Goal: Task Accomplishment & Management: Use online tool/utility

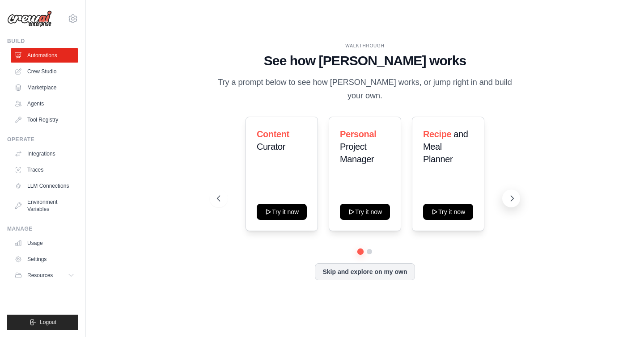
click at [511, 194] on icon at bounding box center [512, 198] width 9 height 9
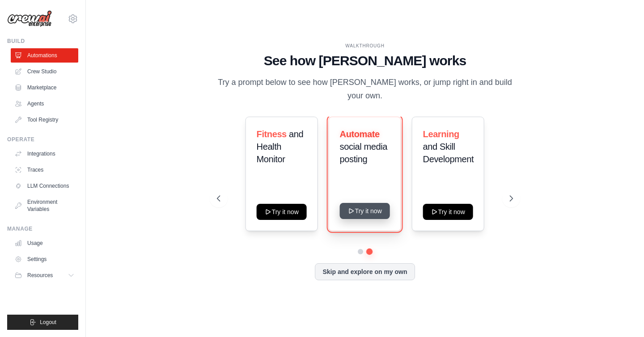
click at [358, 203] on button "Try it now" at bounding box center [365, 211] width 50 height 16
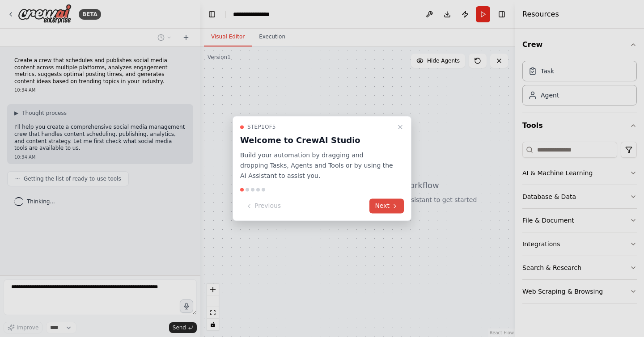
click at [381, 207] on button "Next" at bounding box center [387, 206] width 34 height 15
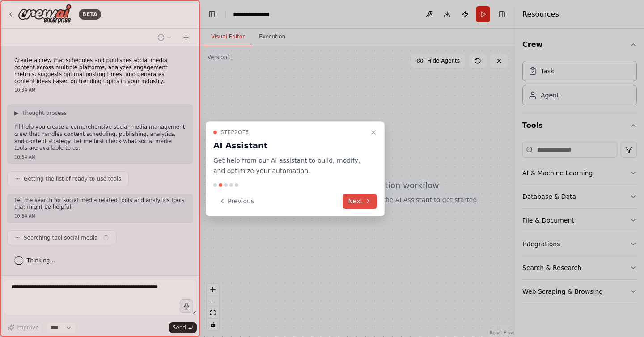
click at [353, 199] on button "Next" at bounding box center [360, 201] width 34 height 15
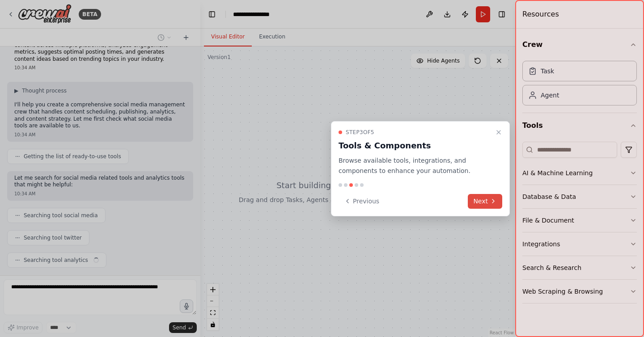
scroll to position [45, 0]
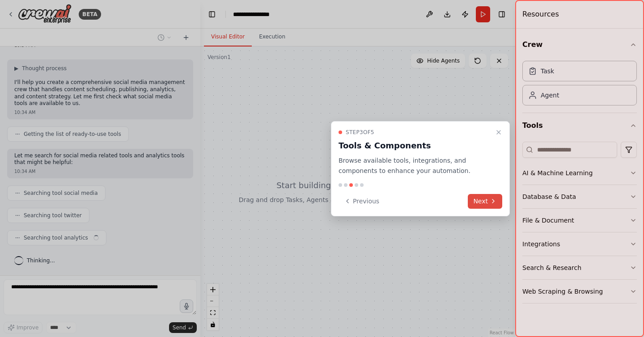
click at [490, 198] on icon at bounding box center [493, 201] width 7 height 7
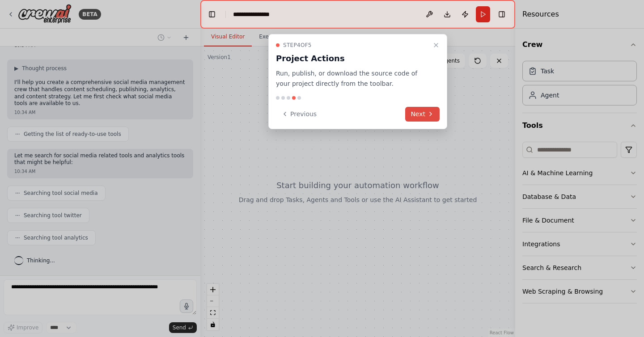
click at [420, 111] on button "Next" at bounding box center [422, 114] width 34 height 15
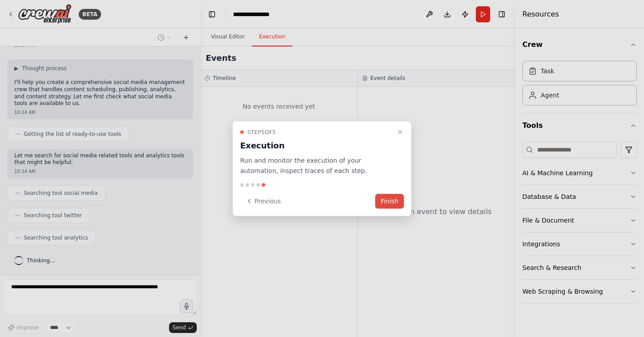
scroll to position [67, 0]
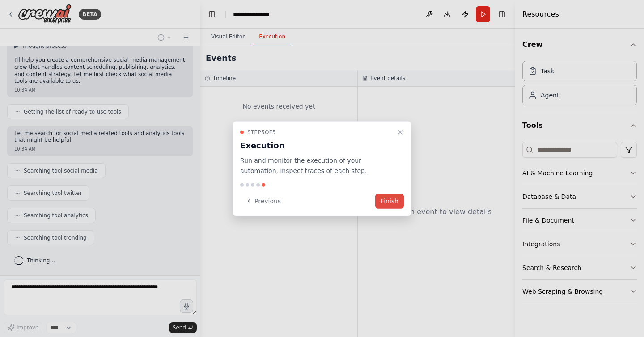
click at [383, 206] on button "Finish" at bounding box center [389, 201] width 29 height 15
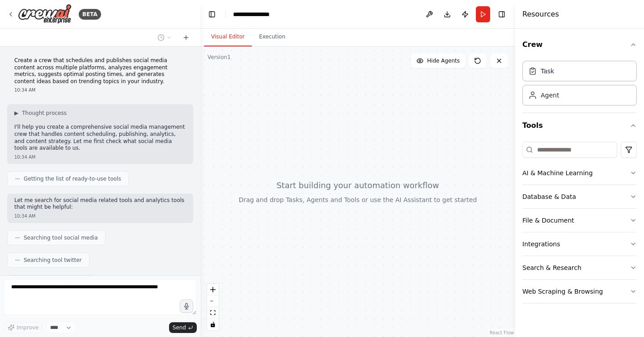
scroll to position [194, 0]
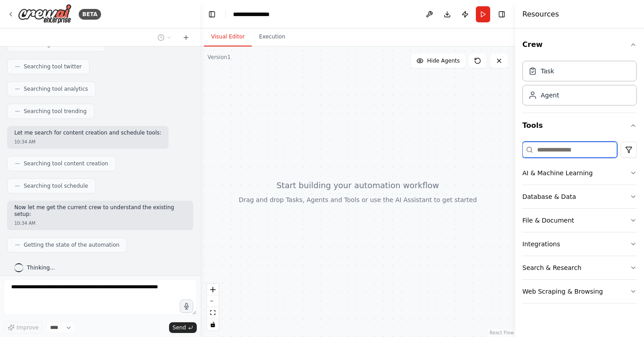
click at [553, 150] on input at bounding box center [570, 150] width 95 height 16
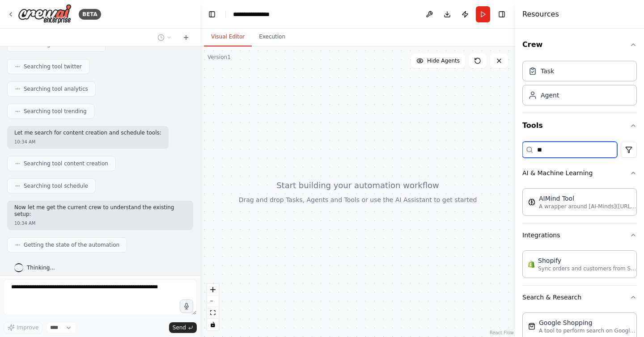
type input "*"
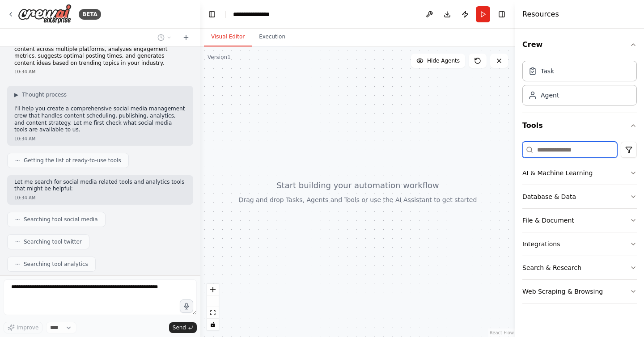
scroll to position [0, 0]
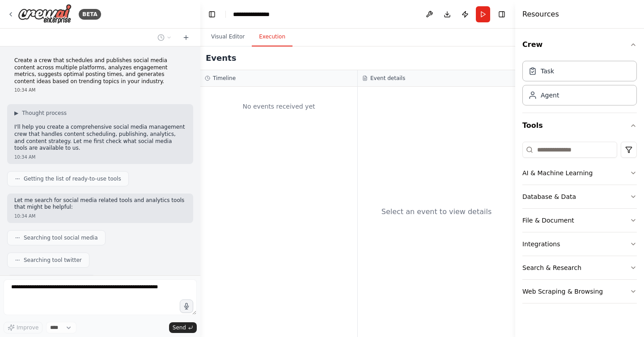
click at [274, 43] on button "Execution" at bounding box center [272, 37] width 41 height 19
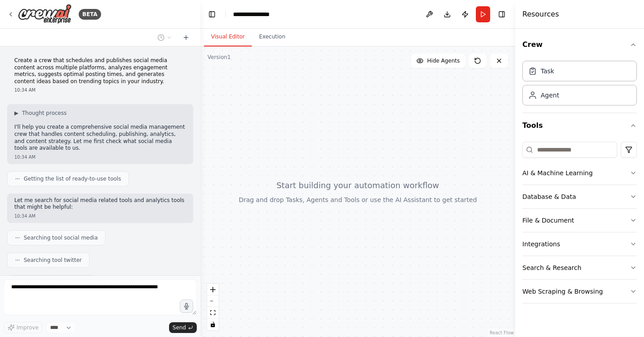
click at [221, 37] on button "Visual Editor" at bounding box center [228, 37] width 48 height 19
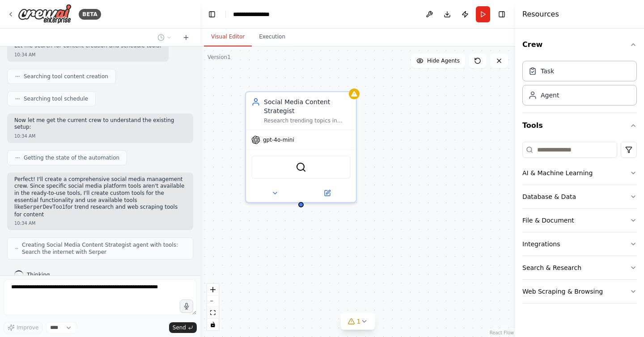
scroll to position [290, 0]
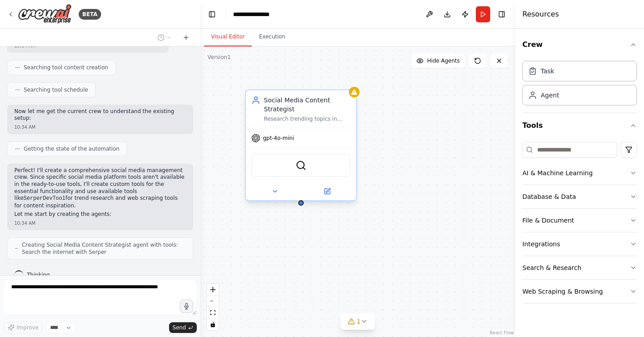
click at [306, 166] on div "SerperDevTool" at bounding box center [300, 165] width 99 height 23
click at [301, 167] on img at bounding box center [301, 165] width 11 height 11
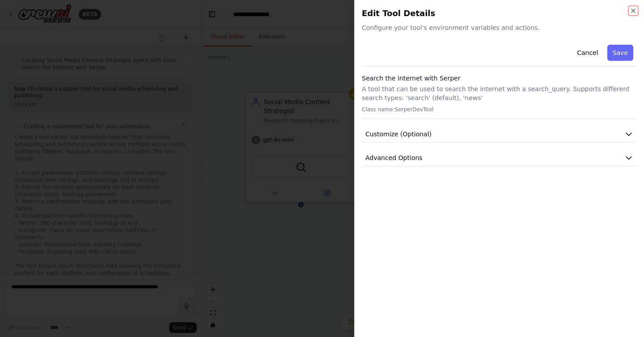
scroll to position [481, 0]
click at [632, 9] on icon "button" at bounding box center [633, 10] width 7 height 7
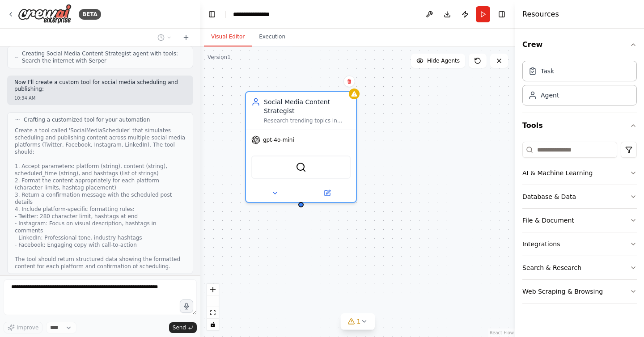
click at [242, 120] on div "Social Media Content Strategist Research trending topics in {industry}, analyze…" at bounding box center [357, 192] width 315 height 291
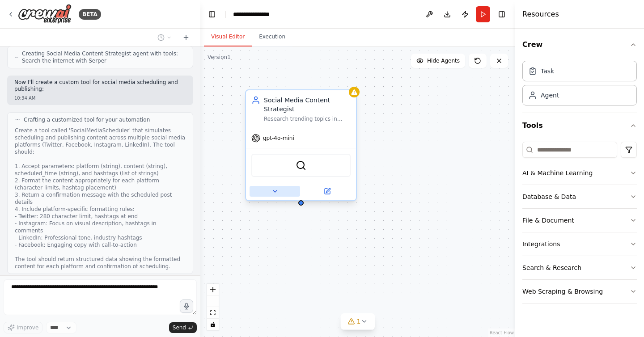
click at [272, 190] on icon at bounding box center [275, 191] width 7 height 7
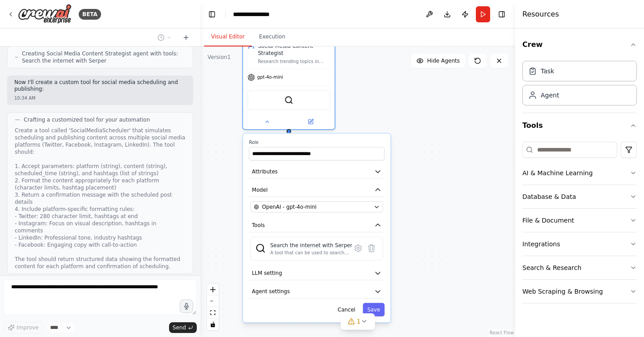
drag, startPoint x: 439, startPoint y: 192, endPoint x: 429, endPoint y: 113, distance: 79.9
click at [429, 113] on div "**********" at bounding box center [357, 192] width 315 height 291
click at [267, 121] on icon at bounding box center [267, 119] width 3 height 1
click at [309, 120] on icon at bounding box center [311, 120] width 4 height 4
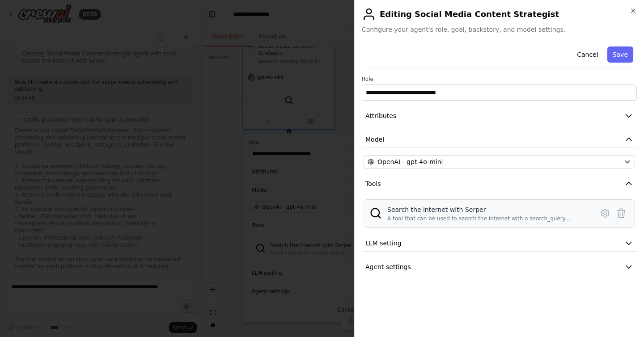
click at [563, 219] on div "A tool that can be used to search the internet with a search_query. Supports di…" at bounding box center [487, 218] width 201 height 7
click at [580, 238] on button "LLM setting" at bounding box center [499, 243] width 275 height 17
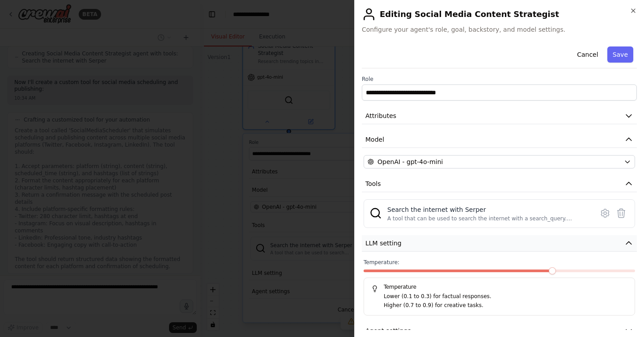
click at [580, 238] on button "LLM setting" at bounding box center [499, 243] width 275 height 17
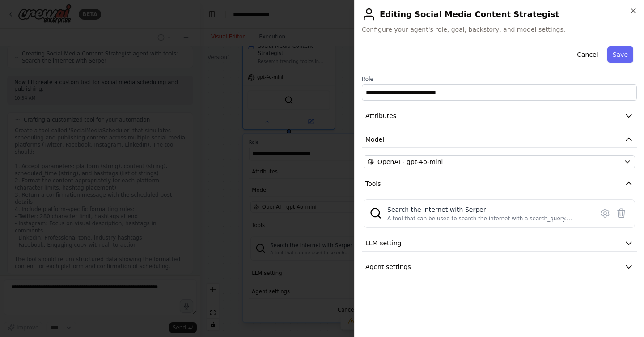
click at [567, 258] on div "**********" at bounding box center [499, 159] width 275 height 233
click at [558, 273] on button "Agent settings" at bounding box center [499, 267] width 275 height 17
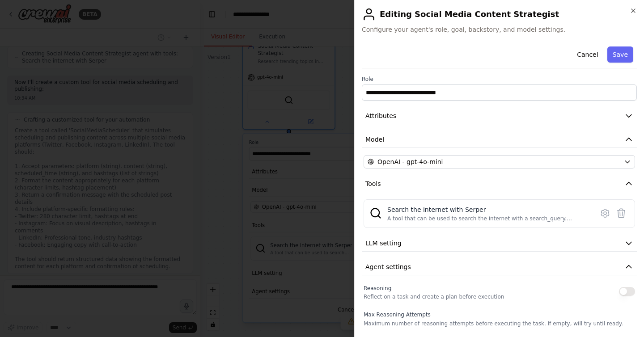
scroll to position [532, 0]
click at [634, 12] on icon "button" at bounding box center [634, 11] width 4 height 4
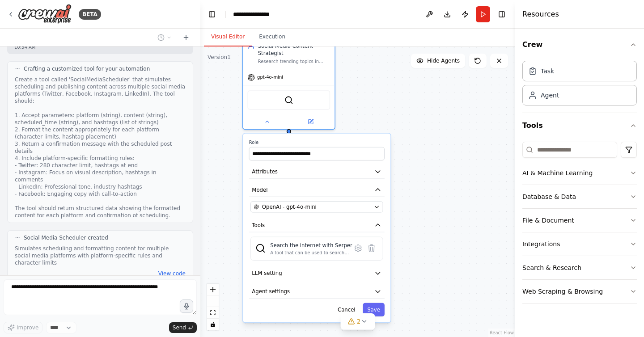
click at [291, 133] on div "**********" at bounding box center [316, 228] width 149 height 191
click at [268, 123] on icon at bounding box center [267, 120] width 6 height 6
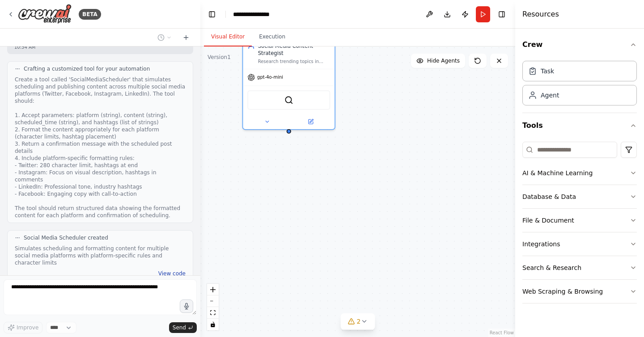
click at [170, 270] on button "View code" at bounding box center [171, 273] width 27 height 7
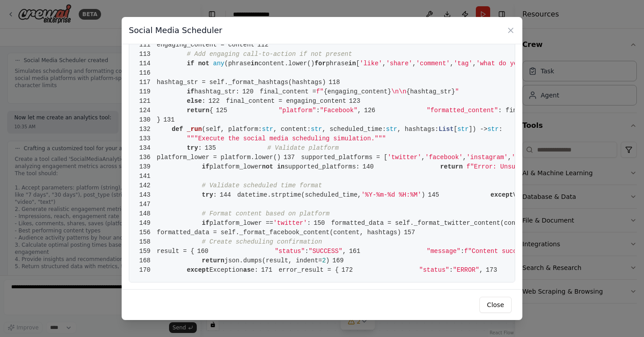
scroll to position [1447, 0]
click at [487, 298] on button "Close" at bounding box center [496, 305] width 32 height 16
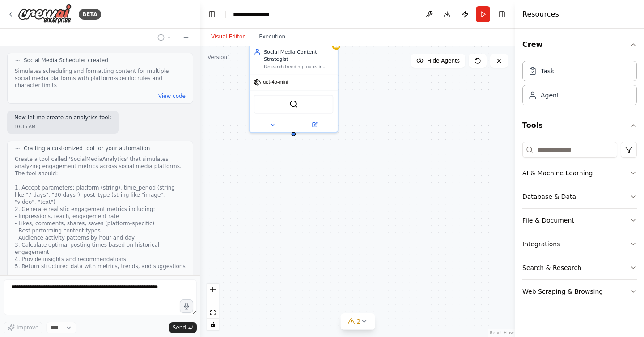
scroll to position [703, 0]
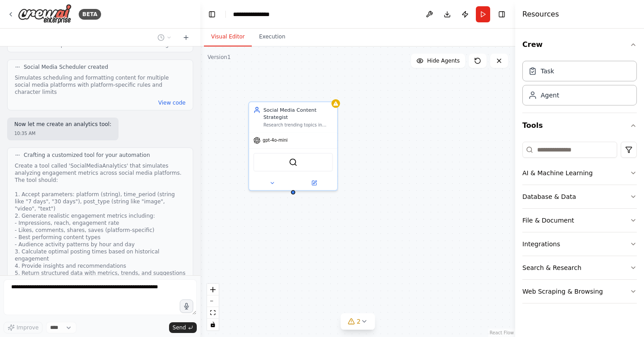
drag, startPoint x: 376, startPoint y: 144, endPoint x: 375, endPoint y: 201, distance: 56.8
click at [375, 201] on div "Social Media Content Strategist Research trending topics in {industry}, analyze…" at bounding box center [357, 192] width 315 height 291
click at [553, 76] on div "Task" at bounding box center [580, 70] width 115 height 21
drag, startPoint x: 478, startPoint y: 131, endPoint x: 421, endPoint y: 114, distance: 60.2
click at [421, 111] on div "New Task" at bounding box center [419, 107] width 69 height 7
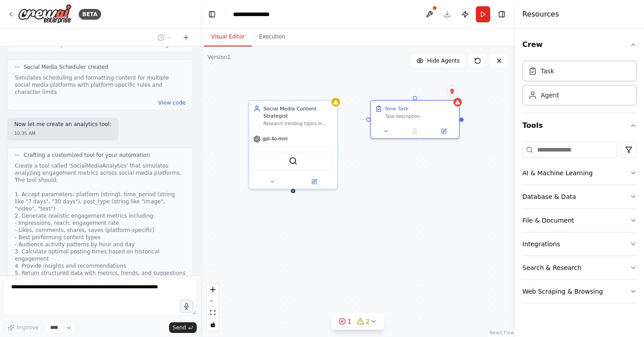
click at [450, 91] on icon at bounding box center [452, 91] width 5 height 5
click at [452, 94] on button at bounding box center [452, 91] width 12 height 12
click at [452, 91] on icon at bounding box center [453, 91] width 4 height 5
click at [427, 93] on button "Confirm" at bounding box center [427, 91] width 32 height 11
click at [553, 93] on div "Agent" at bounding box center [550, 94] width 18 height 9
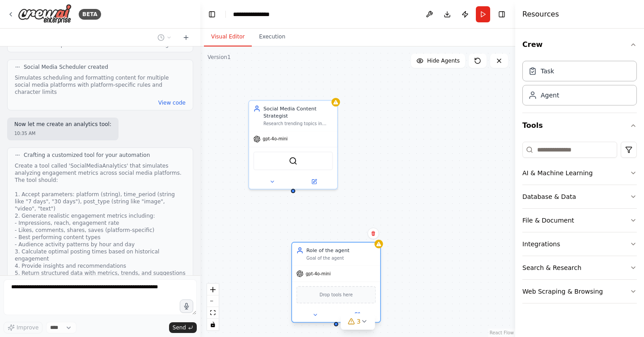
click at [339, 294] on span "Drop tools here" at bounding box center [335, 295] width 33 height 7
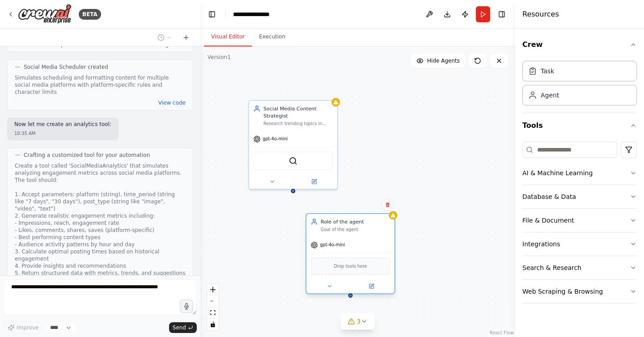
drag, startPoint x: 357, startPoint y: 270, endPoint x: 374, endPoint y: 237, distance: 37.6
click at [374, 238] on div "gpt-4o-mini" at bounding box center [350, 246] width 88 height 16
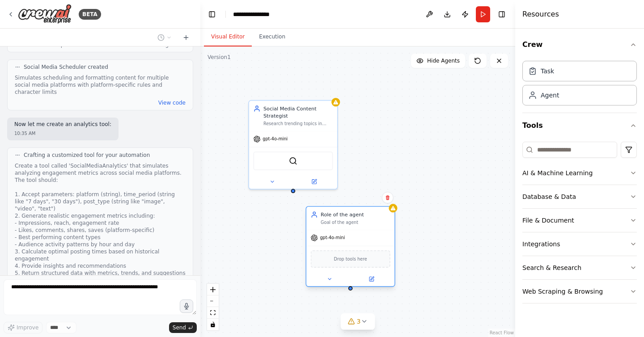
click at [359, 260] on span "Drop tools here" at bounding box center [350, 258] width 33 height 7
click at [554, 174] on button "AI & Machine Learning" at bounding box center [580, 173] width 115 height 23
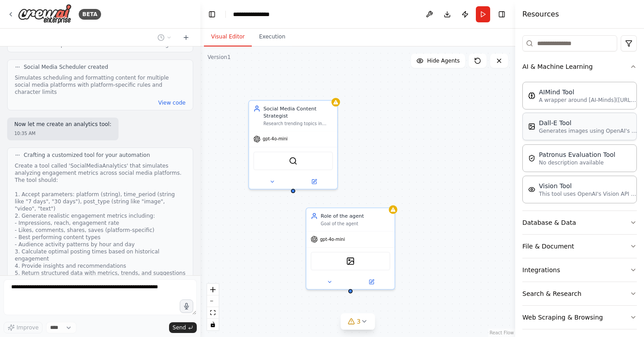
scroll to position [113, 0]
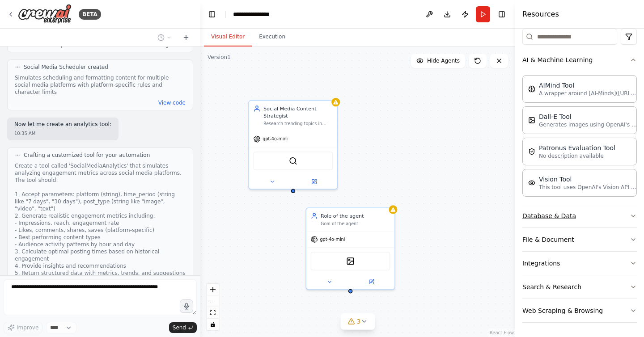
click at [569, 215] on button "Database & Data" at bounding box center [580, 215] width 115 height 23
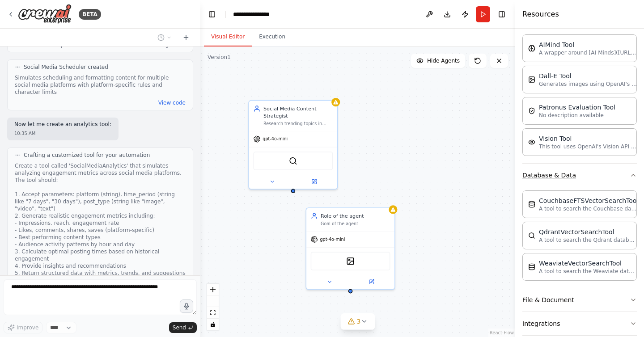
scroll to position [214, 0]
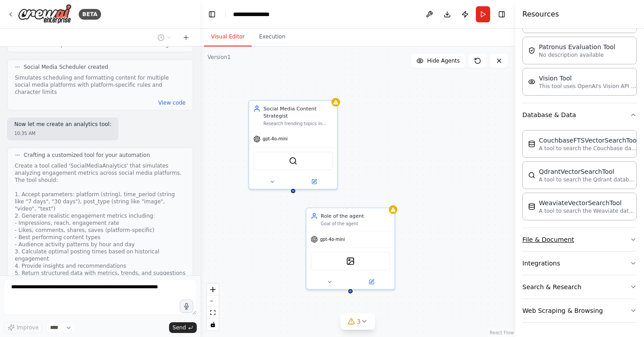
click at [560, 234] on button "File & Document" at bounding box center [580, 239] width 115 height 23
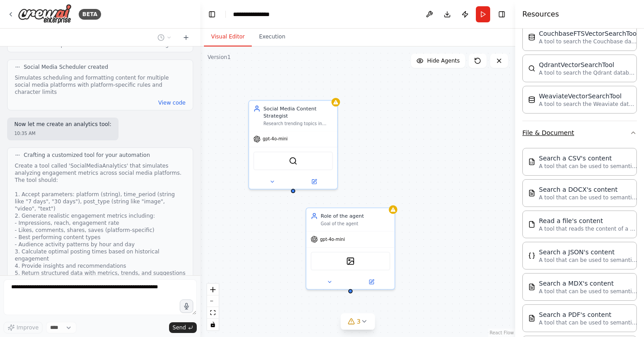
scroll to position [472, 0]
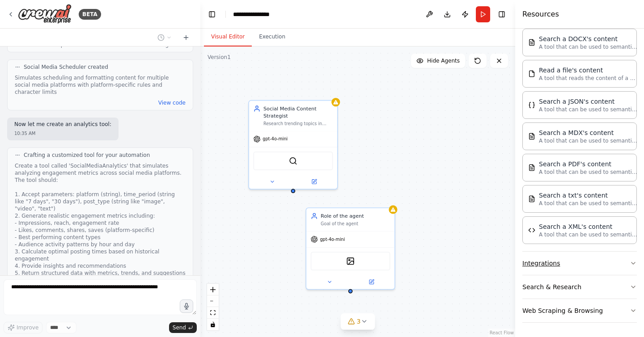
click at [545, 259] on button "Integrations" at bounding box center [580, 263] width 115 height 23
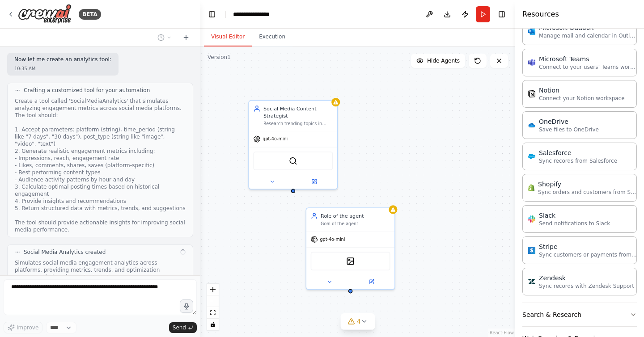
scroll to position [1137, 0]
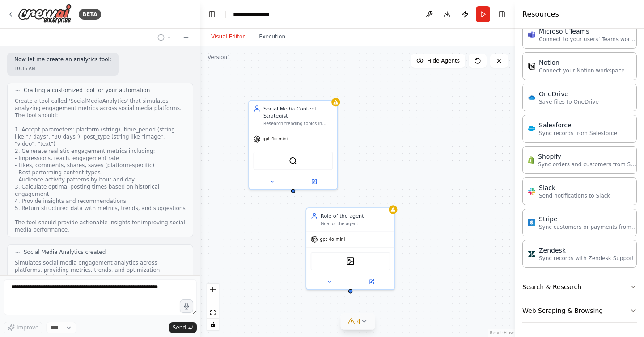
click at [363, 327] on button "4" at bounding box center [358, 322] width 34 height 17
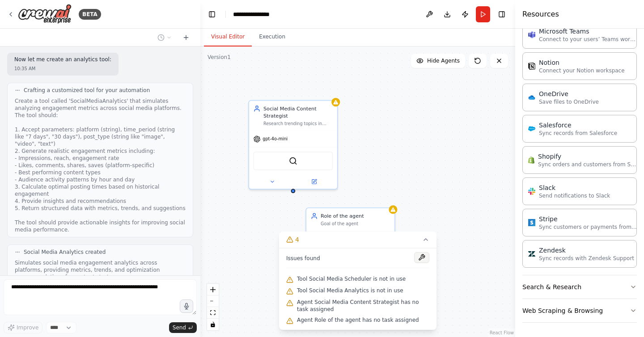
click at [423, 255] on button at bounding box center [421, 257] width 15 height 11
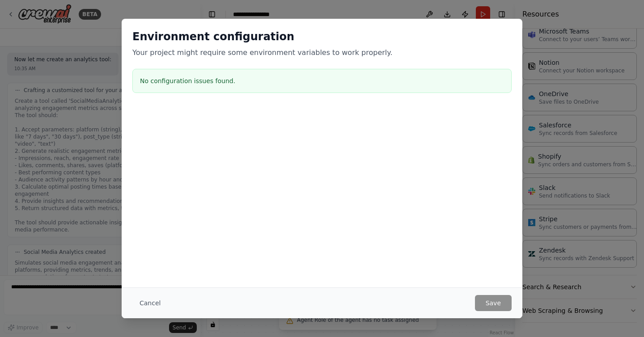
click at [184, 85] on h3 "No configuration issues found." at bounding box center [322, 81] width 364 height 9
click at [145, 300] on button "Cancel" at bounding box center [149, 303] width 35 height 16
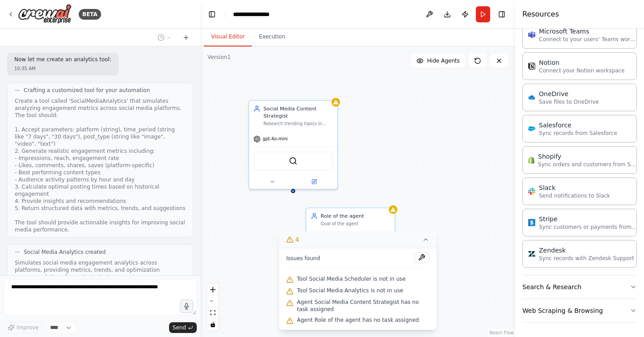
click at [429, 236] on icon at bounding box center [425, 239] width 7 height 7
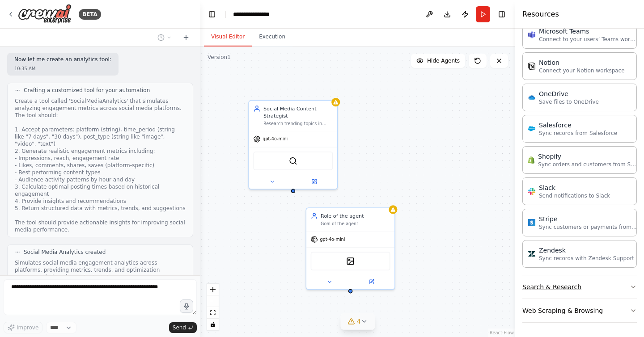
click at [596, 285] on button "Search & Research" at bounding box center [580, 287] width 115 height 23
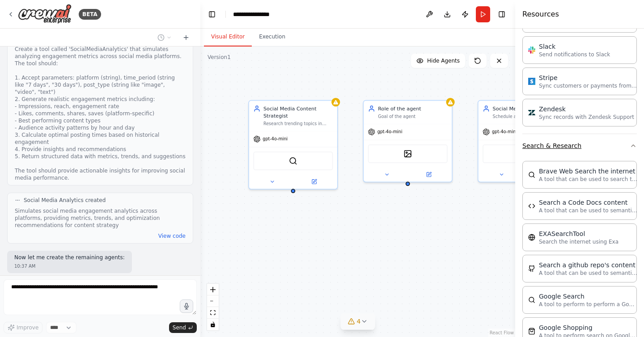
scroll to position [1279, 0]
click at [473, 96] on div "Social Media Content Strategist Research trending topics in {industry}, analyze…" at bounding box center [357, 192] width 315 height 291
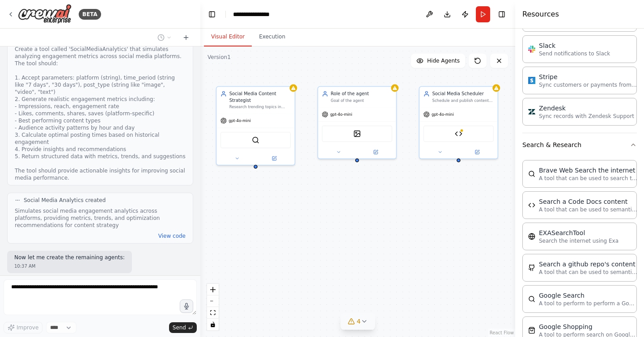
drag, startPoint x: 473, startPoint y: 96, endPoint x: 415, endPoint y: 83, distance: 59.7
click at [415, 83] on div "Social Media Content Strategist Research trending topics in {industry}, analyze…" at bounding box center [357, 192] width 315 height 291
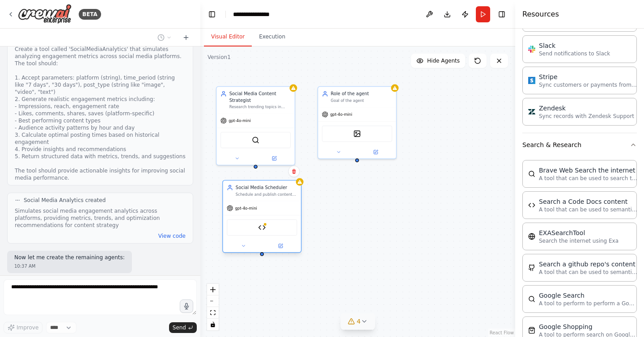
drag, startPoint x: 465, startPoint y: 101, endPoint x: 265, endPoint y: 198, distance: 221.9
click at [265, 198] on div "Social Media Scheduler Schedule and publish content across multiple social medi…" at bounding box center [262, 191] width 78 height 20
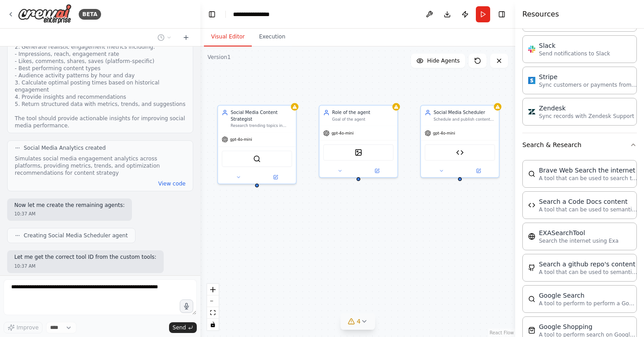
drag, startPoint x: 255, startPoint y: 168, endPoint x: 257, endPoint y: 187, distance: 18.8
click at [257, 187] on div "Social Media Content Strategist Research trending topics in {industry}, analyze…" at bounding box center [357, 192] width 315 height 291
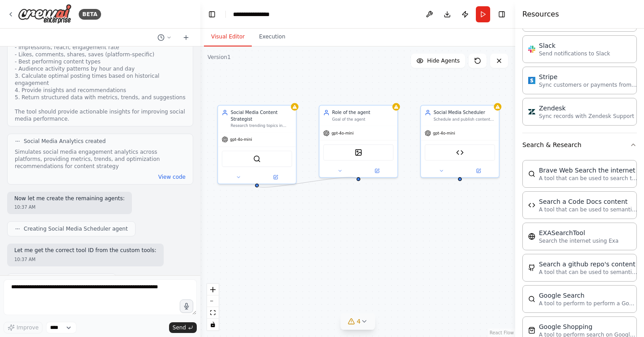
scroll to position [925, 0]
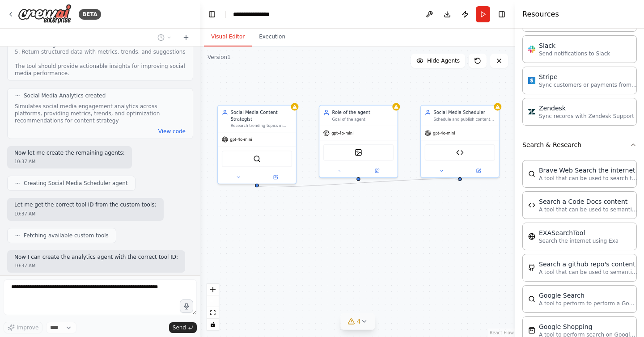
drag, startPoint x: 257, startPoint y: 185, endPoint x: 461, endPoint y: 181, distance: 204.0
click at [461, 181] on div "Social Media Content Strategist Research trending topics in {industry}, analyze…" at bounding box center [357, 192] width 315 height 291
click at [456, 122] on div "Social Media Scheduler Schedule and publish content across multiple social medi…" at bounding box center [460, 114] width 78 height 20
click at [459, 154] on img at bounding box center [460, 152] width 8 height 8
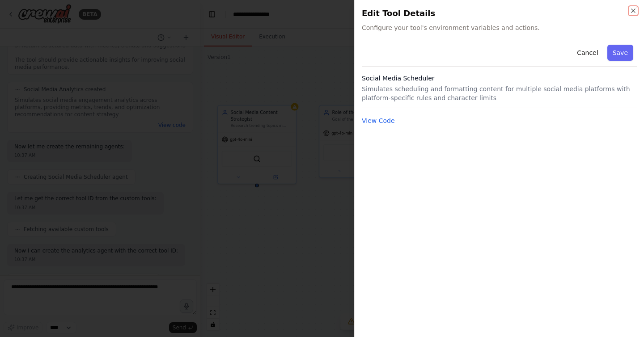
scroll to position [977, 0]
click at [633, 11] on icon "button" at bounding box center [633, 10] width 7 height 7
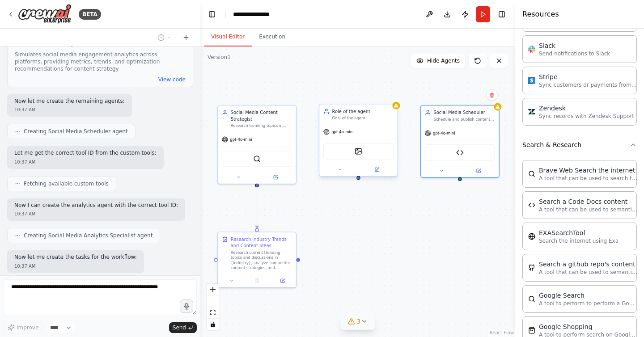
click at [383, 118] on div "Goal of the agent" at bounding box center [363, 118] width 62 height 5
click at [389, 94] on icon at bounding box center [391, 95] width 4 height 5
click at [365, 95] on button "Confirm" at bounding box center [365, 95] width 32 height 11
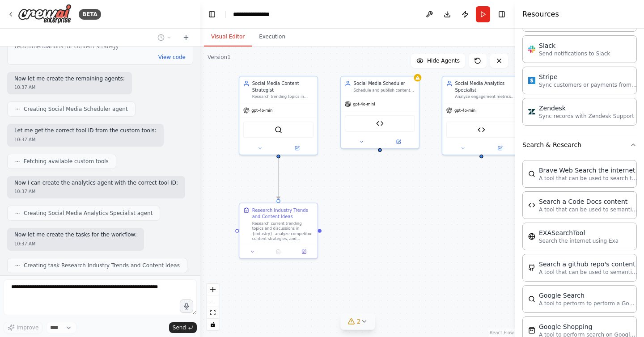
drag, startPoint x: 333, startPoint y: 226, endPoint x: 355, endPoint y: 197, distance: 36.1
click at [355, 197] on div ".deletable-edge-delete-btn { width: 20px; height: 20px; border: 0px solid #ffff…" at bounding box center [357, 192] width 315 height 291
click at [379, 208] on div ".deletable-edge-delete-btn { width: 20px; height: 20px; border: 0px solid #ffff…" at bounding box center [357, 192] width 315 height 291
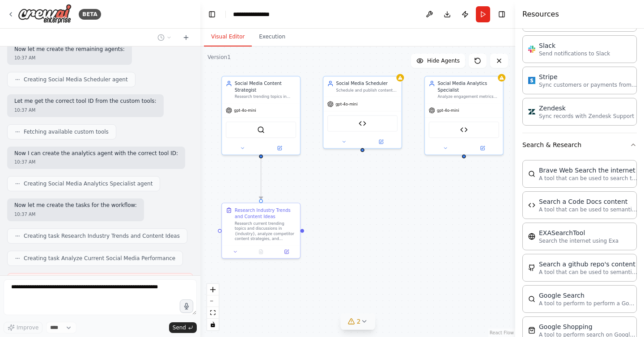
drag, startPoint x: 391, startPoint y: 229, endPoint x: 373, endPoint y: 229, distance: 17.4
click at [373, 229] on div ".deletable-edge-delete-btn { width: 20px; height: 20px; border: 0px solid #ffff…" at bounding box center [357, 192] width 315 height 291
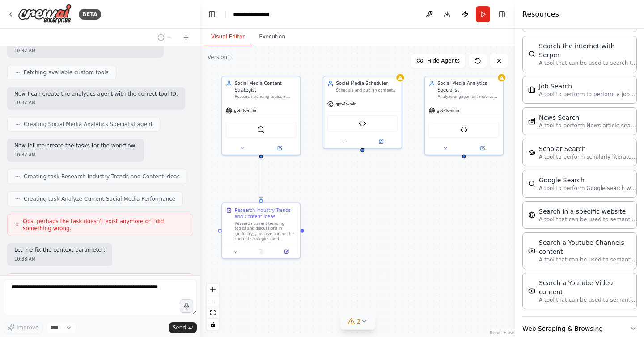
scroll to position [1140, 0]
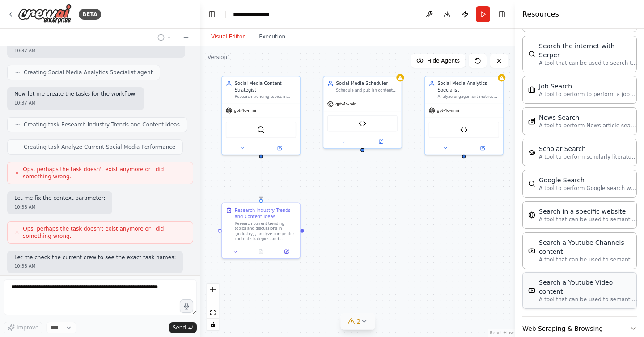
click at [557, 278] on div "Search a Youtube Video content" at bounding box center [588, 287] width 98 height 18
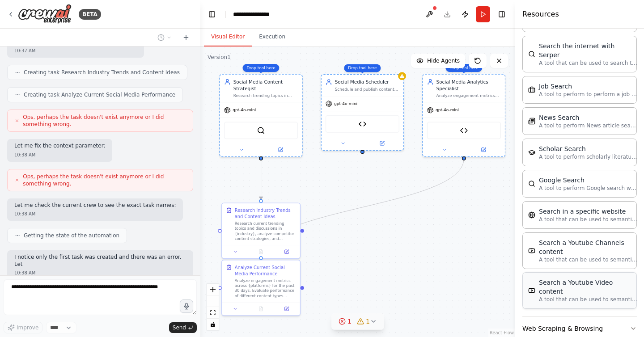
scroll to position [1199, 0]
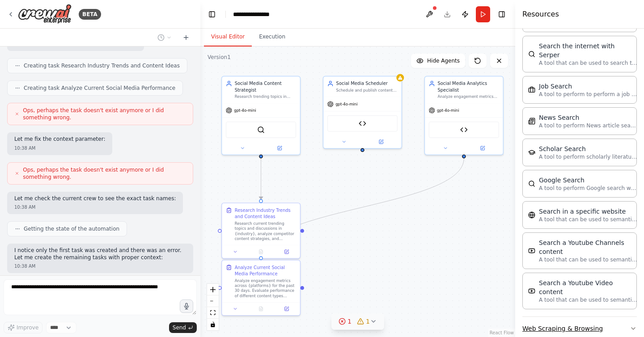
click at [561, 317] on button "Web Scraping & Browsing" at bounding box center [580, 328] width 115 height 23
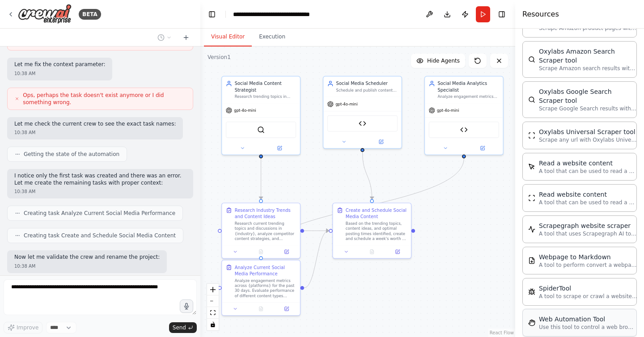
scroll to position [1296, 0]
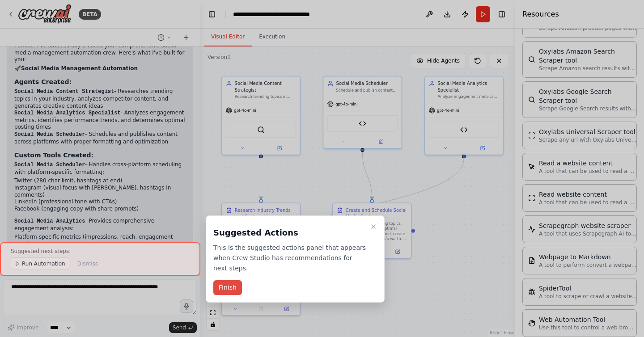
click at [228, 287] on button "Finish" at bounding box center [227, 288] width 29 height 15
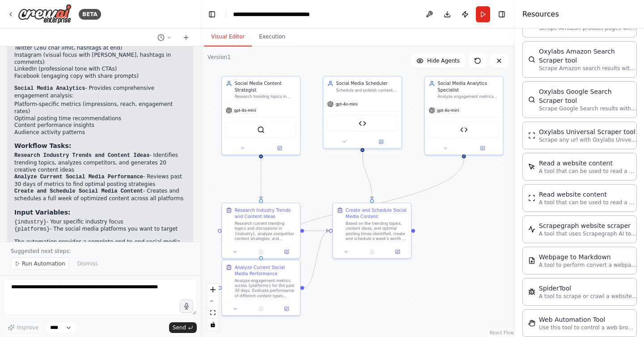
scroll to position [1700, 0]
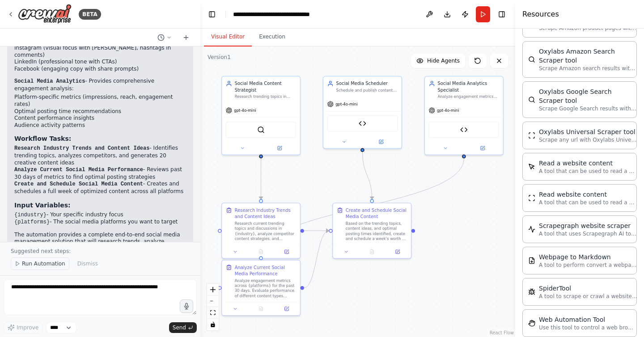
click at [46, 266] on span "Run Automation" at bounding box center [43, 263] width 43 height 7
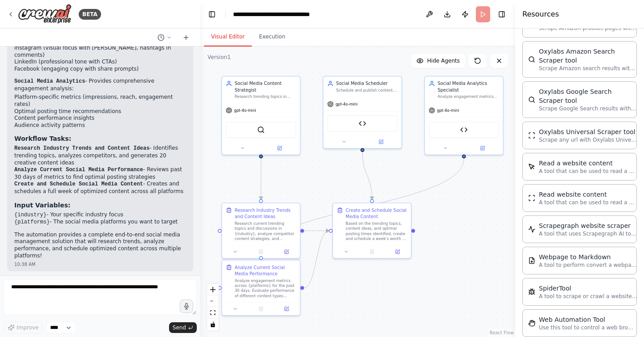
scroll to position [1666, 0]
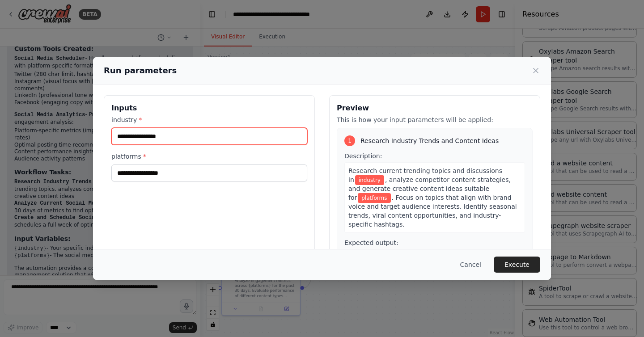
click at [169, 136] on input "industry *" at bounding box center [209, 136] width 196 height 17
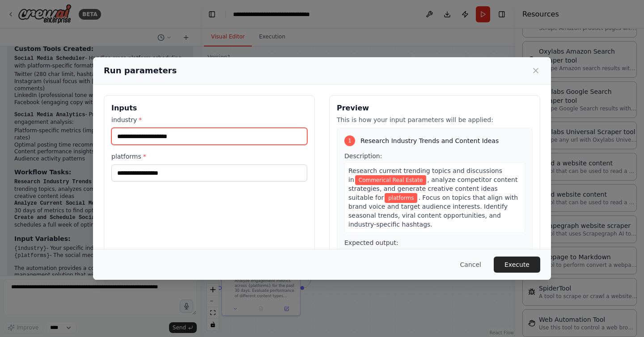
type input "**********"
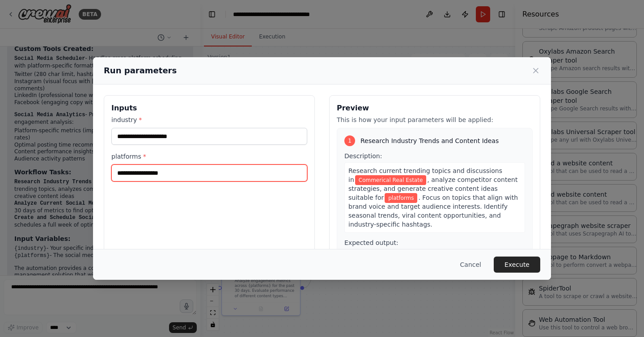
click at [164, 172] on input "platforms *" at bounding box center [209, 173] width 196 height 17
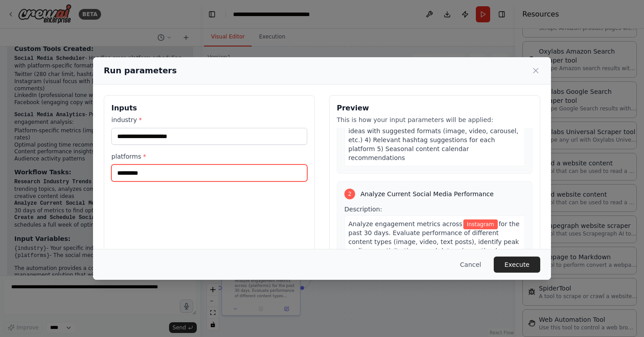
scroll to position [0, 0]
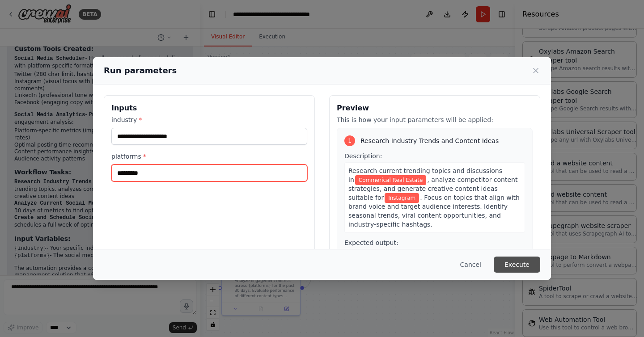
type input "*********"
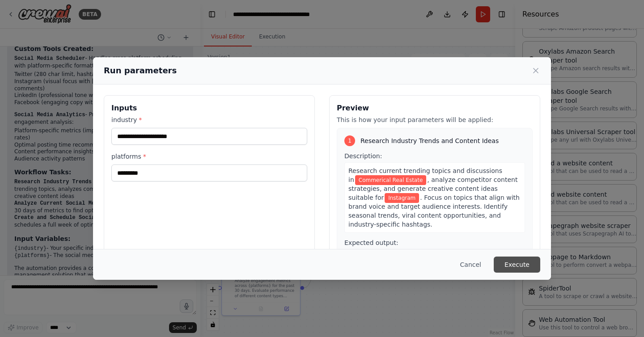
click at [507, 263] on button "Execute" at bounding box center [517, 265] width 47 height 16
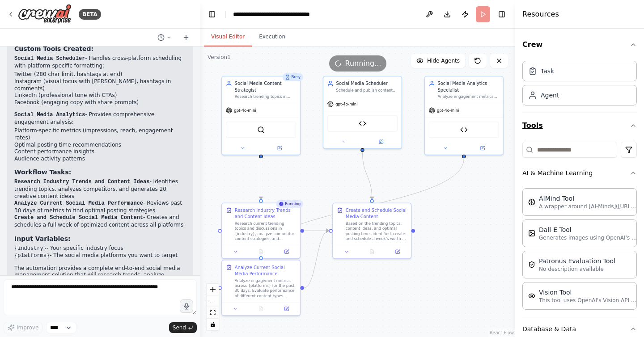
click at [633, 127] on icon "button" at bounding box center [633, 125] width 7 height 7
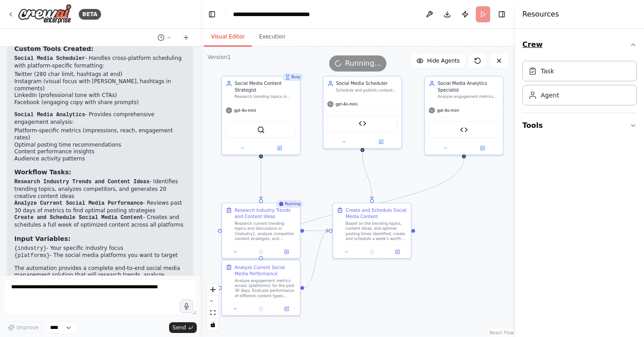
click at [632, 44] on icon "button" at bounding box center [633, 44] width 7 height 7
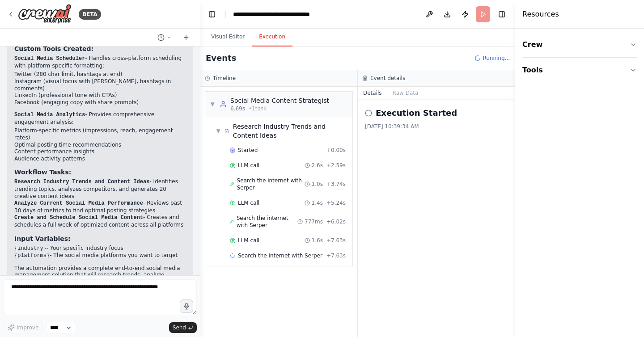
click at [276, 37] on button "Execution" at bounding box center [272, 37] width 41 height 19
click at [225, 36] on button "Visual Editor" at bounding box center [228, 37] width 48 height 19
click at [271, 34] on button "Execution" at bounding box center [272, 37] width 41 height 19
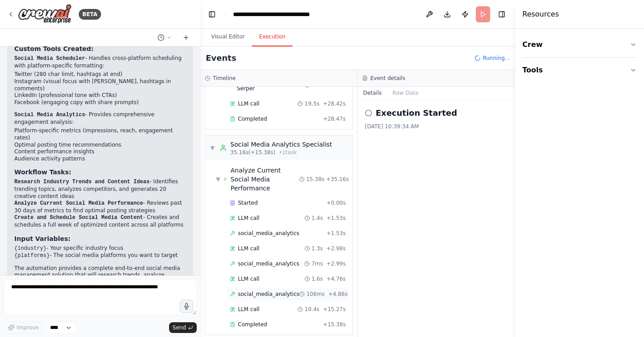
scroll to position [169, 0]
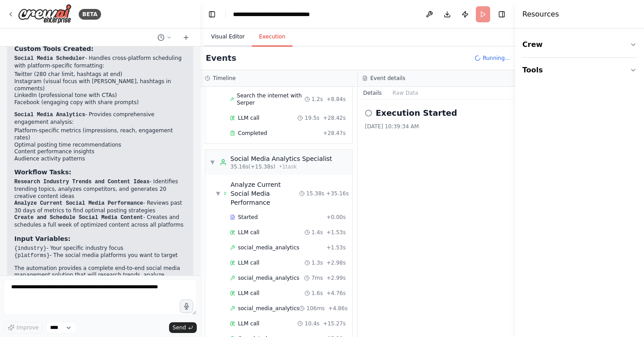
click at [231, 33] on button "Visual Editor" at bounding box center [228, 37] width 48 height 19
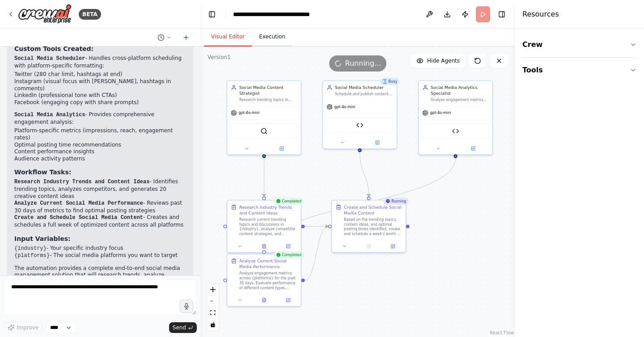
click at [265, 34] on button "Execution" at bounding box center [272, 37] width 41 height 19
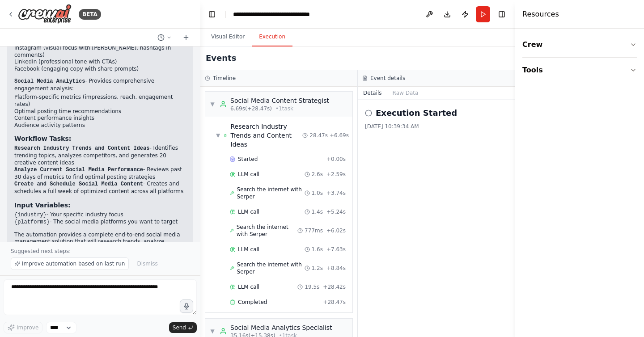
scroll to position [288, 0]
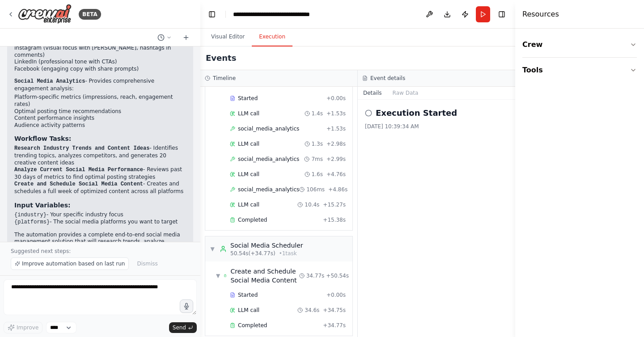
click at [368, 114] on icon at bounding box center [368, 113] width 7 height 7
click at [264, 267] on div "Create and Schedule Social Media Content" at bounding box center [264, 276] width 68 height 18
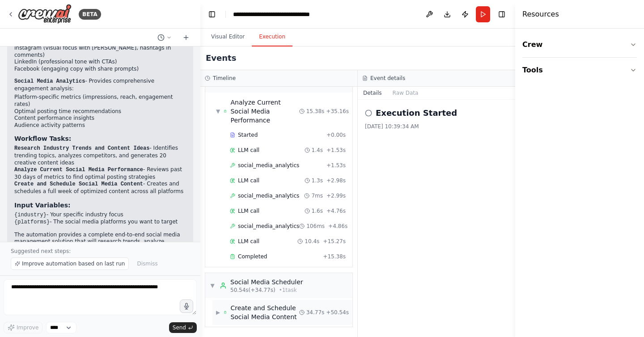
scroll to position [242, 0]
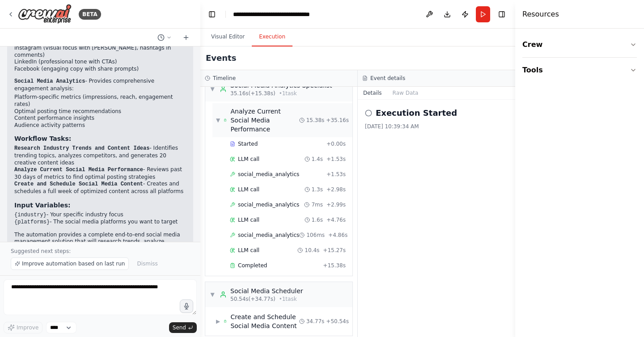
click at [250, 111] on div "Analyze Current Social Media Performance" at bounding box center [264, 120] width 68 height 27
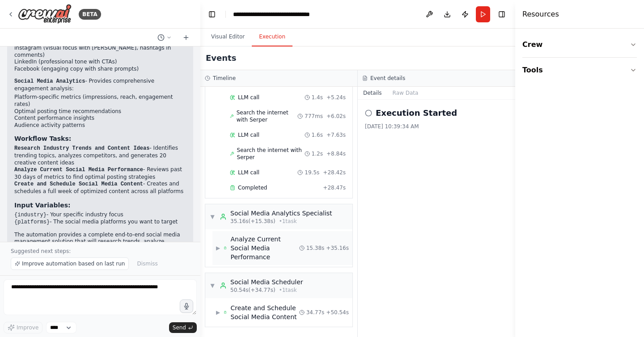
scroll to position [106, 0]
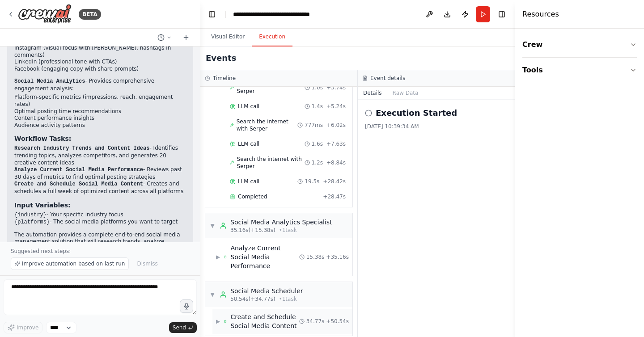
click at [259, 313] on div "Create and Schedule Social Media Content" at bounding box center [264, 322] width 68 height 18
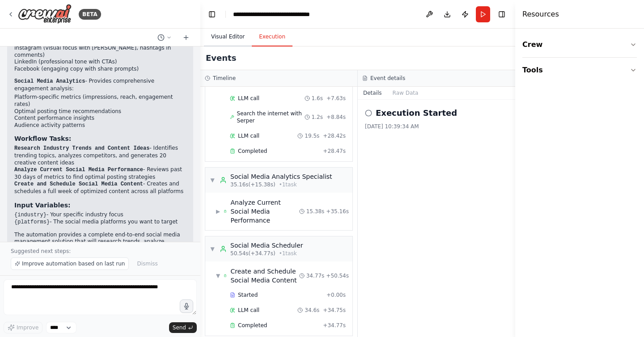
click at [229, 41] on button "Visual Editor" at bounding box center [228, 37] width 48 height 19
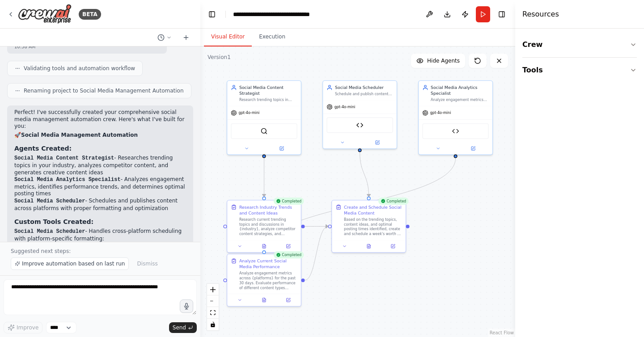
scroll to position [1700, 0]
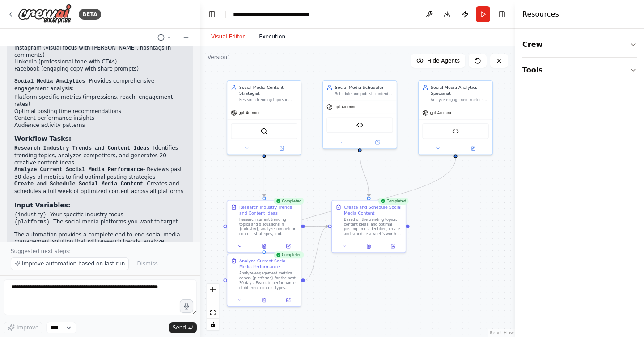
click at [267, 34] on button "Execution" at bounding box center [272, 37] width 41 height 19
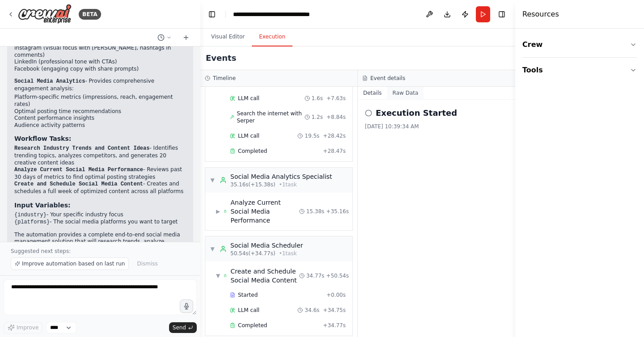
click at [403, 96] on button "Raw Data" at bounding box center [405, 93] width 37 height 13
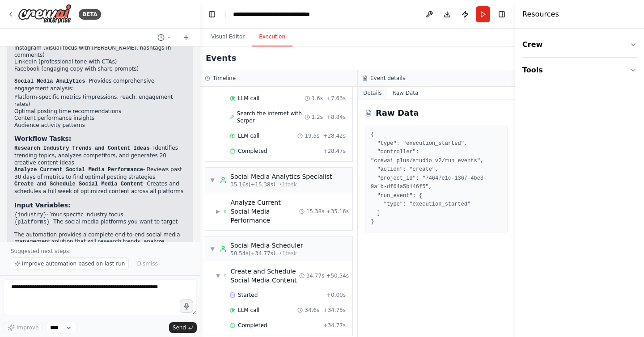
click at [370, 97] on button "Details" at bounding box center [373, 93] width 30 height 13
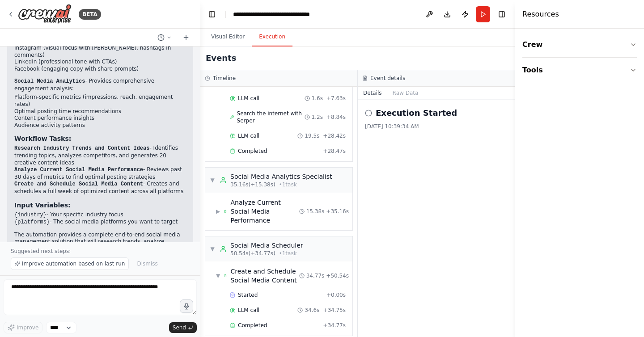
click at [382, 109] on h2 "Execution Started" at bounding box center [416, 113] width 81 height 13
click at [366, 114] on circle at bounding box center [369, 113] width 6 height 6
click at [369, 114] on icon at bounding box center [368, 113] width 7 height 7
click at [376, 135] on div "Execution Started 8/31/2025, 10:39:34 AM" at bounding box center [436, 219] width 157 height 238
click at [255, 322] on span "Completed" at bounding box center [252, 325] width 29 height 7
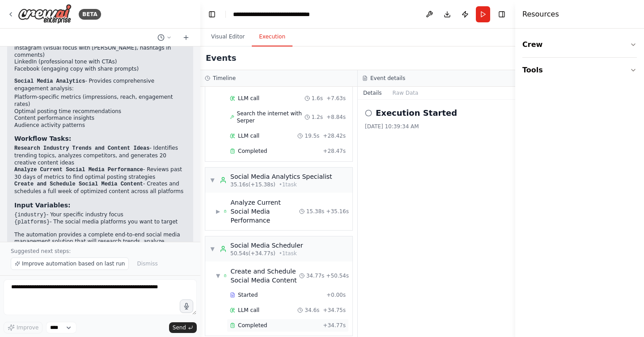
scroll to position [94, 0]
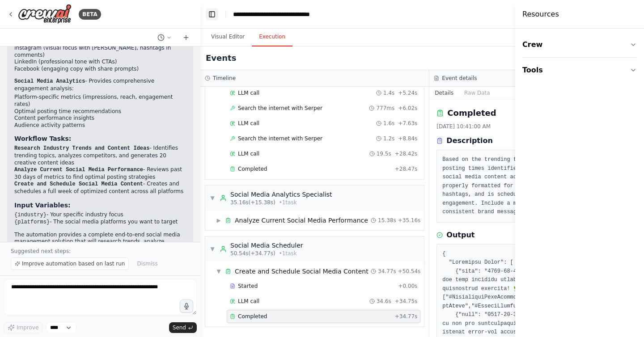
click at [212, 11] on button "Toggle Left Sidebar" at bounding box center [212, 14] width 13 height 13
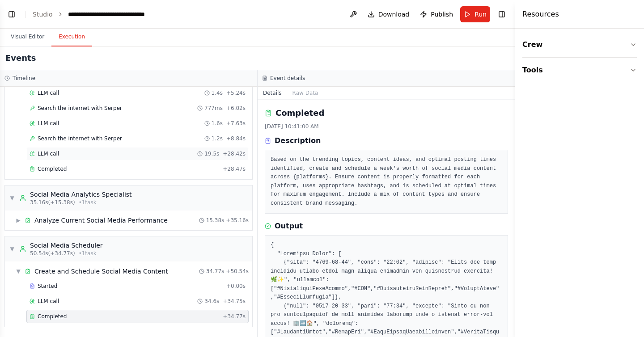
scroll to position [0, 0]
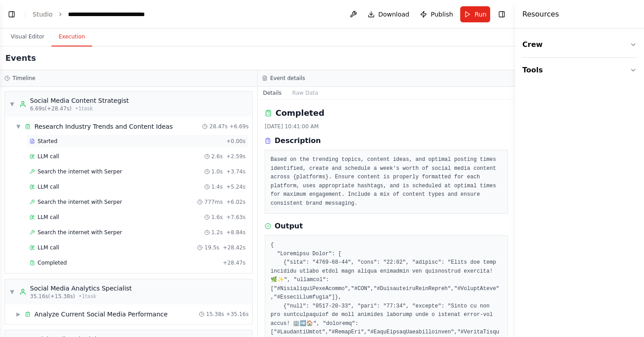
click at [139, 143] on div "Started" at bounding box center [126, 141] width 193 height 7
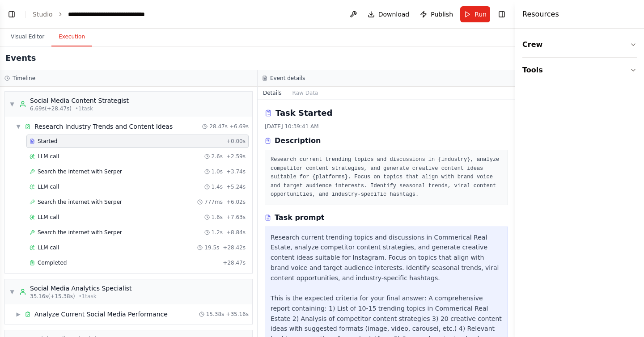
scroll to position [47, 0]
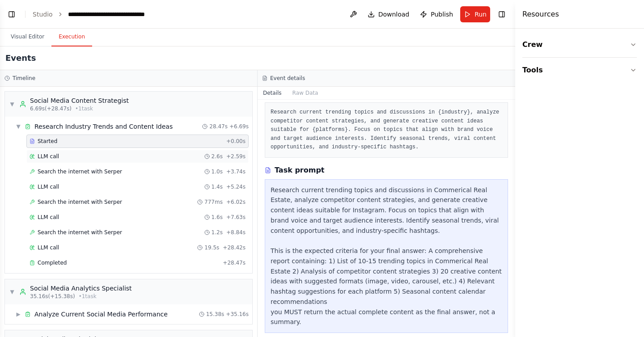
click at [146, 159] on div "LLM call 2.6s + 2.59s" at bounding box center [138, 156] width 216 height 7
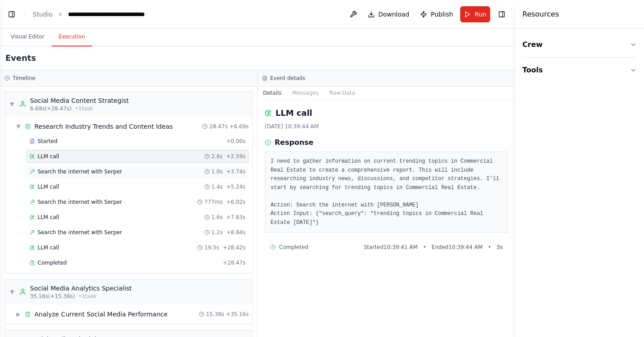
click at [145, 170] on div "Search the internet with Serper 1.0s + 3.74s" at bounding box center [138, 171] width 216 height 7
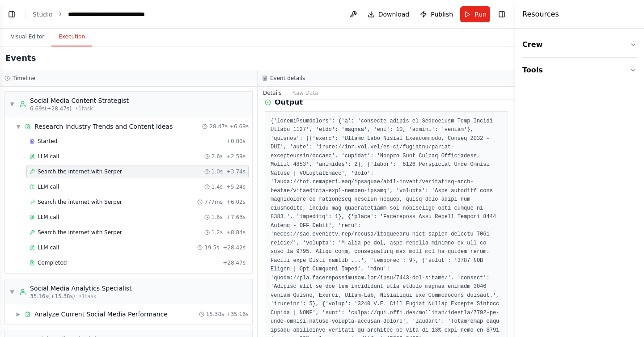
scroll to position [451, 0]
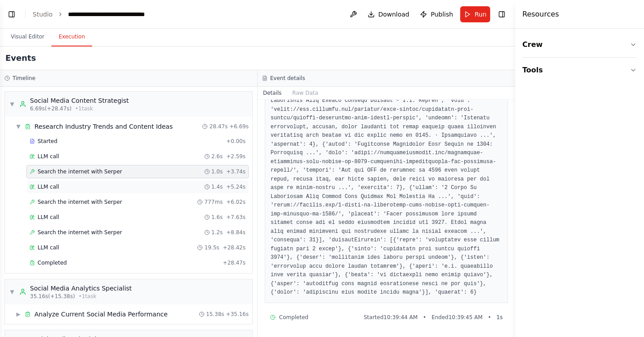
click at [123, 187] on div "LLM call 1.4s + 5.24s" at bounding box center [138, 186] width 216 height 7
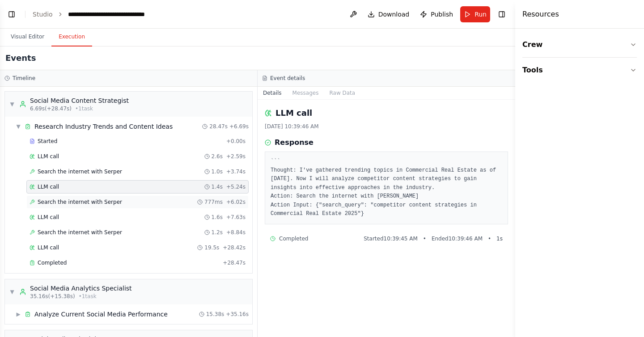
click at [149, 204] on div "Search the internet with Serper 777ms + 6.02s" at bounding box center [138, 202] width 216 height 7
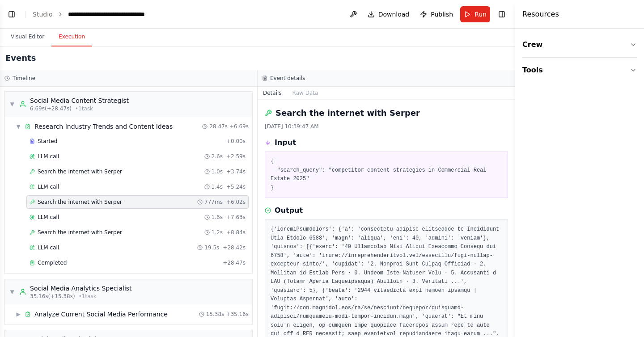
scroll to position [477, 0]
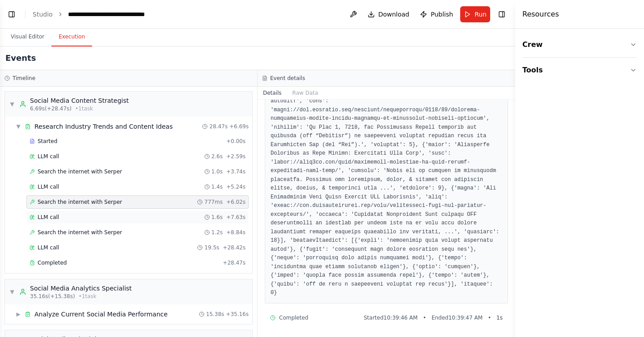
click at [153, 217] on div "LLM call 1.6s + 7.63s" at bounding box center [138, 217] width 216 height 7
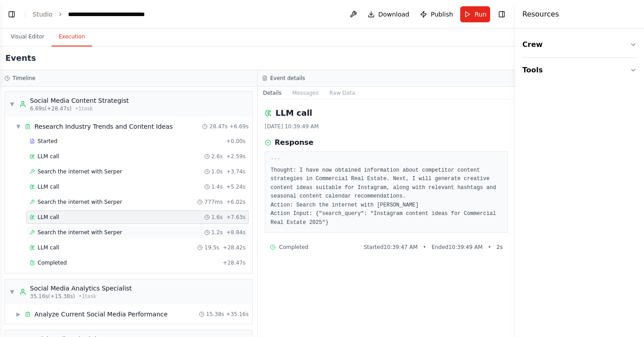
click at [172, 231] on div "Search the internet with Serper 1.2s + 8.84s" at bounding box center [138, 232] width 216 height 7
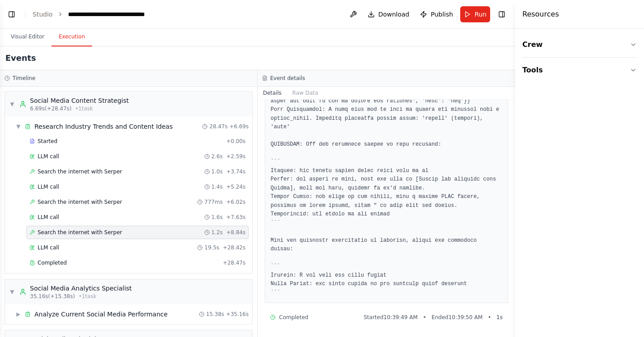
scroll to position [817, 0]
click at [140, 253] on div "LLM call 19.5s + 28.42s" at bounding box center [137, 247] width 222 height 13
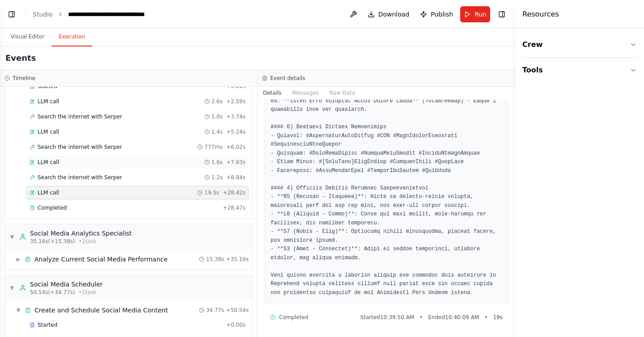
scroll to position [55, 0]
click at [140, 211] on div "Completed" at bounding box center [125, 208] width 190 height 7
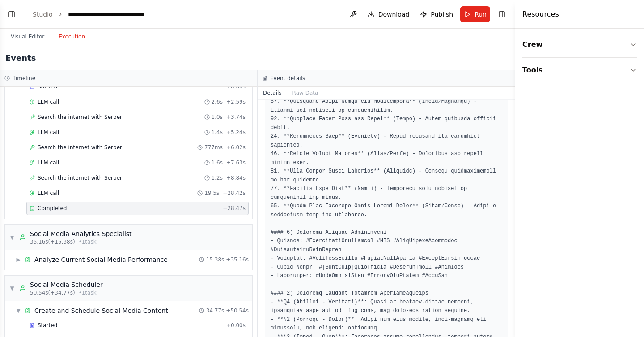
scroll to position [875, 0]
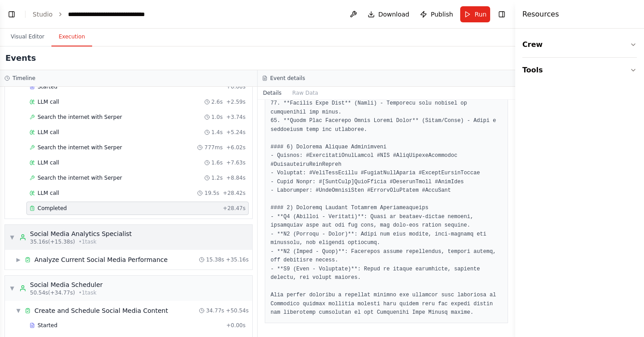
click at [158, 238] on div "▼ Social Media Analytics Specialist 35.16s (+15.38s) • 1 task" at bounding box center [128, 237] width 247 height 25
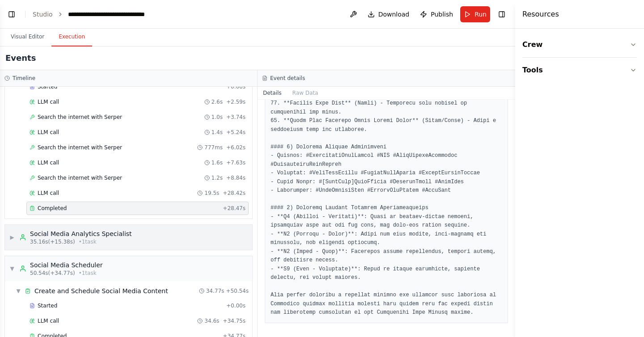
click at [149, 238] on div "▶ Social Media Analytics Specialist 35.16s (+15.38s) • 1 task" at bounding box center [128, 237] width 247 height 25
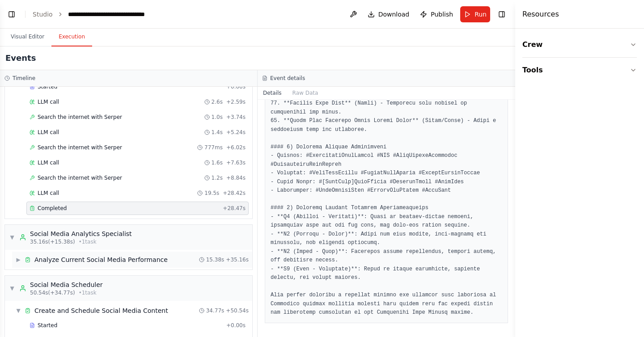
click at [106, 260] on div "Analyze Current Social Media Performance" at bounding box center [100, 259] width 133 height 9
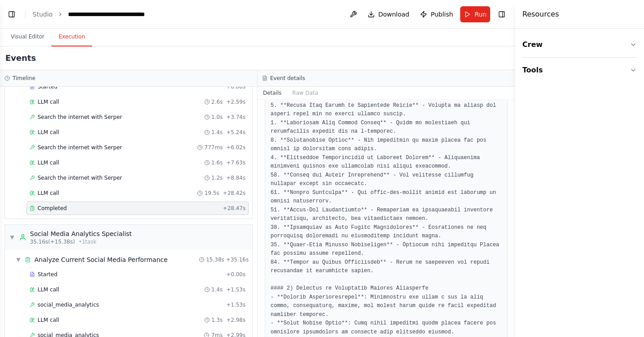
scroll to position [0, 0]
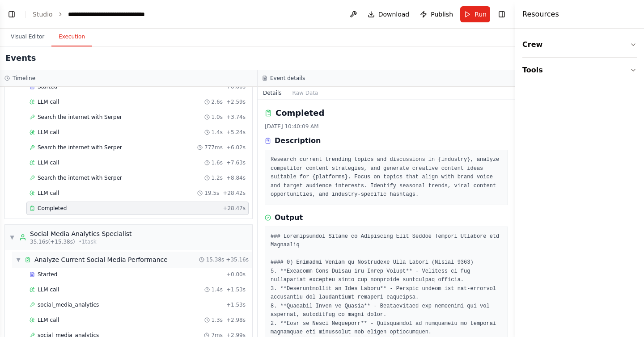
click at [135, 260] on div "Analyze Current Social Media Performance" at bounding box center [100, 259] width 133 height 9
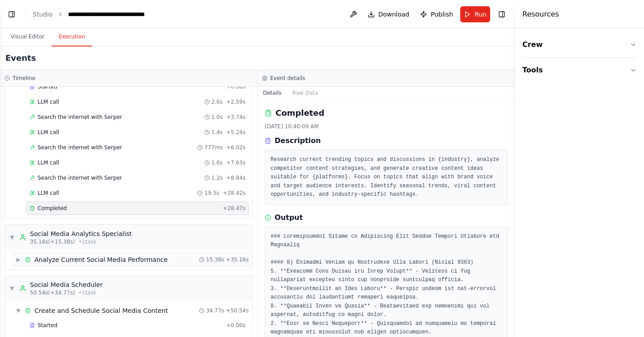
click at [135, 260] on div "Analyze Current Social Media Performance" at bounding box center [100, 259] width 133 height 9
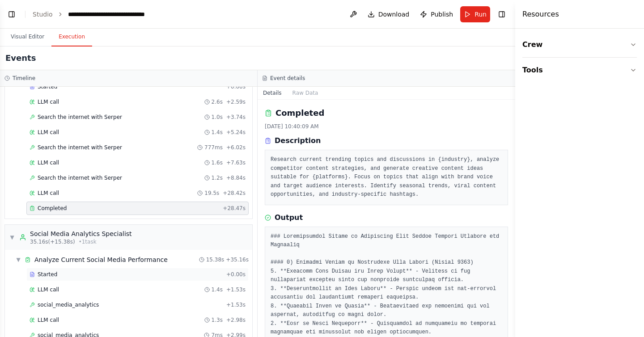
click at [124, 280] on div "Started + 0.00s" at bounding box center [137, 274] width 222 height 13
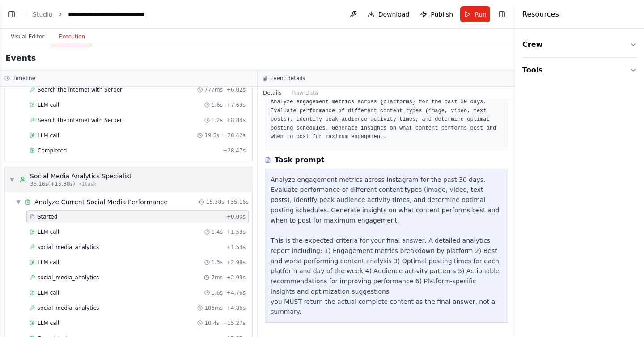
scroll to position [113, 0]
click at [149, 228] on div "LLM call 1.4s + 1.53s" at bounding box center [138, 231] width 216 height 7
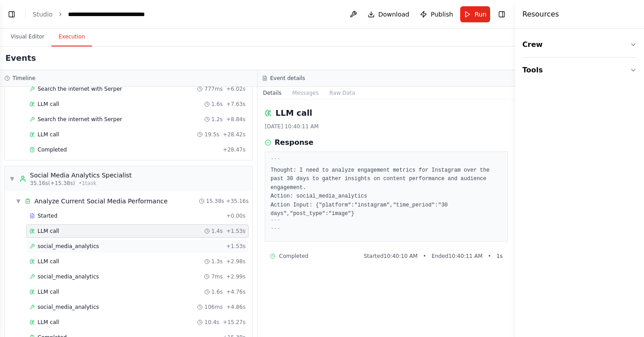
click at [152, 244] on div "social_media_analytics + 1.53s" at bounding box center [138, 246] width 216 height 7
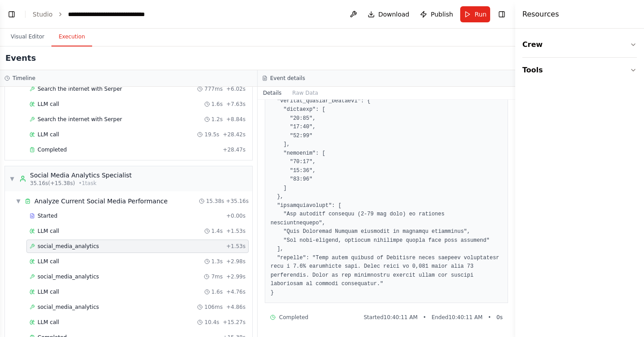
scroll to position [143, 0]
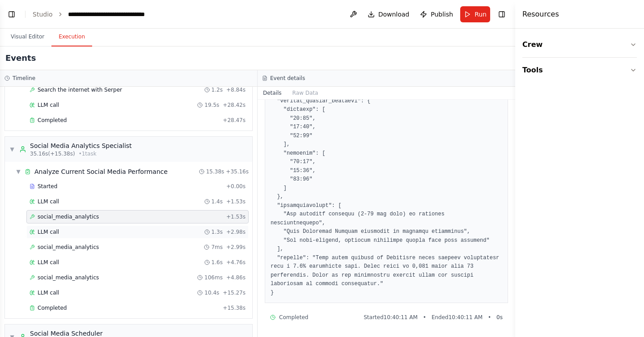
click at [143, 233] on div "LLM call 1.3s + 2.98s" at bounding box center [138, 232] width 216 height 7
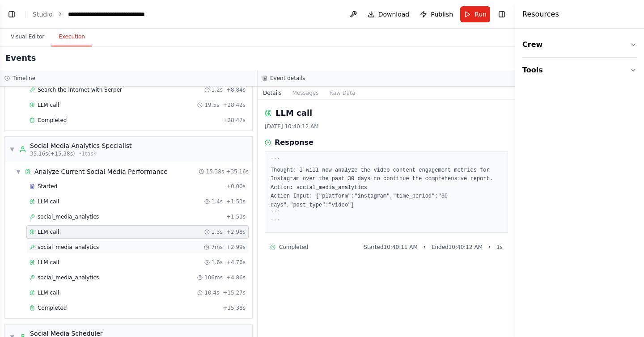
click at [139, 247] on div "social_media_analytics 7ms + 2.99s" at bounding box center [138, 247] width 216 height 7
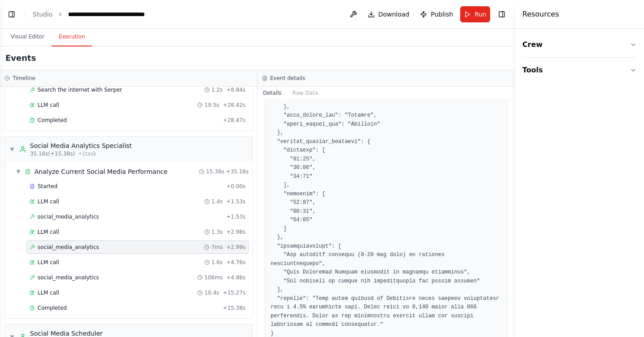
scroll to position [643, 0]
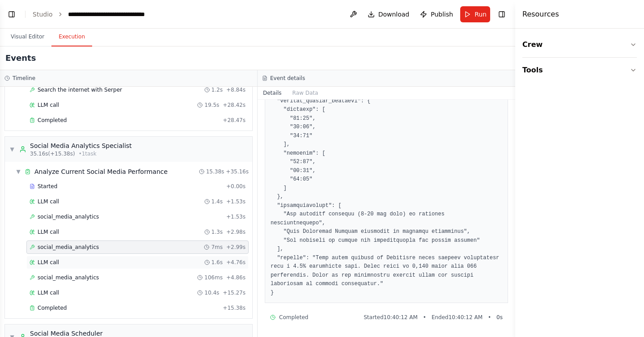
click at [150, 259] on div "LLM call 1.6s + 4.76s" at bounding box center [138, 262] width 216 height 7
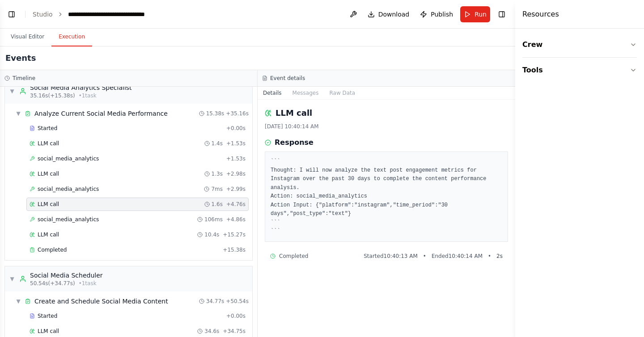
scroll to position [201, 0]
click at [153, 250] on div "Completed" at bounding box center [125, 249] width 190 height 7
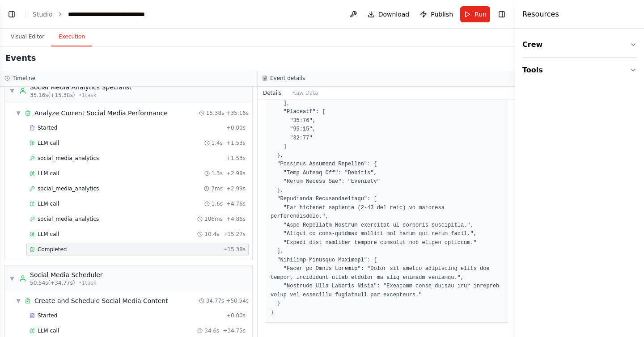
scroll to position [231, 0]
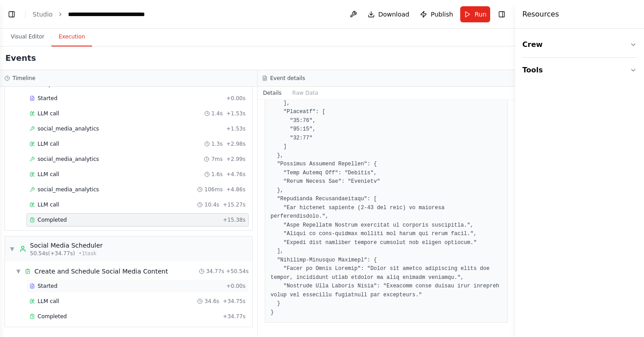
click at [118, 285] on div "Started" at bounding box center [126, 286] width 193 height 7
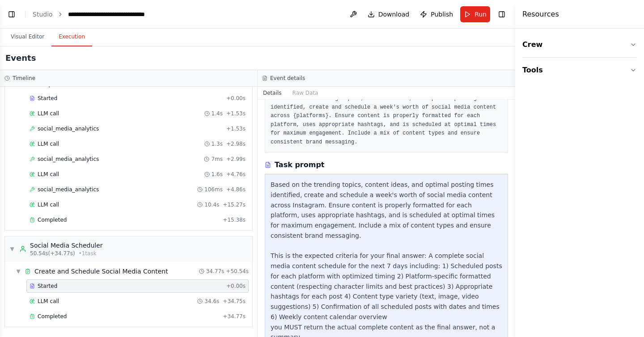
scroll to position [87, 0]
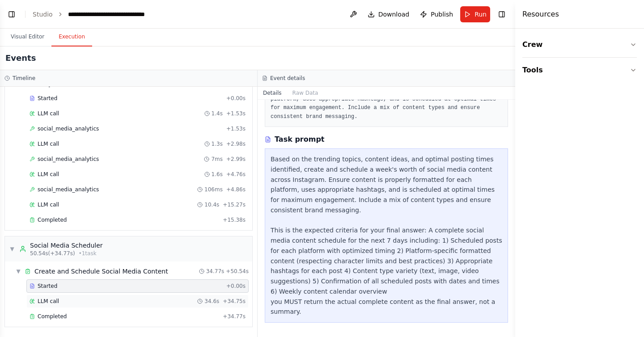
click at [110, 299] on div "LLM call 34.6s + 34.75s" at bounding box center [138, 301] width 216 height 7
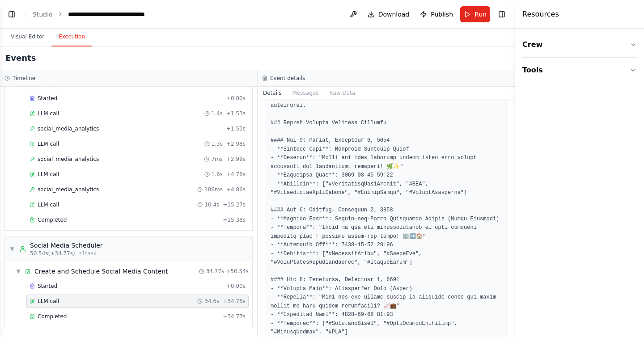
scroll to position [74, 0]
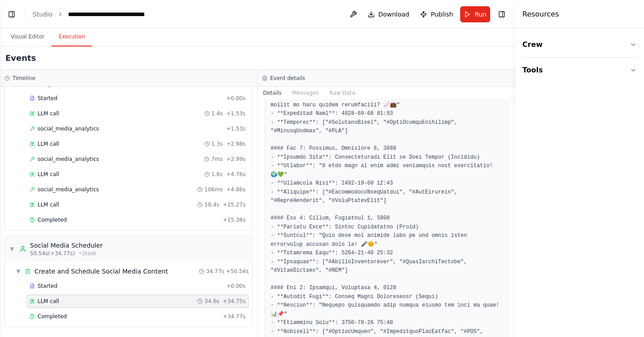
scroll to position [275, 0]
click at [442, 16] on span "Publish" at bounding box center [442, 14] width 22 height 9
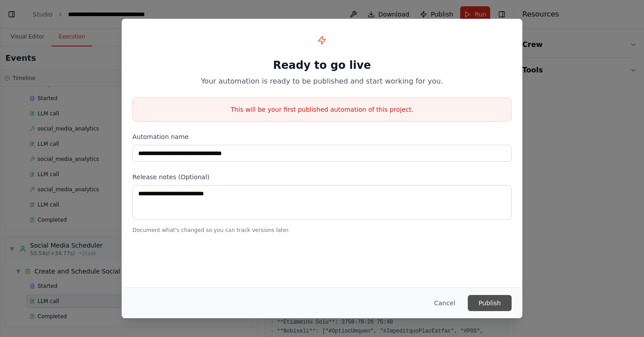
click at [494, 305] on button "Publish" at bounding box center [490, 303] width 44 height 16
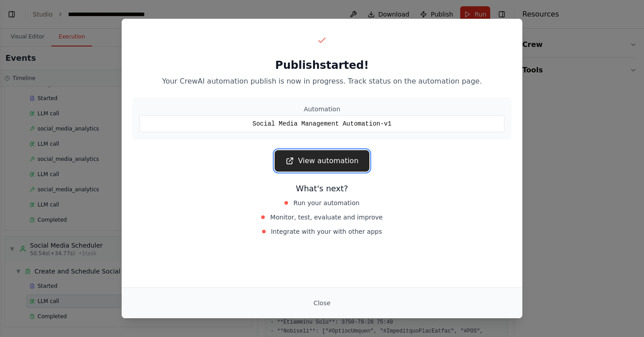
click at [321, 158] on link "View automation" at bounding box center [322, 160] width 94 height 21
click at [322, 304] on button "Close" at bounding box center [321, 303] width 31 height 16
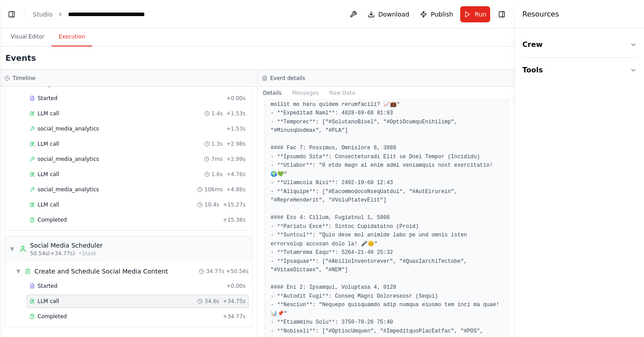
scroll to position [332, 0]
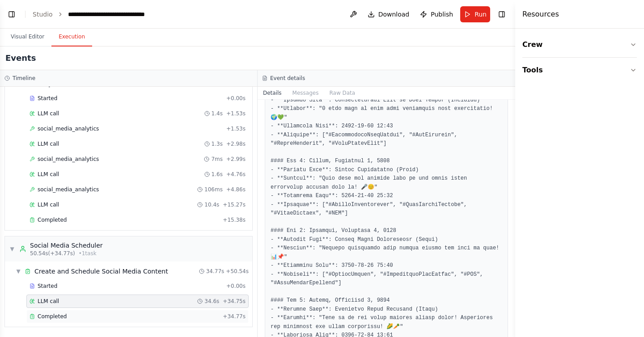
click at [129, 315] on div "Completed" at bounding box center [125, 316] width 190 height 7
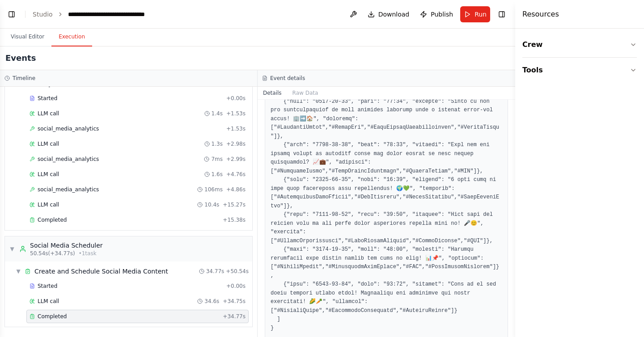
scroll to position [221, 0]
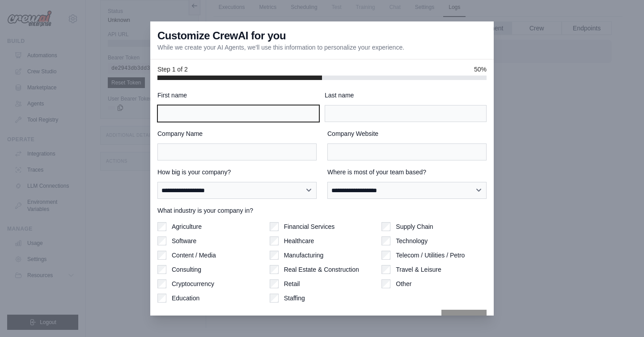
click at [252, 122] on input "First name" at bounding box center [238, 113] width 162 height 17
type input "*****"
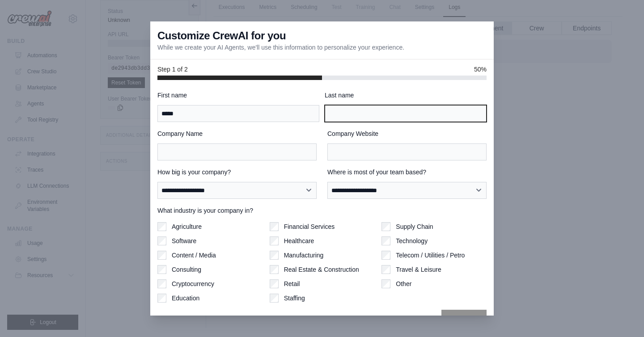
type input "**********"
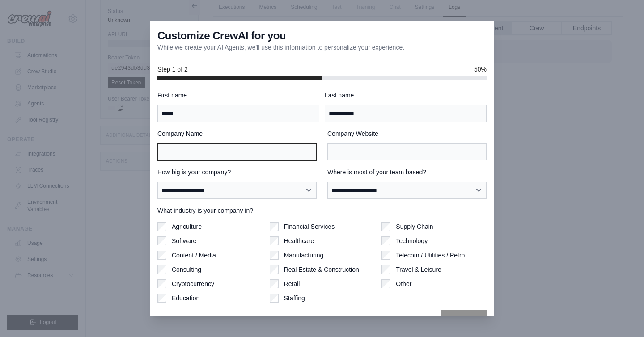
type input "*"
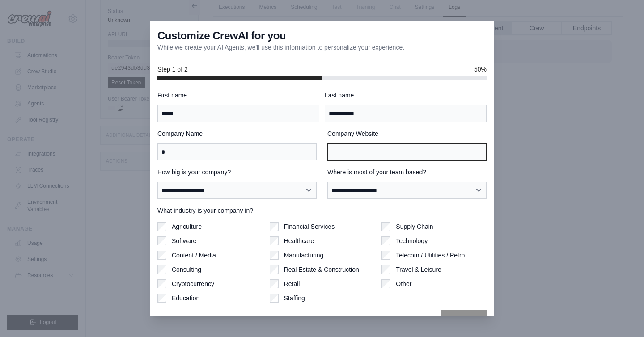
type input "*"
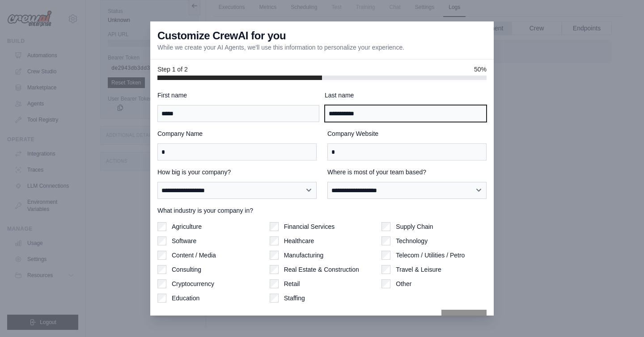
click at [348, 114] on input "**********" at bounding box center [406, 113] width 162 height 17
type input "******"
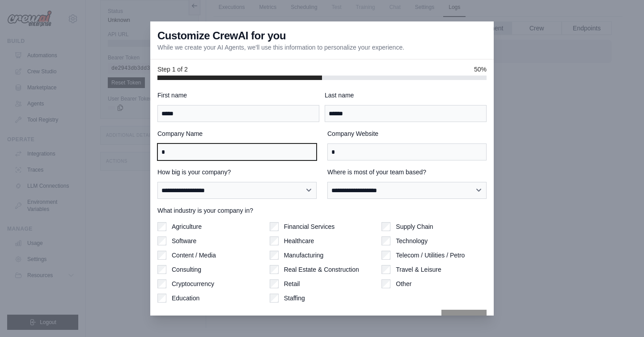
click at [194, 157] on input "*" at bounding box center [236, 152] width 159 height 17
type input "**********"
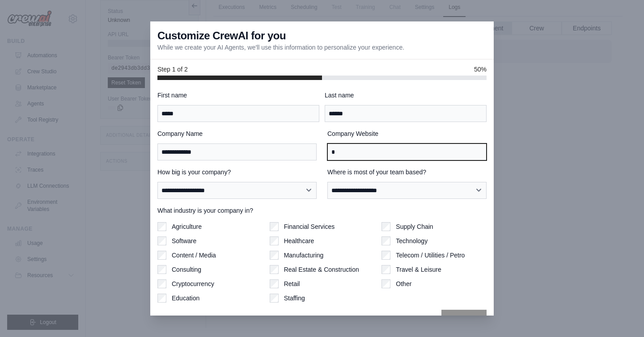
click at [351, 148] on input "*" at bounding box center [406, 152] width 159 height 17
type input "*"
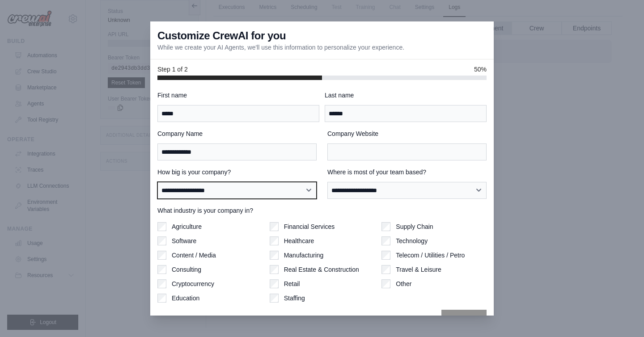
click at [254, 189] on select "**********" at bounding box center [236, 190] width 159 height 17
select select "**********"
click at [157, 182] on select "**********" at bounding box center [236, 190] width 159 height 17
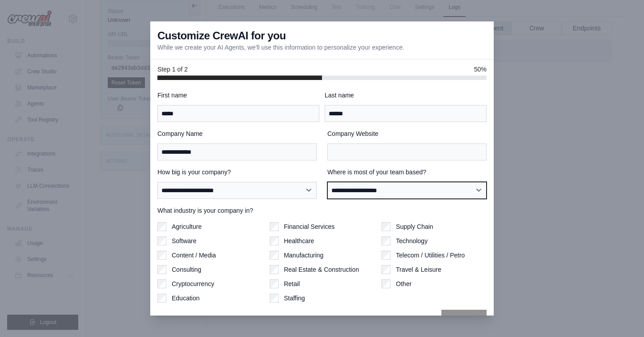
click at [370, 191] on select "**********" at bounding box center [406, 190] width 159 height 17
click at [327, 182] on select "**********" at bounding box center [406, 190] width 159 height 17
click at [364, 187] on select "**********" at bounding box center [406, 190] width 159 height 17
select select "**********"
click at [327, 182] on select "**********" at bounding box center [406, 190] width 159 height 17
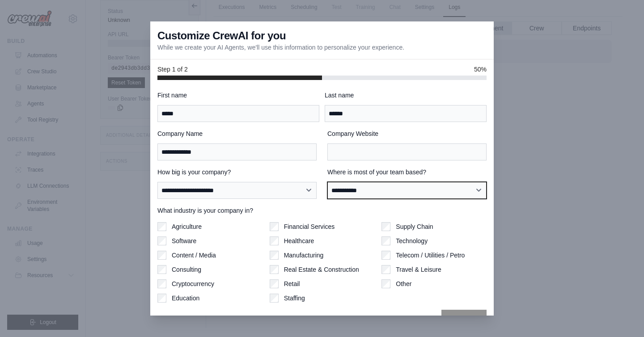
scroll to position [21, 0]
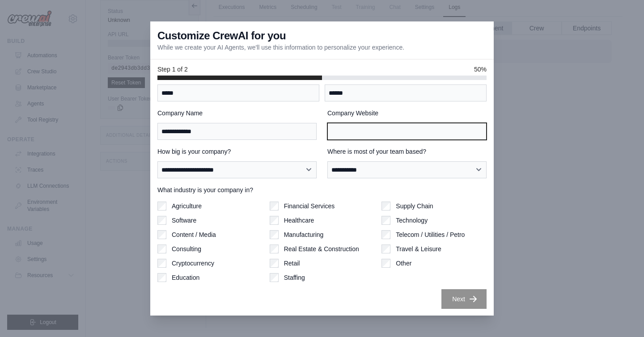
click at [352, 137] on input "Company Website" at bounding box center [406, 131] width 159 height 17
type input "**********"
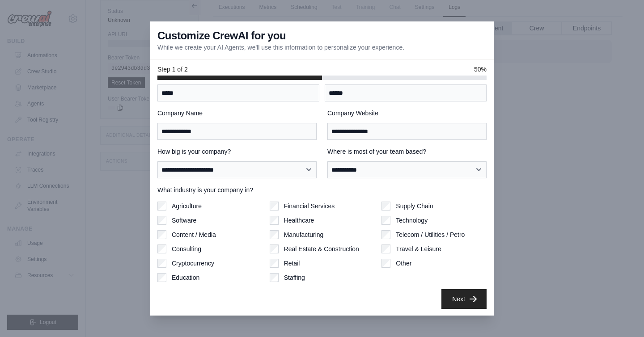
click at [320, 150] on div "**********" at bounding box center [321, 162] width 329 height 31
click at [455, 301] on button "Next" at bounding box center [464, 299] width 45 height 20
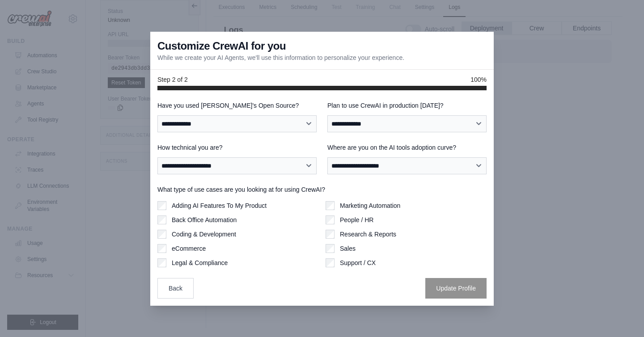
scroll to position [0, 0]
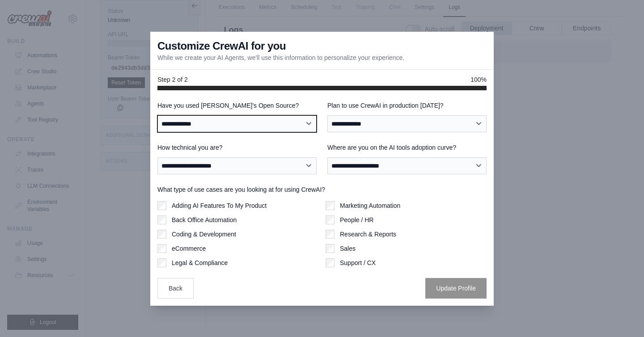
click at [249, 124] on select "**********" at bounding box center [236, 123] width 159 height 17
select select "**"
click at [157, 115] on select "**********" at bounding box center [236, 123] width 159 height 17
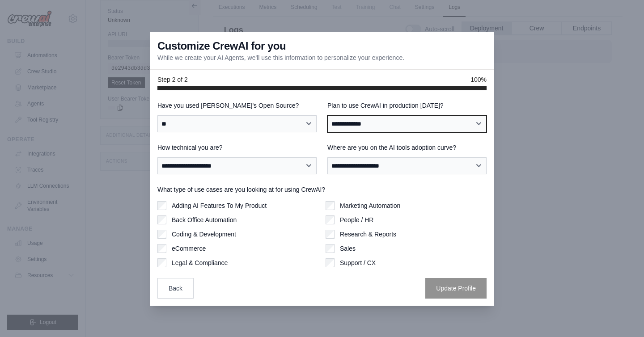
click at [357, 126] on select "**********" at bounding box center [406, 123] width 159 height 17
select select "****"
click at [327, 115] on select "**********" at bounding box center [406, 123] width 159 height 17
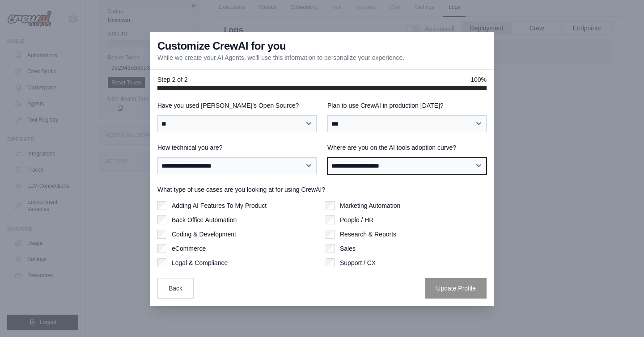
click at [358, 167] on select "**********" at bounding box center [406, 165] width 159 height 17
select select "**********"
click at [327, 157] on select "**********" at bounding box center [406, 165] width 159 height 17
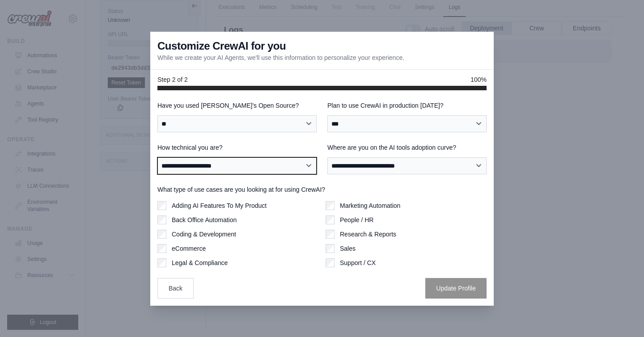
click at [251, 169] on select "**********" at bounding box center [236, 165] width 159 height 17
select select "**********"
click at [157, 157] on select "**********" at bounding box center [236, 165] width 159 height 17
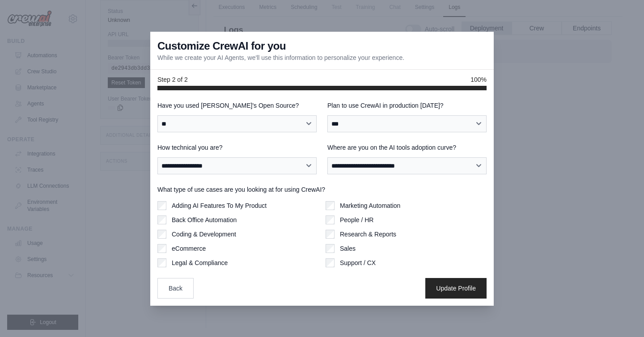
click at [330, 254] on div "Marketing Automation People / HR Research & Reports Sales Support / CX" at bounding box center [406, 234] width 161 height 66
click at [448, 289] on button "Update Profile" at bounding box center [455, 288] width 61 height 21
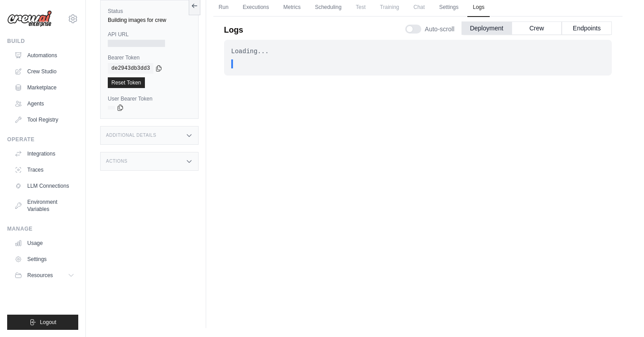
click at [78, 16] on icon at bounding box center [73, 18] width 11 height 11
click at [49, 19] on img at bounding box center [29, 18] width 45 height 17
click at [39, 55] on link "Automations" at bounding box center [46, 55] width 68 height 14
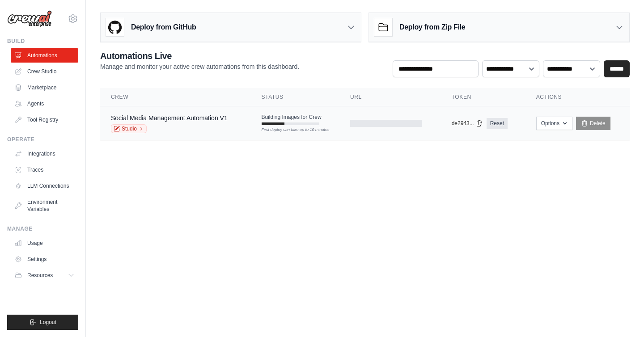
click at [186, 125] on div "Studio" at bounding box center [169, 128] width 117 height 9
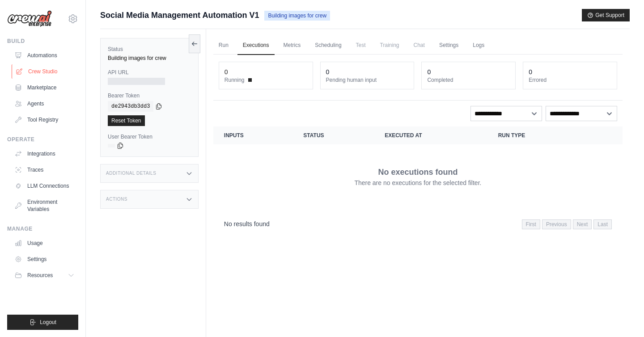
click at [44, 71] on link "Crew Studio" at bounding box center [46, 71] width 68 height 14
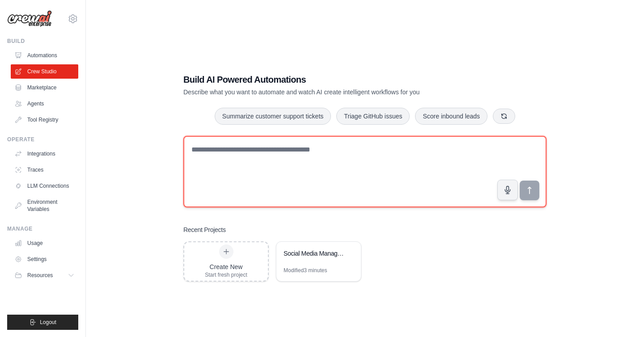
click at [244, 157] on textarea at bounding box center [364, 172] width 363 height 72
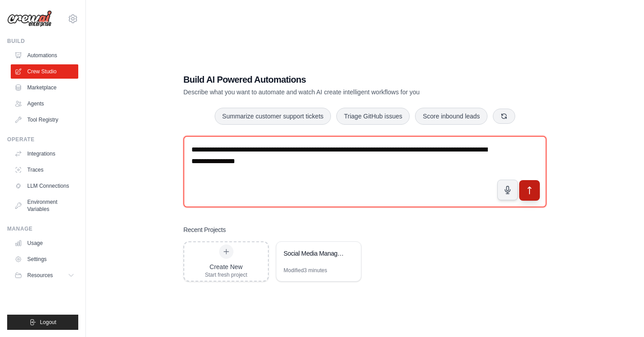
type textarea "**********"
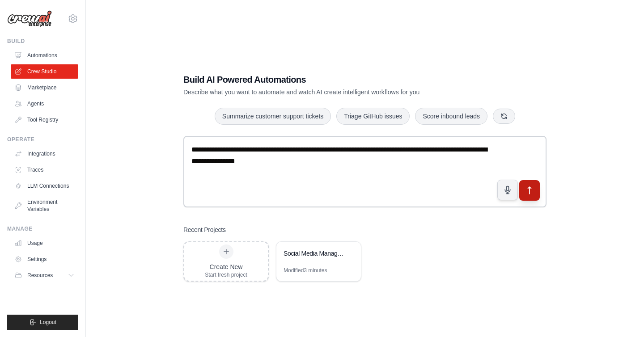
click at [533, 193] on icon "submit" at bounding box center [529, 190] width 9 height 9
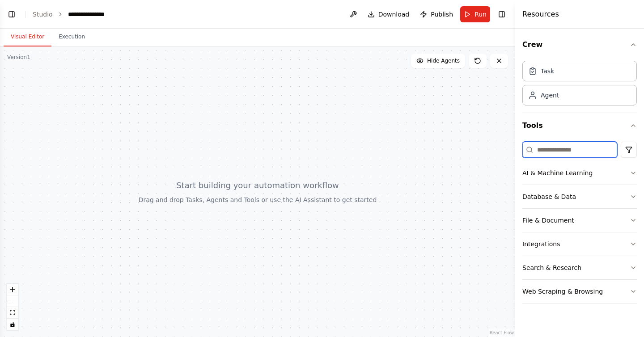
click at [563, 154] on input at bounding box center [570, 150] width 95 height 16
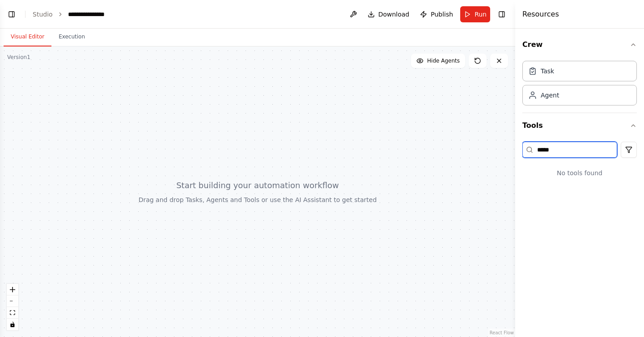
click at [563, 154] on input "*****" at bounding box center [570, 150] width 95 height 16
type input "***"
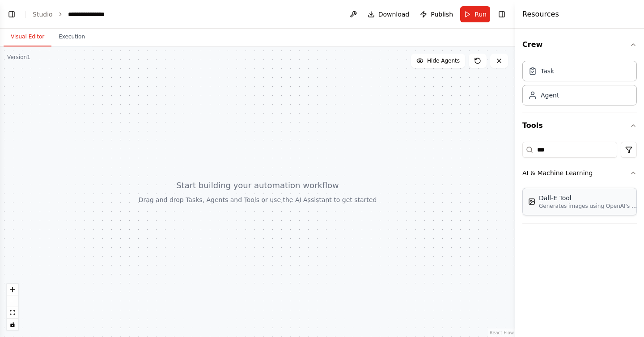
scroll to position [89, 0]
click at [548, 200] on div "Dall-E Tool" at bounding box center [588, 198] width 98 height 9
click at [564, 206] on p "Generates images using OpenAI's Dall-E model." at bounding box center [588, 206] width 98 height 7
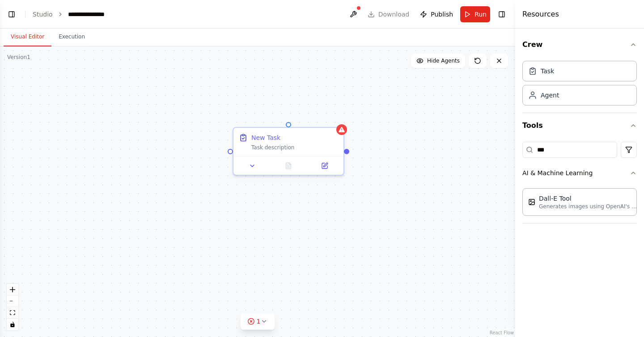
drag, startPoint x: 541, startPoint y: 197, endPoint x: 550, endPoint y: 107, distance: 90.4
click at [268, 141] on div "New Task Task description" at bounding box center [294, 141] width 87 height 18
click at [266, 136] on div "New Task" at bounding box center [265, 136] width 29 height 9
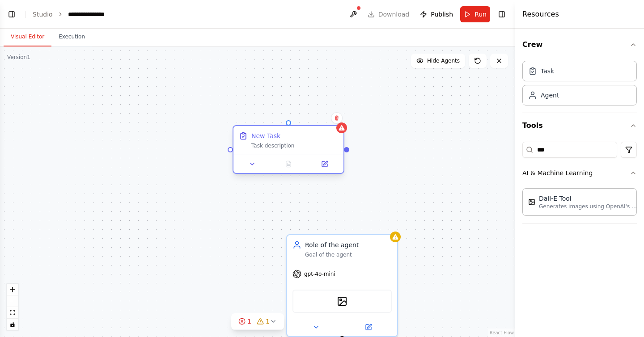
click at [260, 153] on div "New Task Task description" at bounding box center [289, 140] width 110 height 29
click at [253, 169] on button at bounding box center [252, 164] width 31 height 11
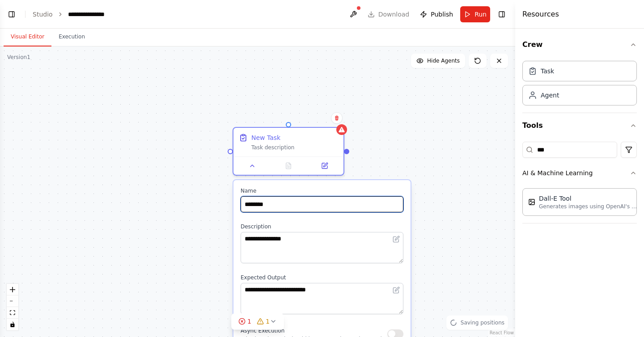
click at [272, 205] on input "********" at bounding box center [322, 204] width 163 height 16
type input "**********"
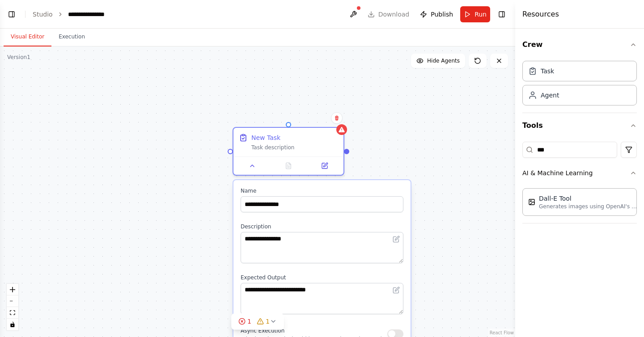
click at [397, 162] on div "**********" at bounding box center [257, 192] width 515 height 291
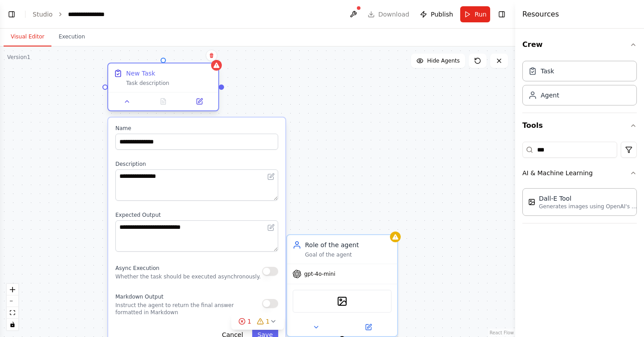
drag, startPoint x: 300, startPoint y: 149, endPoint x: 178, endPoint y: 85, distance: 137.9
click at [178, 85] on div "New Task Task description" at bounding box center [163, 78] width 110 height 29
click at [264, 332] on button "Save" at bounding box center [265, 335] width 26 height 16
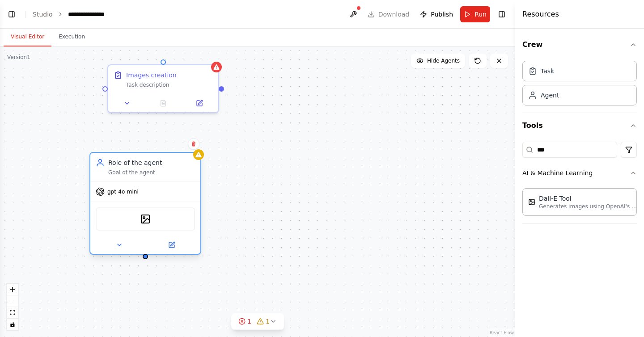
drag, startPoint x: 323, startPoint y: 253, endPoint x: 128, endPoint y: 170, distance: 211.1
click at [128, 170] on div "Goal of the agent" at bounding box center [151, 172] width 87 height 7
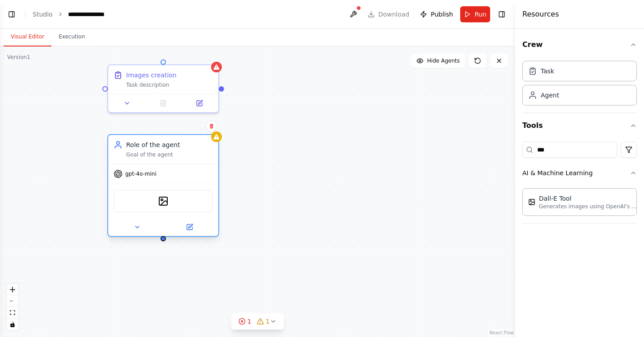
drag, startPoint x: 145, startPoint y: 164, endPoint x: 166, endPoint y: 146, distance: 28.2
click at [166, 146] on div "Role of the agent" at bounding box center [169, 144] width 87 height 9
click at [300, 118] on div "Images creation Task description Role of the agent Goal of the agent gpt-4o-min…" at bounding box center [257, 192] width 515 height 291
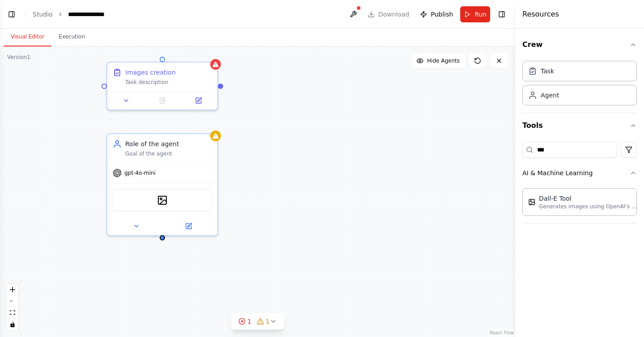
click at [223, 87] on div "Images creation Task description Role of the agent Goal of the agent gpt-4o-min…" at bounding box center [257, 192] width 515 height 291
click at [197, 98] on icon at bounding box center [199, 97] width 4 height 4
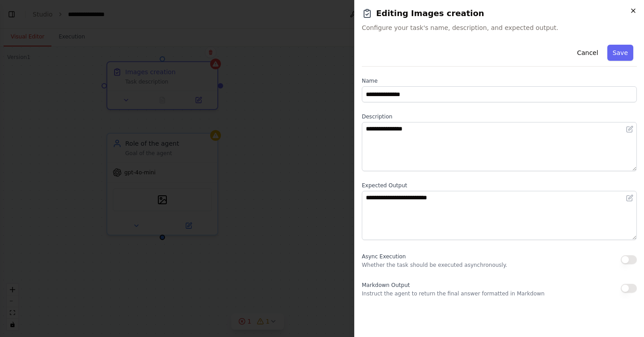
click at [634, 8] on icon "button" at bounding box center [633, 10] width 7 height 7
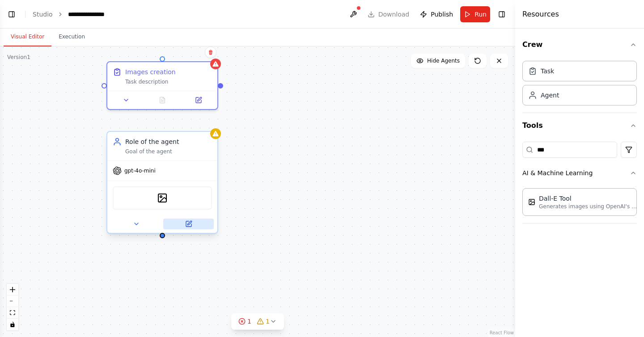
click at [188, 221] on icon at bounding box center [188, 224] width 7 height 7
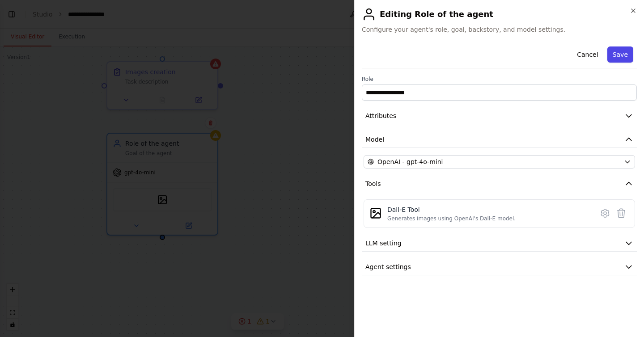
click at [616, 58] on button "Save" at bounding box center [621, 55] width 26 height 16
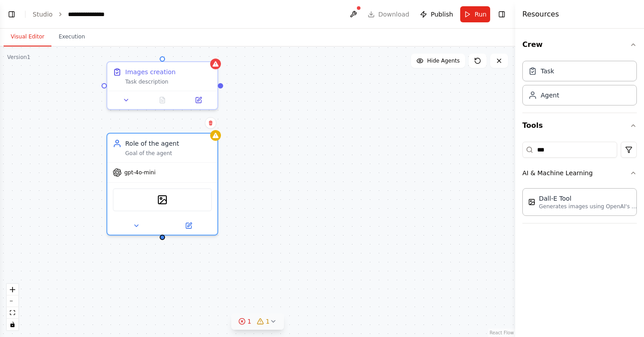
click at [266, 323] on span "1" at bounding box center [268, 321] width 4 height 9
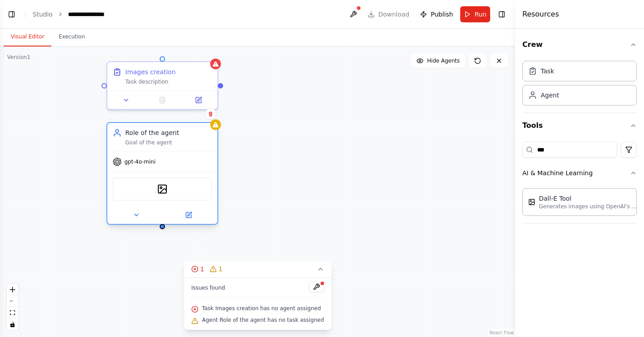
drag, startPoint x: 180, startPoint y: 163, endPoint x: 180, endPoint y: 152, distance: 10.7
click at [180, 152] on div "gpt-4o-mini" at bounding box center [162, 162] width 110 height 20
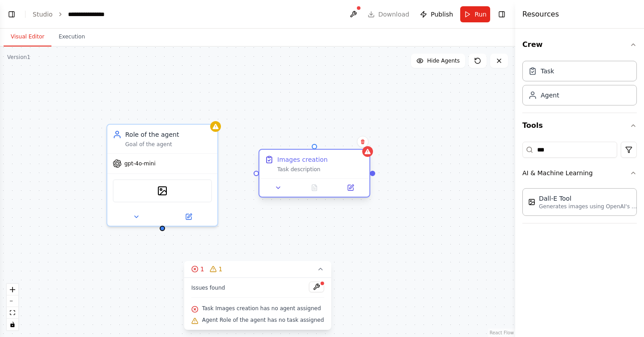
drag, startPoint x: 179, startPoint y: 76, endPoint x: 319, endPoint y: 167, distance: 167.4
click at [319, 167] on div "Images creation Task description" at bounding box center [320, 164] width 87 height 18
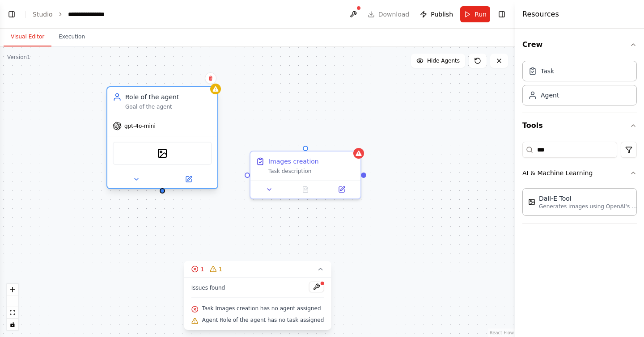
drag, startPoint x: 204, startPoint y: 146, endPoint x: 207, endPoint y: 104, distance: 41.7
click at [207, 104] on div "Role of the agent Goal of the agent" at bounding box center [162, 101] width 110 height 29
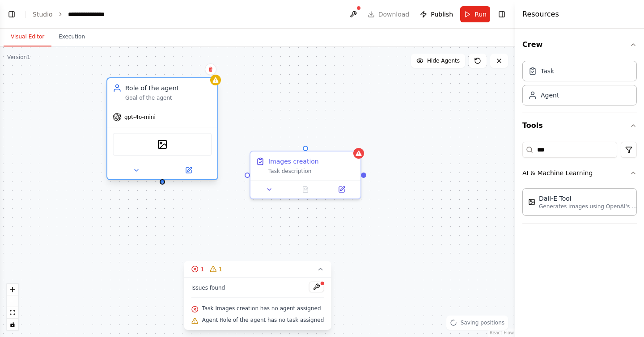
click at [162, 184] on div at bounding box center [162, 181] width 5 height 5
drag, startPoint x: 162, startPoint y: 184, endPoint x: 247, endPoint y: 174, distance: 85.7
click at [247, 174] on div "Images creation Task description Role of the agent Goal of the agent gpt-4o-min…" at bounding box center [256, 188] width 515 height 291
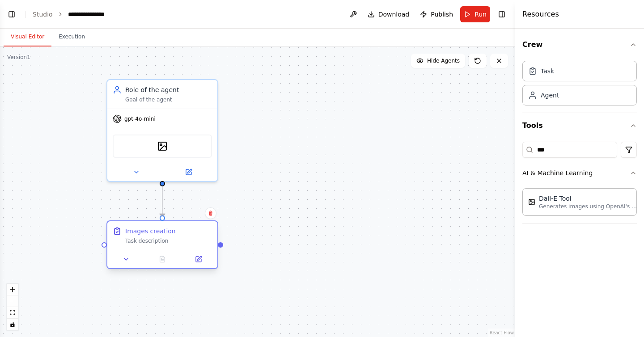
drag, startPoint x: 323, startPoint y: 166, endPoint x: 179, endPoint y: 239, distance: 160.9
click at [179, 239] on div "Task description" at bounding box center [168, 241] width 87 height 7
click at [148, 237] on div "Images creation Task description" at bounding box center [168, 236] width 87 height 18
click at [146, 248] on div "Images creation Task description" at bounding box center [162, 235] width 110 height 29
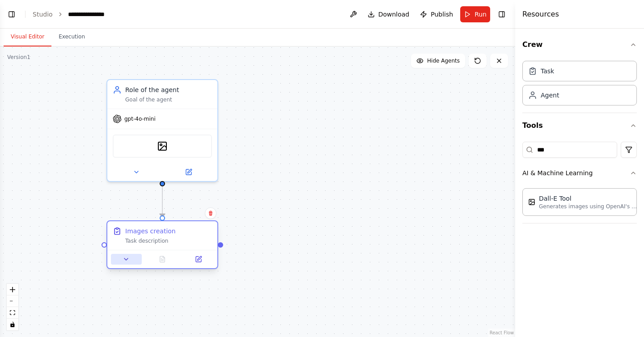
click at [129, 260] on icon at bounding box center [126, 259] width 7 height 7
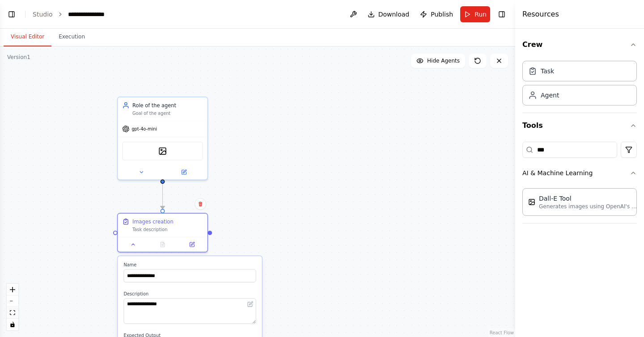
drag, startPoint x: 300, startPoint y: 221, endPoint x: 286, endPoint y: 83, distance: 138.9
click at [286, 83] on div "**********" at bounding box center [257, 192] width 515 height 291
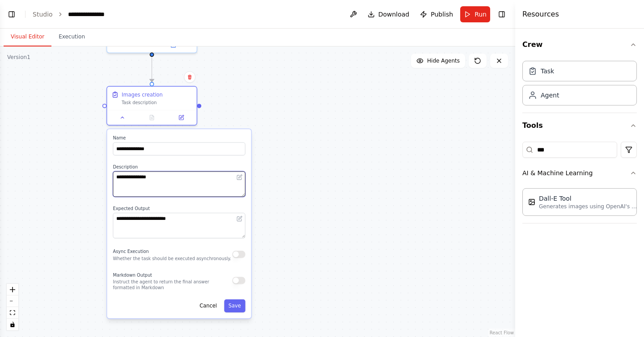
click at [146, 179] on textarea "**********" at bounding box center [179, 184] width 132 height 26
type textarea "**********"
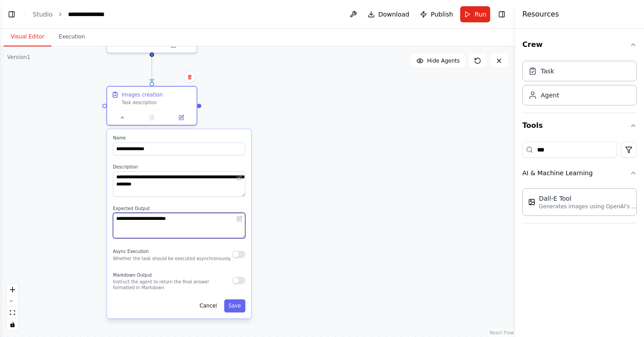
click at [165, 217] on textarea "**********" at bounding box center [179, 226] width 132 height 26
type textarea "**********"
click at [234, 302] on button "Save" at bounding box center [234, 306] width 21 height 13
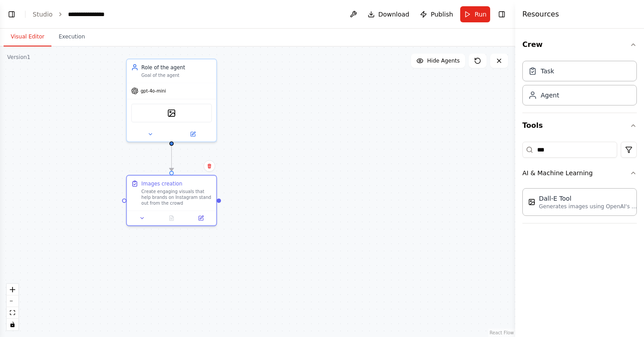
drag, startPoint x: 266, startPoint y: 213, endPoint x: 286, endPoint y: 303, distance: 91.6
click at [286, 303] on div ".deletable-edge-delete-btn { width: 20px; height: 20px; border: 0px solid #ffff…" at bounding box center [257, 192] width 515 height 291
click at [178, 112] on div "DallETool" at bounding box center [171, 112] width 81 height 19
click at [194, 132] on icon at bounding box center [194, 133] width 4 height 4
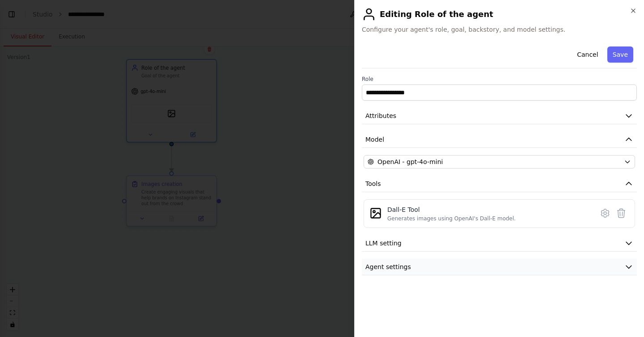
click at [454, 270] on button "Agent settings" at bounding box center [499, 267] width 275 height 17
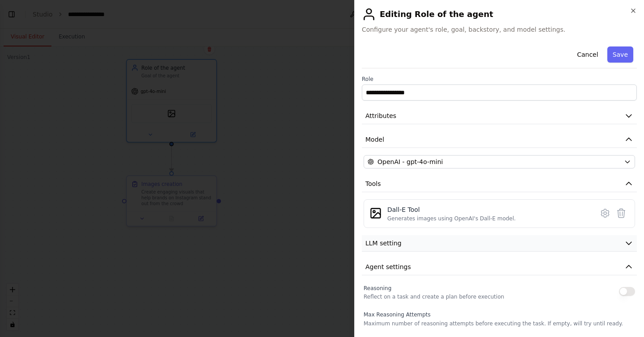
click at [462, 244] on button "LLM setting" at bounding box center [499, 243] width 275 height 17
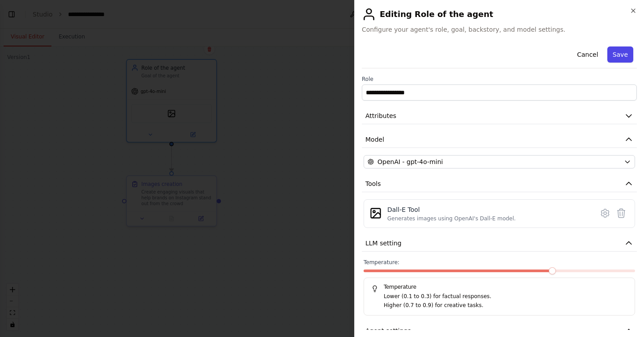
click at [618, 56] on button "Save" at bounding box center [621, 55] width 26 height 16
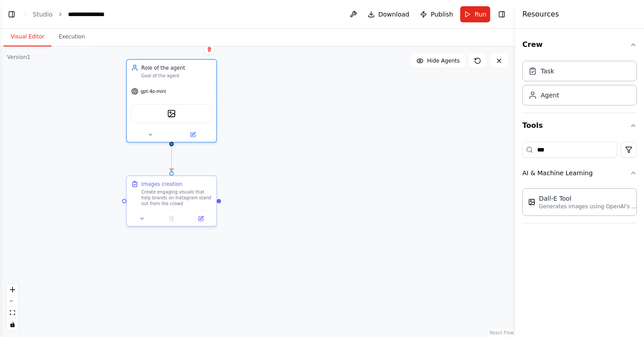
click at [302, 171] on div ".deletable-edge-delete-btn { width: 20px; height: 20px; border: 0px solid #ffff…" at bounding box center [257, 192] width 515 height 291
click at [472, 14] on button "Run" at bounding box center [475, 14] width 30 height 16
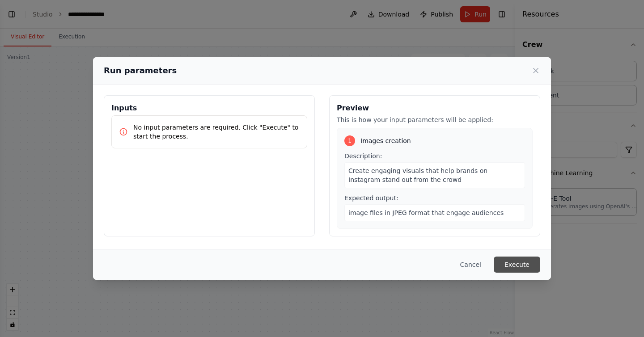
click at [522, 266] on button "Execute" at bounding box center [517, 265] width 47 height 16
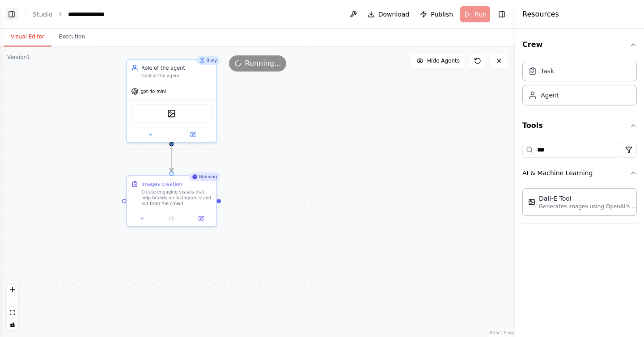
click at [8, 15] on button "Toggle Left Sidebar" at bounding box center [11, 14] width 13 height 13
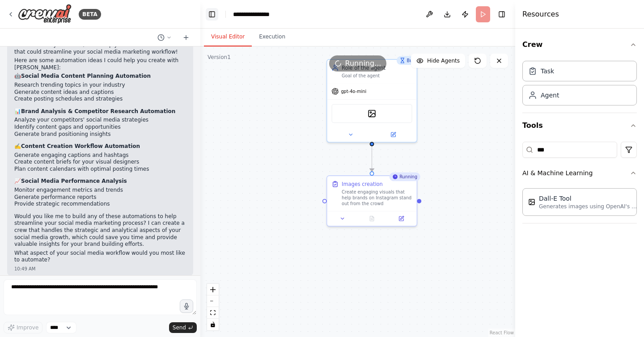
click at [211, 15] on button "Toggle Left Sidebar" at bounding box center [212, 14] width 13 height 13
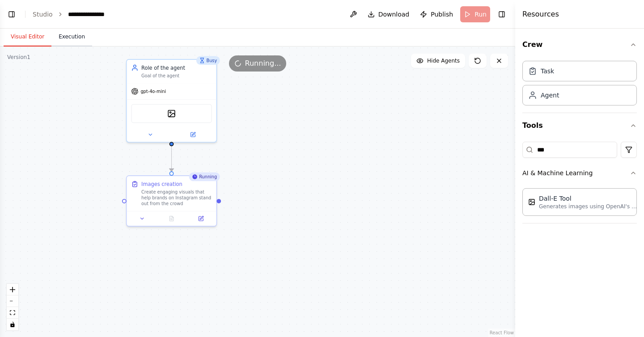
click at [64, 37] on button "Execution" at bounding box center [71, 37] width 41 height 19
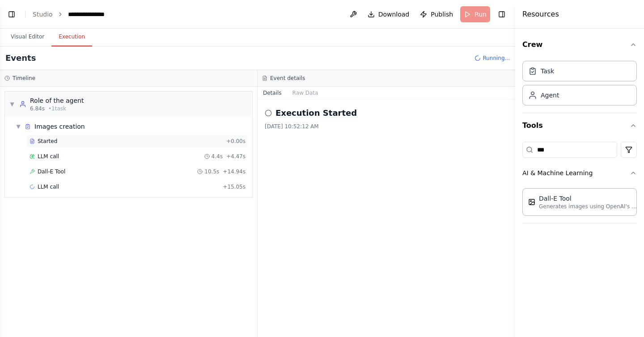
click at [62, 144] on div "Started" at bounding box center [126, 141] width 193 height 7
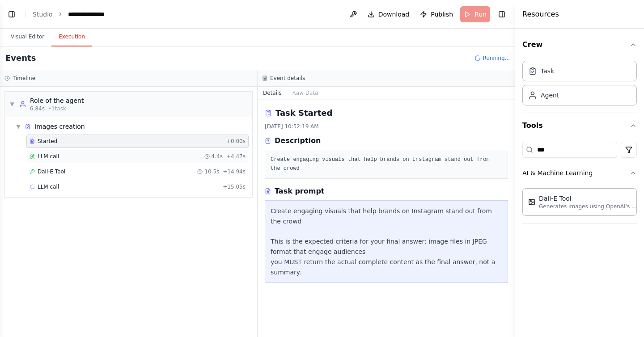
click at [106, 160] on div "LLM call 4.4s + 4.47s" at bounding box center [137, 156] width 222 height 13
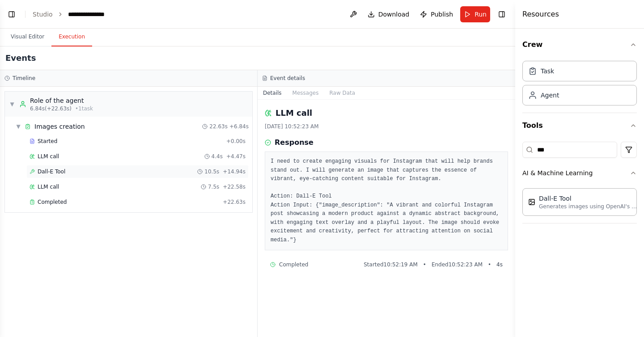
click at [110, 174] on div "Dall-E Tool 10.5s + 14.94s" at bounding box center [138, 171] width 216 height 7
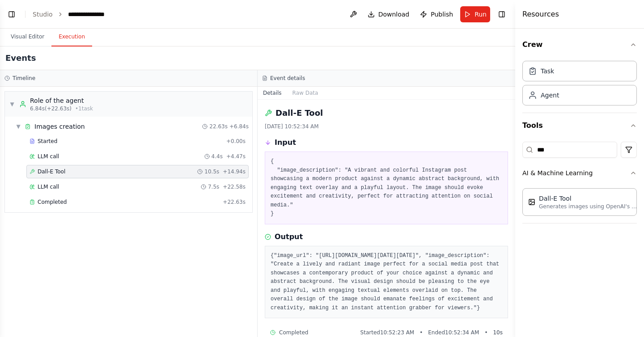
scroll to position [94, 0]
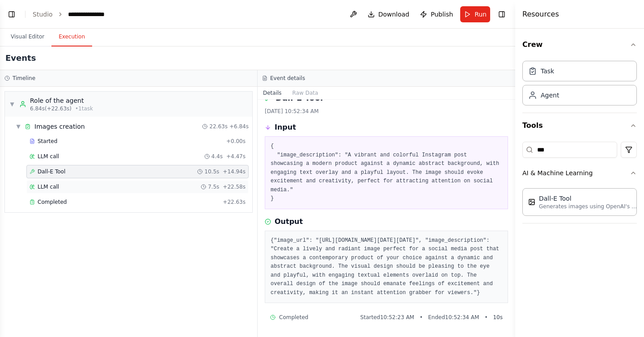
click at [122, 184] on div "LLM call 7.5s + 22.58s" at bounding box center [138, 186] width 216 height 7
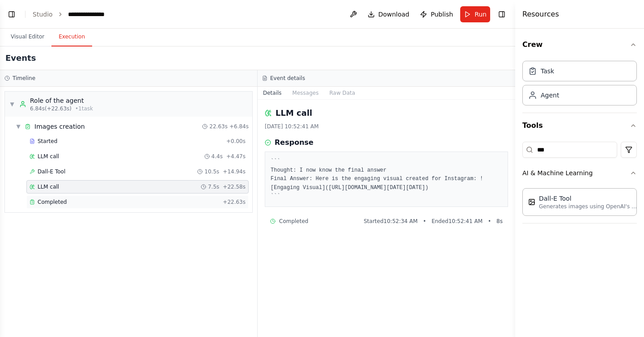
click at [120, 203] on div "Completed" at bounding box center [125, 202] width 190 height 7
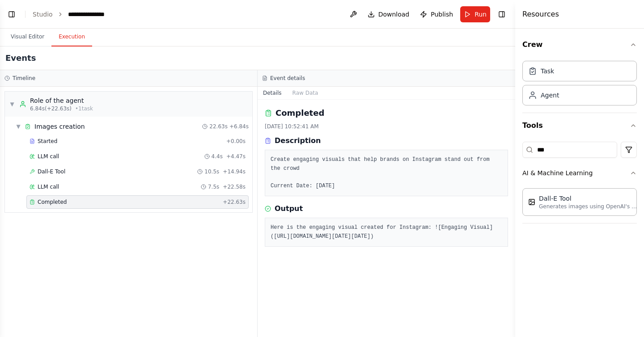
drag, startPoint x: 272, startPoint y: 237, endPoint x: 455, endPoint y: 298, distance: 192.4
click at [455, 241] on pre "Here is the engaging visual created for Instagram: ![Engaging Visual](https://o…" at bounding box center [387, 232] width 232 height 17
copy pre "(https://oaidalleapiprodscus.blob.core.windows.net/private/org-hZRtglLxBYvAvvtx…"
click at [19, 38] on button "Visual Editor" at bounding box center [28, 37] width 48 height 19
click at [76, 33] on button "Execution" at bounding box center [71, 37] width 41 height 19
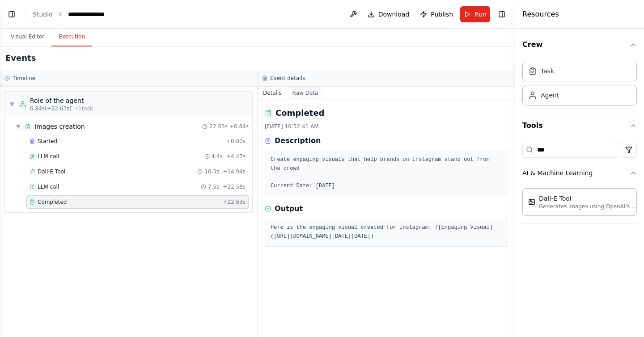
click at [298, 94] on button "Raw Data" at bounding box center [305, 93] width 37 height 13
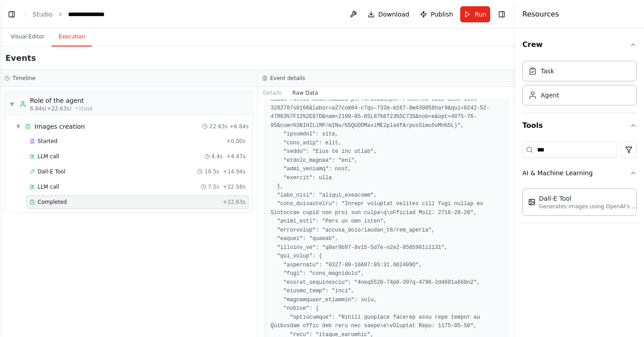
scroll to position [469, 0]
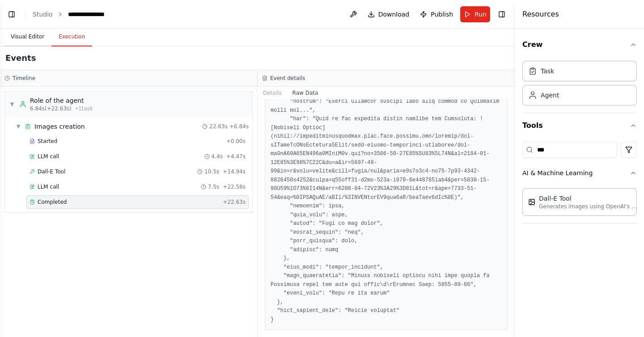
click at [30, 37] on button "Visual Editor" at bounding box center [28, 37] width 48 height 19
click at [65, 35] on button "Execution" at bounding box center [71, 37] width 41 height 19
click at [271, 88] on button "Details" at bounding box center [273, 93] width 30 height 13
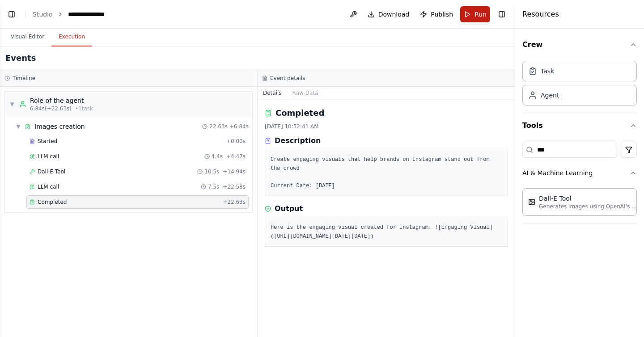
click at [475, 15] on span "Run" at bounding box center [481, 14] width 12 height 9
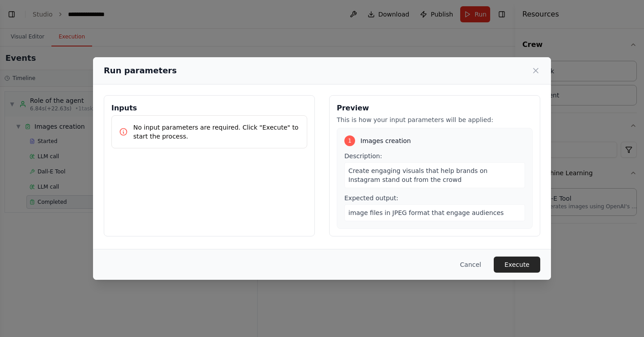
click at [366, 181] on span "Create engaging visuals that help brands on Instagram stand out from the crowd" at bounding box center [418, 175] width 139 height 16
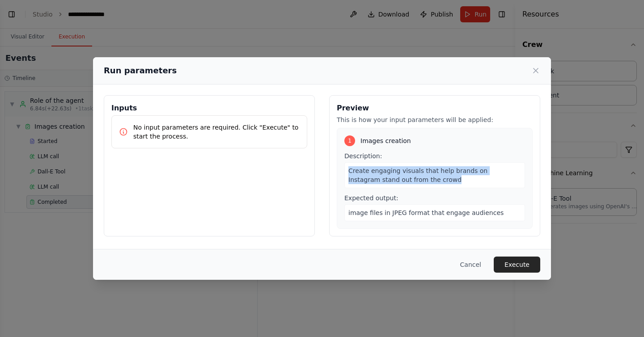
click at [366, 181] on span "Create engaging visuals that help brands on Instagram stand out from the crowd" at bounding box center [418, 175] width 139 height 16
click at [477, 264] on button "Cancel" at bounding box center [470, 265] width 35 height 16
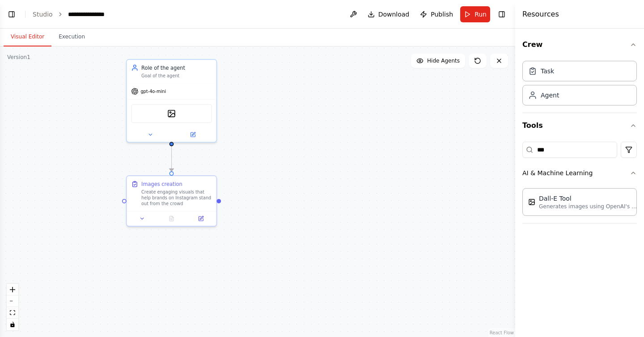
click at [26, 43] on button "Visual Editor" at bounding box center [28, 37] width 48 height 19
click at [13, 14] on button "Toggle Left Sidebar" at bounding box center [11, 14] width 13 height 13
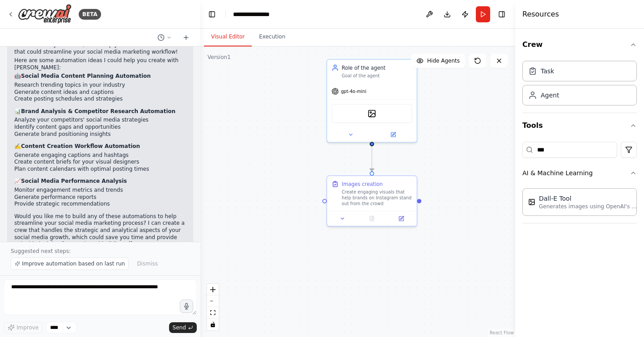
scroll to position [123, 0]
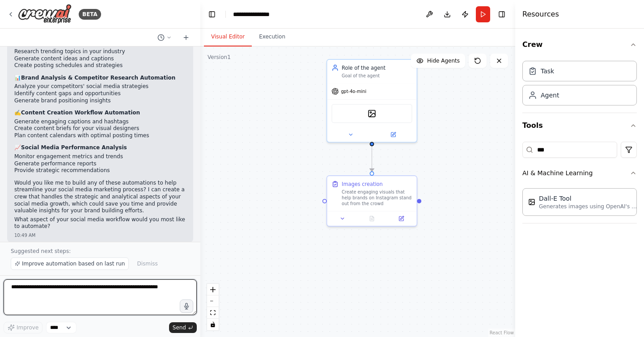
click at [92, 295] on textarea at bounding box center [100, 298] width 193 height 36
click at [76, 285] on textarea at bounding box center [100, 298] width 193 height 36
type textarea "*"
type textarea "**********"
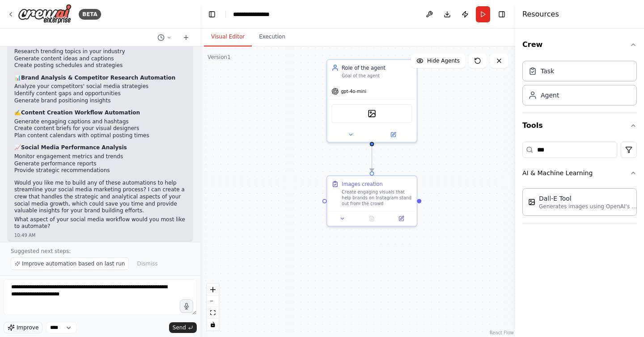
click at [24, 328] on span "Improve" at bounding box center [28, 327] width 22 height 7
click at [176, 327] on span "Send" at bounding box center [179, 327] width 13 height 7
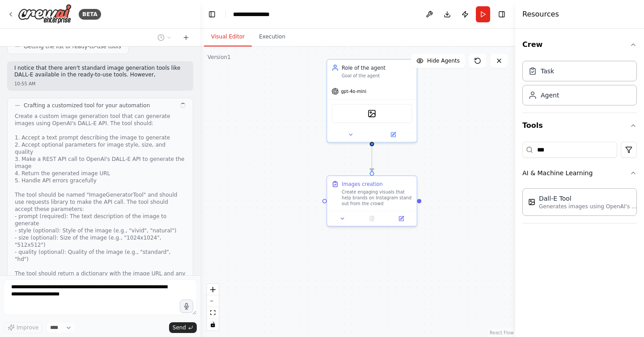
scroll to position [663, 0]
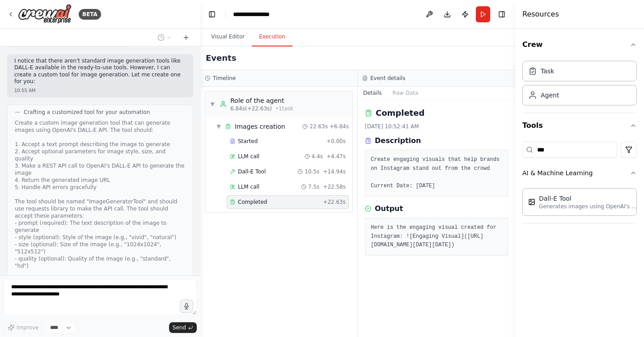
click at [265, 43] on button "Execution" at bounding box center [272, 37] width 41 height 19
click at [229, 36] on button "Visual Editor" at bounding box center [228, 37] width 48 height 19
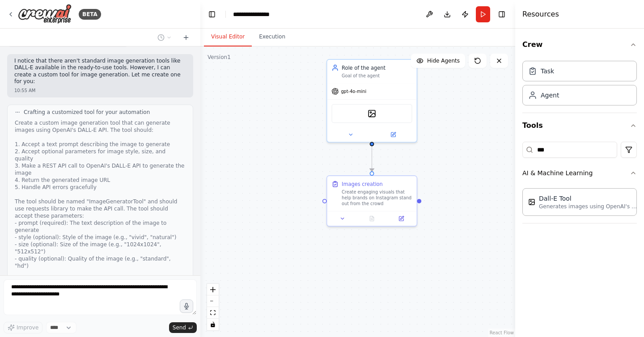
scroll to position [714, 0]
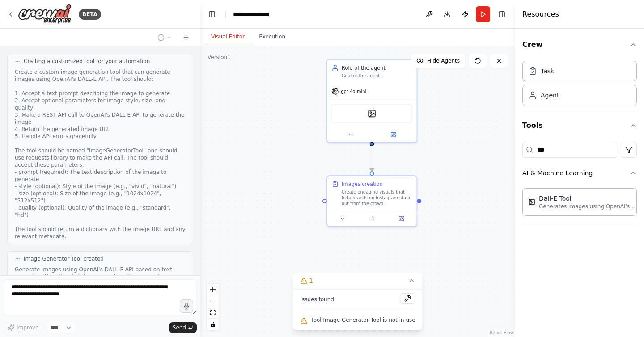
click at [176, 284] on button "View code" at bounding box center [171, 287] width 27 height 7
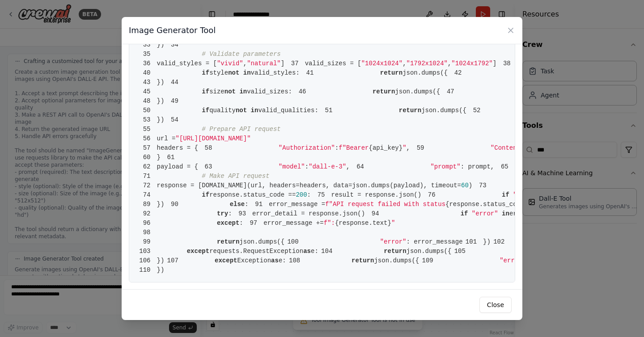
scroll to position [817, 0]
click at [499, 306] on button "Close" at bounding box center [496, 305] width 32 height 16
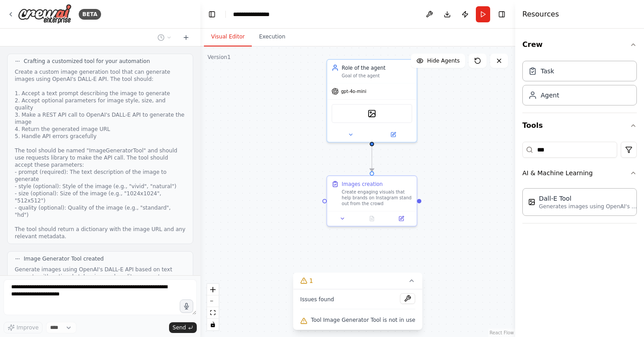
click at [412, 298] on div "Issues found Tool Image Generator Tool is not in use" at bounding box center [357, 309] width 129 height 41
click at [407, 298] on button at bounding box center [407, 298] width 15 height 11
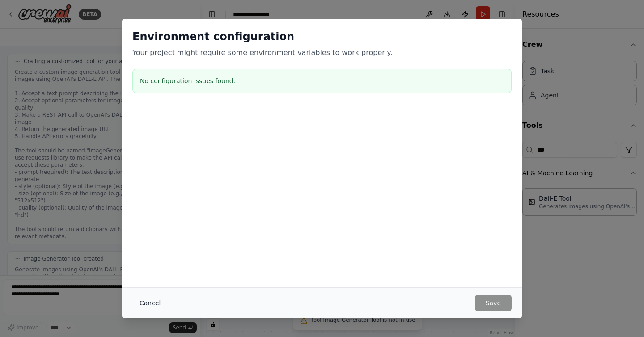
click at [153, 298] on button "Cancel" at bounding box center [149, 303] width 35 height 16
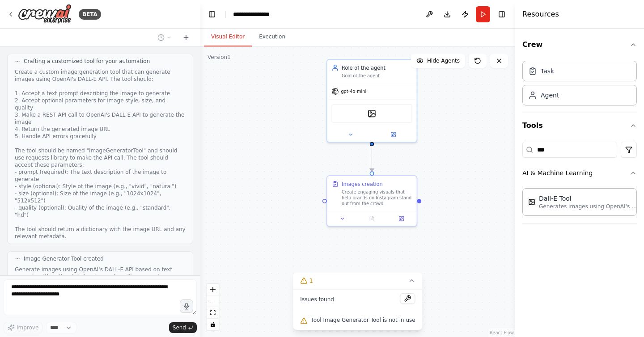
click at [340, 306] on div "Issues found" at bounding box center [357, 301] width 115 height 16
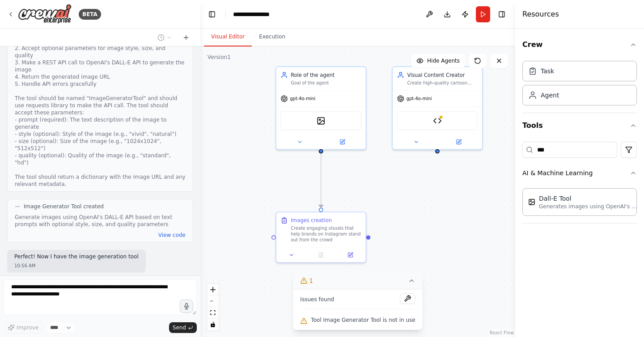
click at [409, 280] on button "1" at bounding box center [357, 281] width 129 height 17
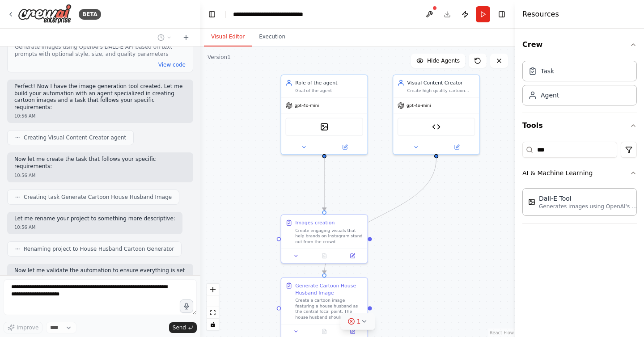
scroll to position [943, 0]
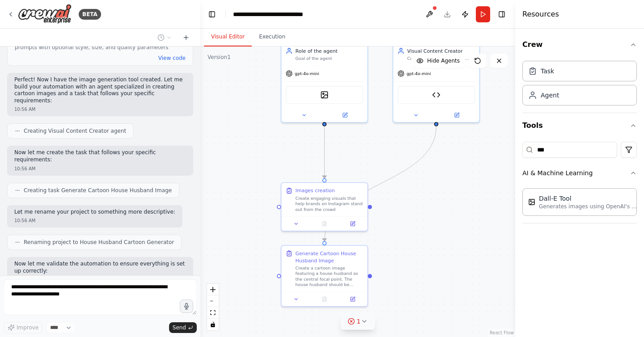
drag, startPoint x: 409, startPoint y: 280, endPoint x: 409, endPoint y: 248, distance: 32.2
click at [409, 248] on div ".deletable-edge-delete-btn { width: 20px; height: 20px; border: 0px solid #ffff…" at bounding box center [357, 192] width 315 height 291
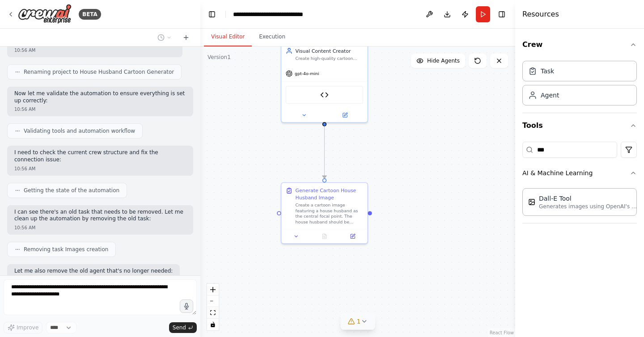
scroll to position [1166, 0]
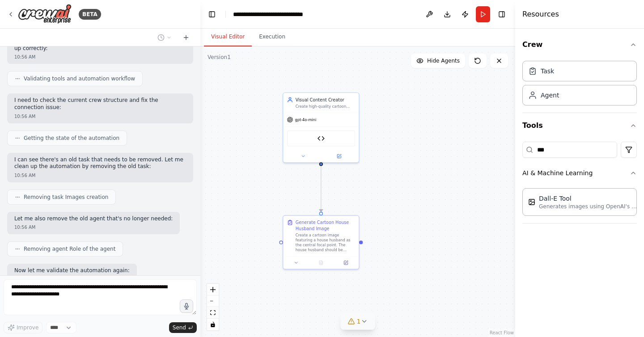
drag, startPoint x: 437, startPoint y: 182, endPoint x: 419, endPoint y: 210, distance: 33.5
click at [419, 210] on div ".deletable-edge-delete-btn { width: 20px; height: 20px; border: 0px solid #ffff…" at bounding box center [357, 192] width 315 height 291
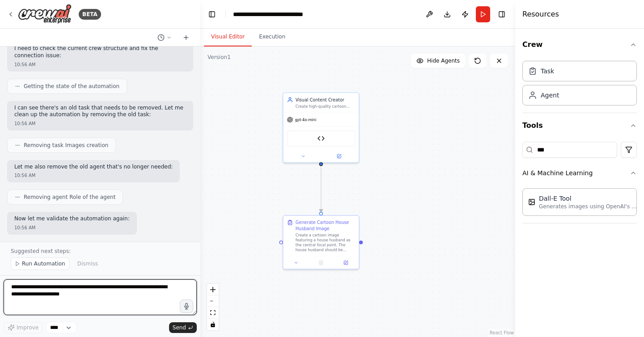
scroll to position [1258, 0]
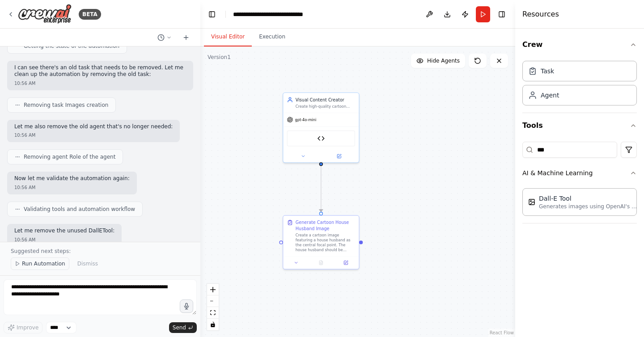
click at [50, 260] on button "Run Automation" at bounding box center [40, 264] width 59 height 13
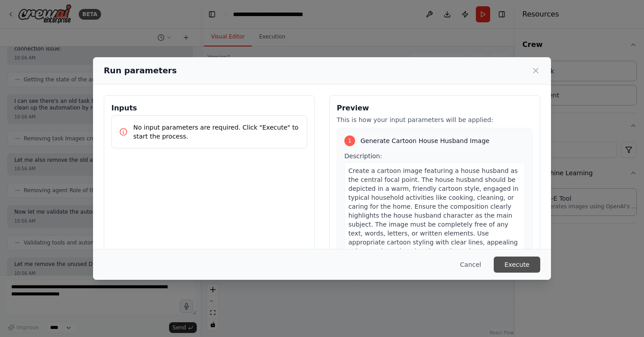
click at [509, 266] on button "Execute" at bounding box center [517, 265] width 47 height 16
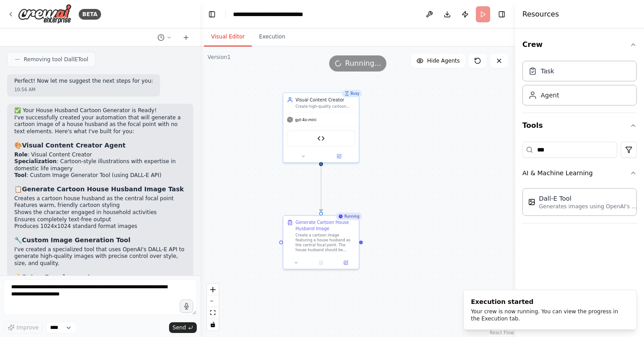
scroll to position [1467, 0]
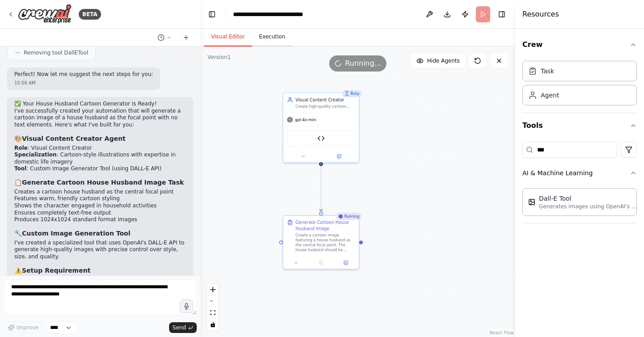
click at [266, 37] on button "Execution" at bounding box center [272, 37] width 41 height 19
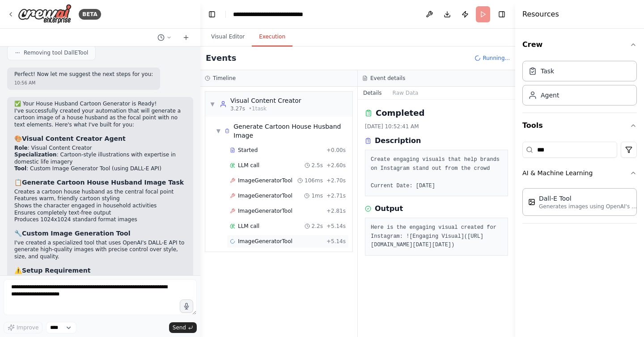
click at [264, 238] on span "ImageGeneratorTool" at bounding box center [265, 241] width 55 height 7
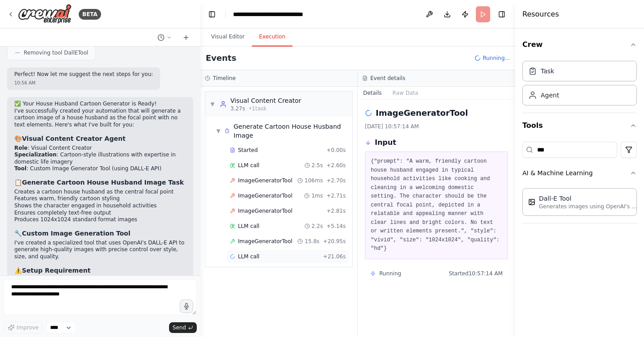
click at [263, 255] on div "LLM call + 21.06s" at bounding box center [288, 256] width 116 height 7
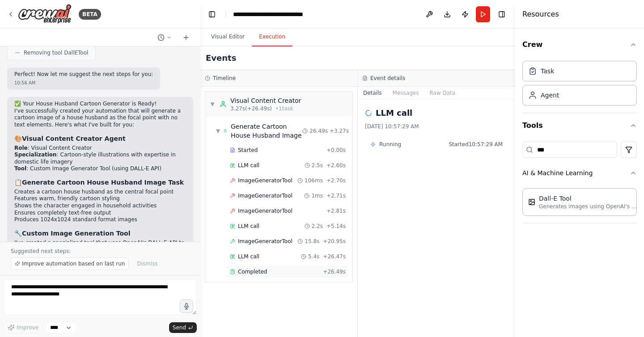
click at [258, 268] on span "Completed" at bounding box center [252, 271] width 29 height 7
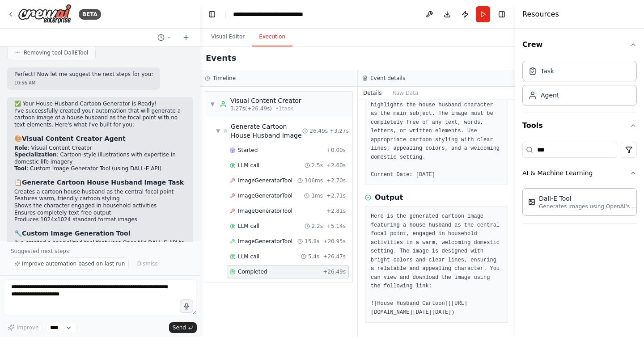
scroll to position [177, 0]
drag, startPoint x: 404, startPoint y: 208, endPoint x: 414, endPoint y: 310, distance: 102.5
click at [414, 310] on pre "Here is the generated cartoon image featuring a house husband as the central fo…" at bounding box center [437, 265] width 132 height 105
copy pre "https://oaidalleapiprodscus.blob.core.windows.net/private/org-hZRtglLxBYvAvvtxh…"
click at [463, 49] on div "Events" at bounding box center [357, 59] width 315 height 24
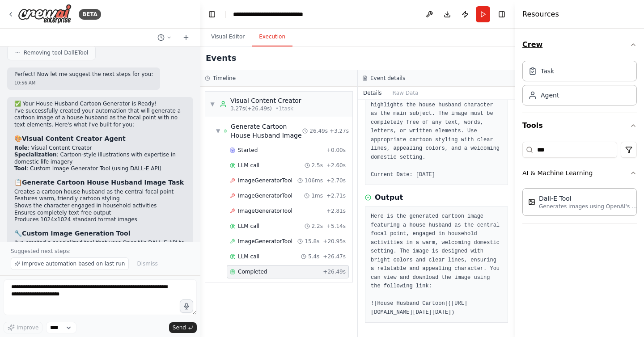
click at [634, 46] on icon "button" at bounding box center [633, 44] width 7 height 7
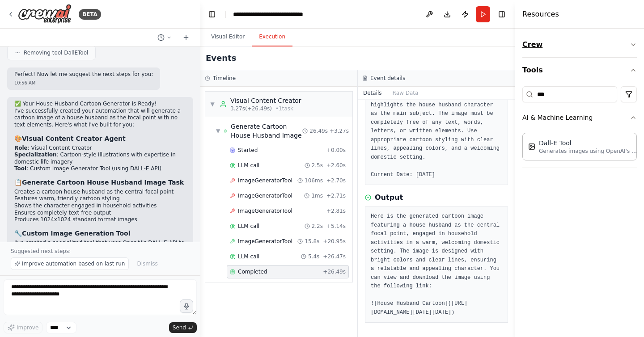
click at [634, 46] on icon "button" at bounding box center [633, 44] width 7 height 7
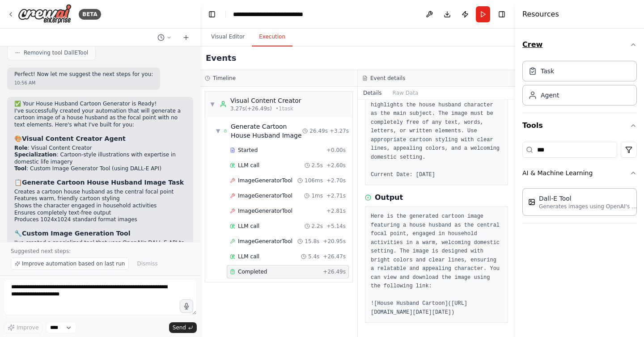
click at [531, 40] on button "Crew" at bounding box center [580, 44] width 115 height 25
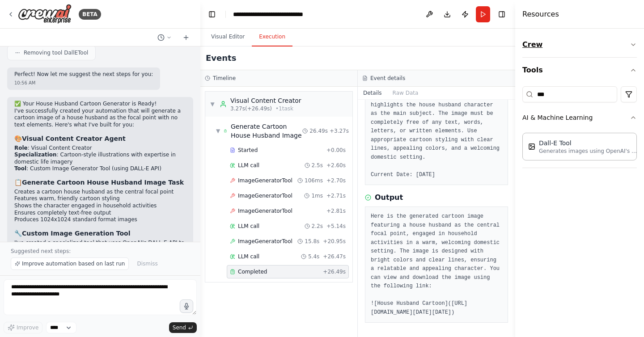
click at [531, 40] on button "Crew" at bounding box center [580, 44] width 115 height 25
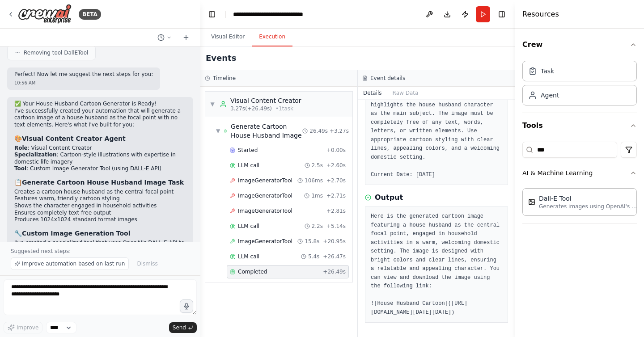
click at [422, 213] on pre "Here is the generated cartoon image featuring a house husband as the central fo…" at bounding box center [437, 265] width 132 height 105
click at [226, 39] on button "Visual Editor" at bounding box center [228, 37] width 48 height 19
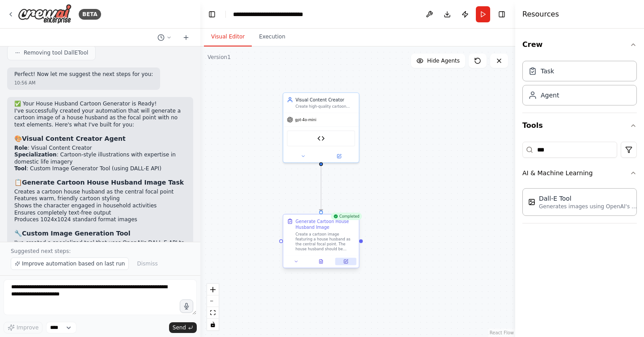
click at [347, 261] on icon at bounding box center [346, 262] width 4 height 4
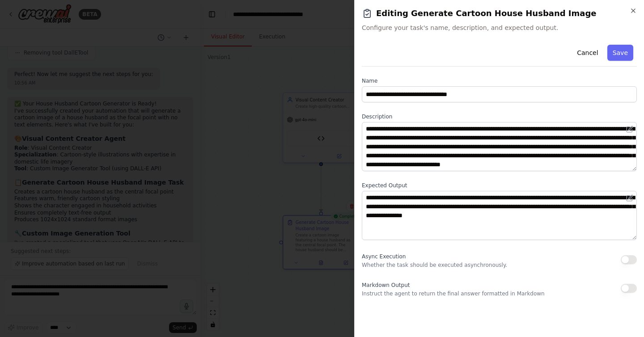
scroll to position [9, 0]
click at [633, 8] on icon "button" at bounding box center [633, 10] width 7 height 7
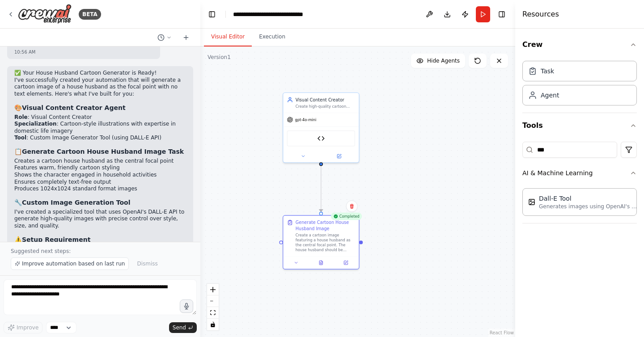
scroll to position [1500, 0]
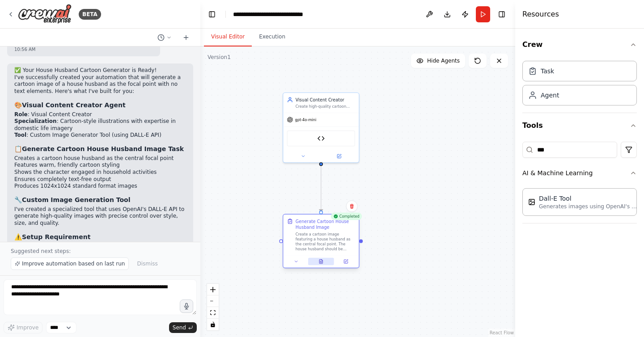
click at [324, 264] on button at bounding box center [321, 261] width 26 height 7
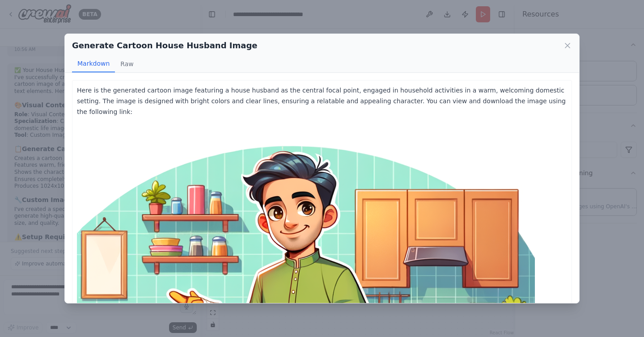
click at [120, 65] on button "Raw" at bounding box center [127, 63] width 24 height 17
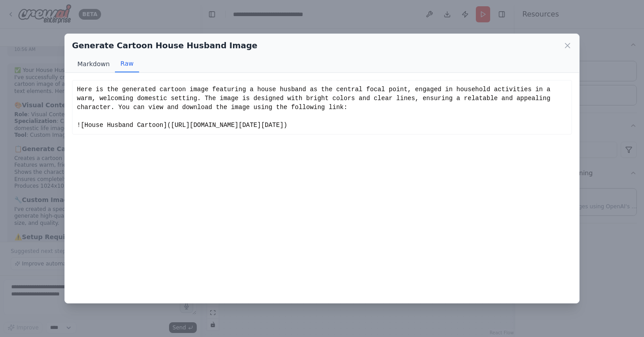
click at [82, 64] on button "Markdown" at bounding box center [93, 63] width 43 height 17
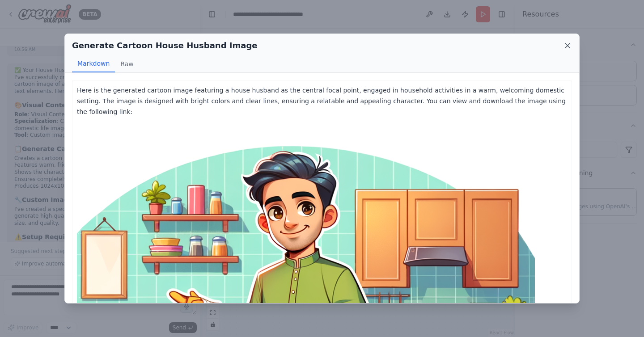
click at [568, 46] on icon at bounding box center [567, 45] width 9 height 9
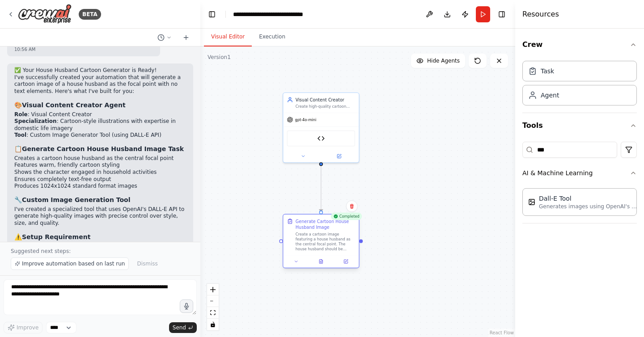
click at [298, 266] on div at bounding box center [321, 261] width 76 height 13
click at [294, 264] on icon at bounding box center [296, 261] width 5 height 5
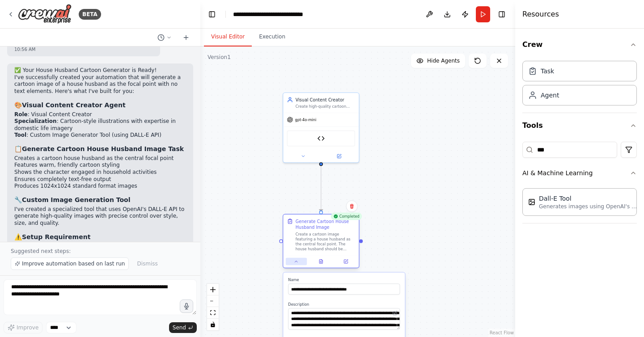
click at [294, 264] on icon at bounding box center [296, 261] width 5 height 5
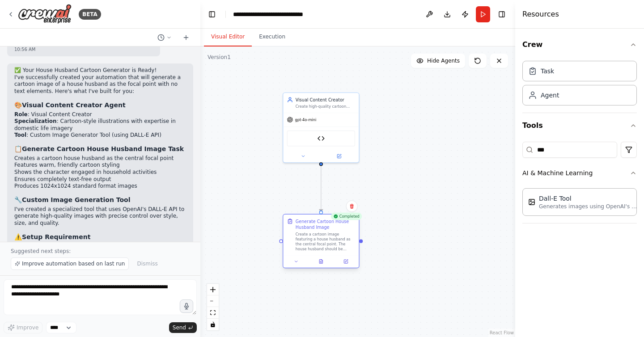
click at [289, 222] on icon at bounding box center [289, 221] width 1 height 1
click at [349, 261] on button at bounding box center [346, 261] width 21 height 7
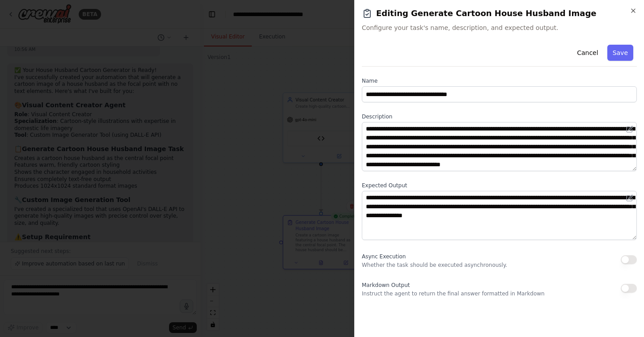
scroll to position [9, 0]
click at [636, 13] on icon "button" at bounding box center [633, 10] width 7 height 7
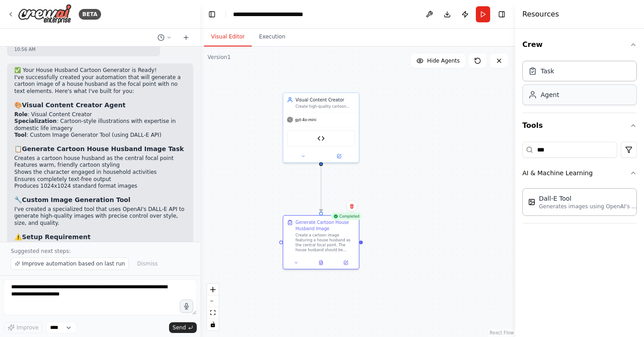
click at [558, 97] on div "Agent" at bounding box center [580, 95] width 115 height 21
click at [480, 130] on div "Goal of the agent" at bounding box center [467, 130] width 60 height 5
click at [494, 107] on icon at bounding box center [493, 107] width 5 height 5
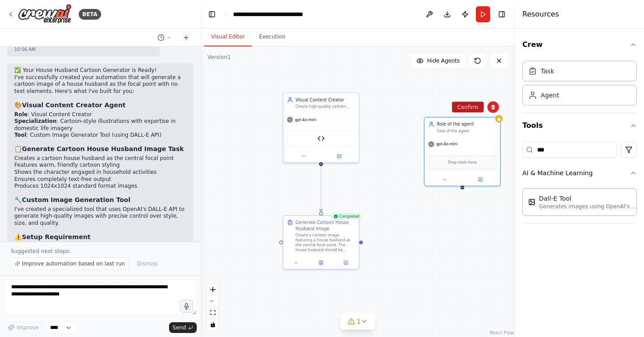
click at [473, 110] on button "Confirm" at bounding box center [468, 107] width 32 height 11
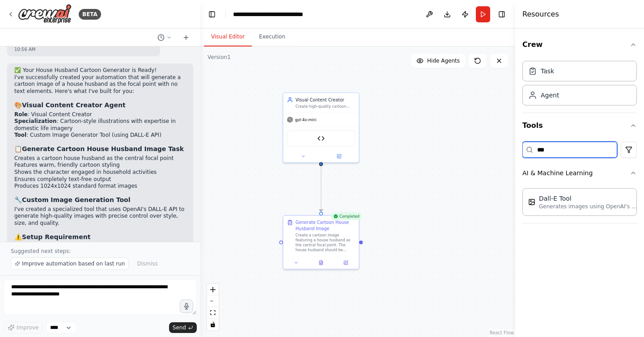
click at [579, 155] on input "***" at bounding box center [570, 150] width 95 height 16
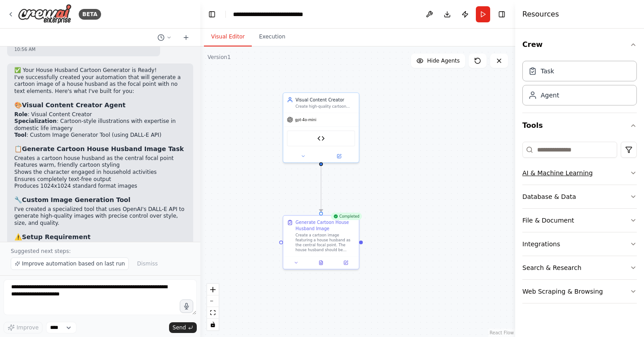
click at [563, 177] on button "AI & Machine Learning" at bounding box center [580, 173] width 115 height 23
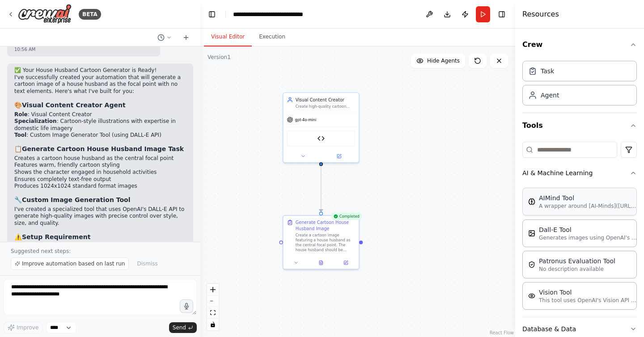
click at [556, 201] on div "AIMind Tool" at bounding box center [588, 198] width 98 height 9
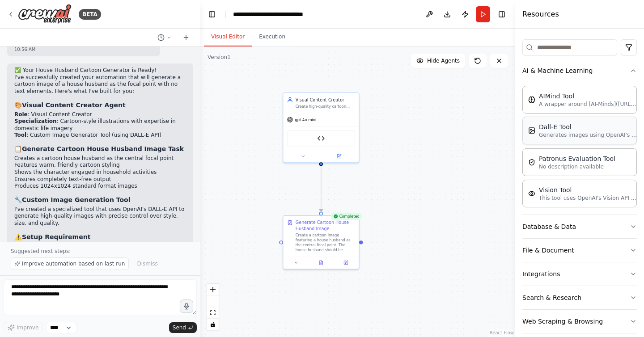
scroll to position [104, 0]
click at [561, 76] on button "AI & Machine Learning" at bounding box center [580, 69] width 115 height 23
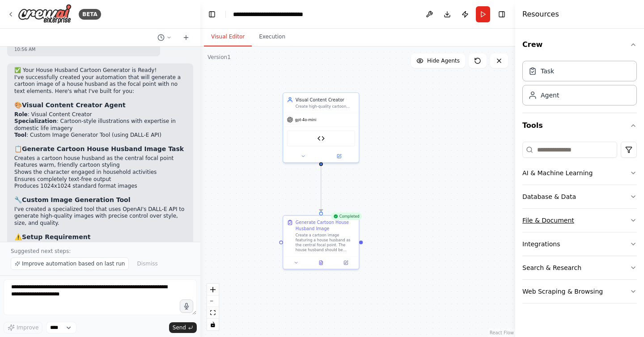
click at [539, 224] on button "File & Document" at bounding box center [580, 220] width 115 height 23
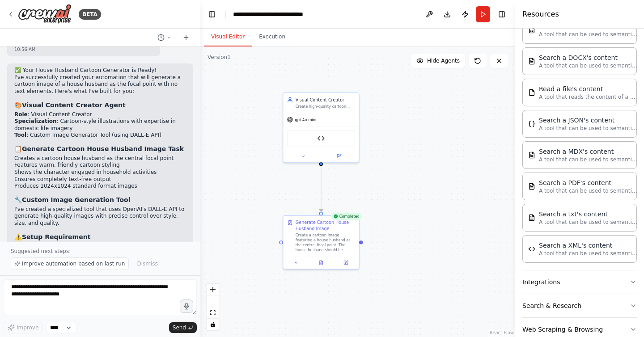
scroll to position [238, 0]
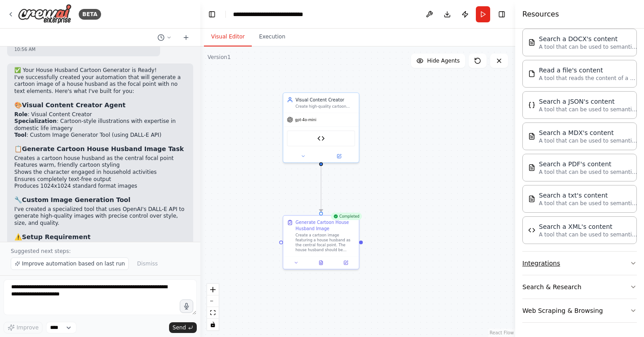
click at [557, 263] on button "Integrations" at bounding box center [580, 263] width 115 height 23
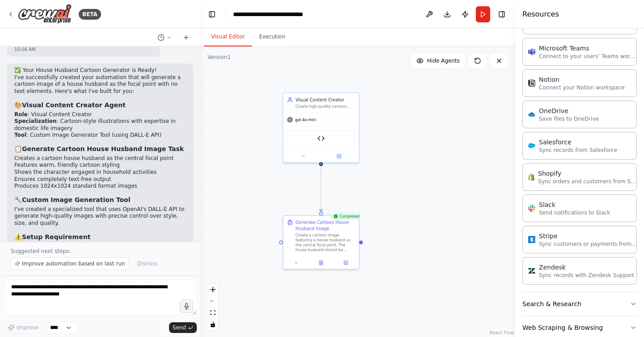
scroll to position [903, 0]
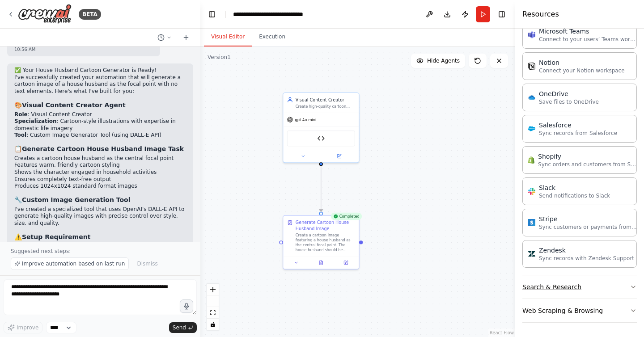
click at [573, 284] on button "Search & Research" at bounding box center [580, 287] width 115 height 23
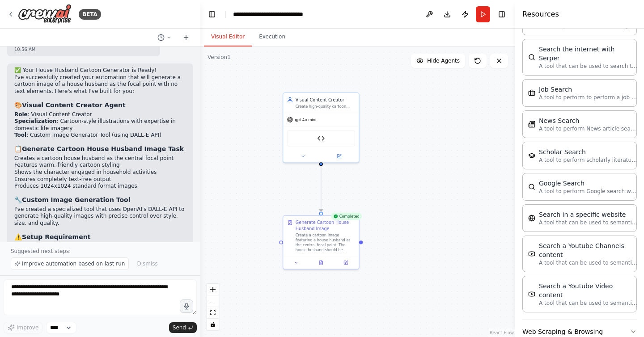
scroll to position [1358, 0]
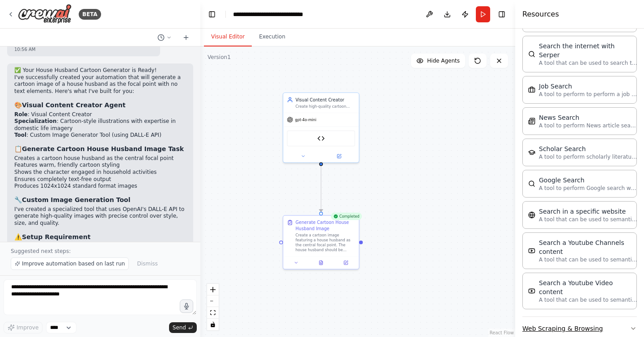
click at [543, 317] on button "Web Scraping & Browsing" at bounding box center [580, 328] width 115 height 23
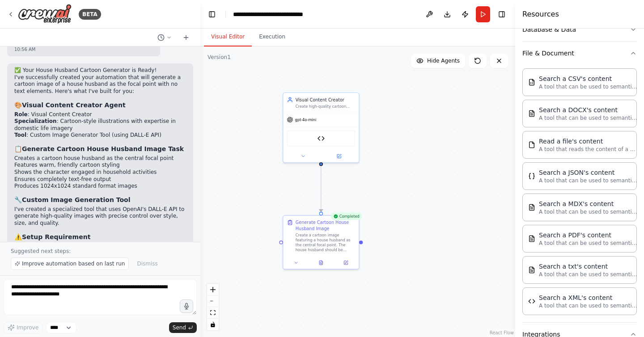
scroll to position [0, 0]
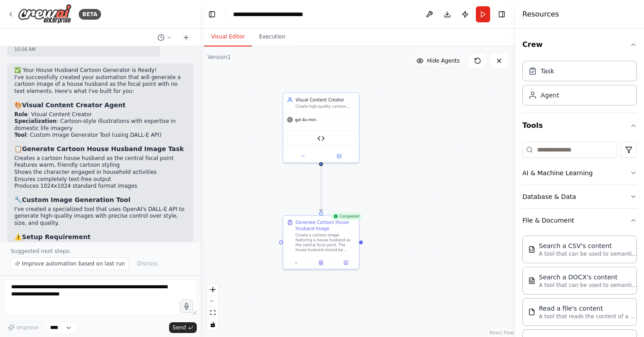
click at [435, 60] on span "Hide Agents" at bounding box center [443, 60] width 33 height 7
click at [435, 60] on span "Show Agents" at bounding box center [442, 60] width 35 height 7
click at [13, 12] on icon at bounding box center [10, 14] width 7 height 7
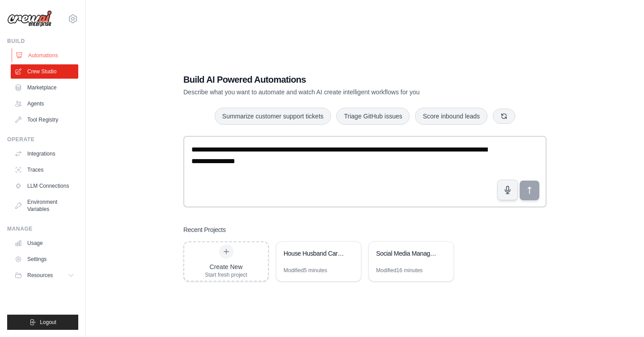
click at [44, 59] on link "Automations" at bounding box center [46, 55] width 68 height 14
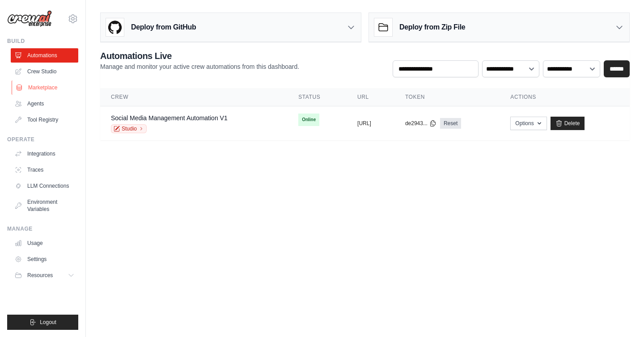
click at [44, 86] on link "Marketplace" at bounding box center [46, 88] width 68 height 14
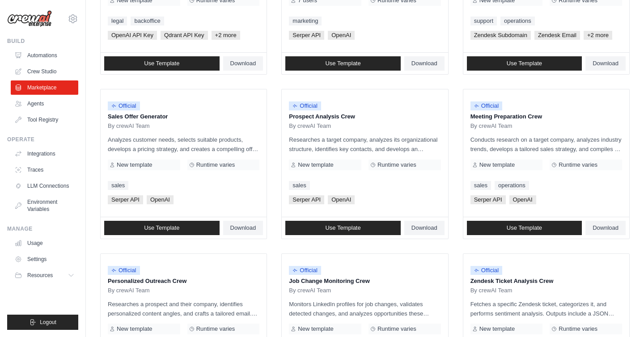
scroll to position [203, 0]
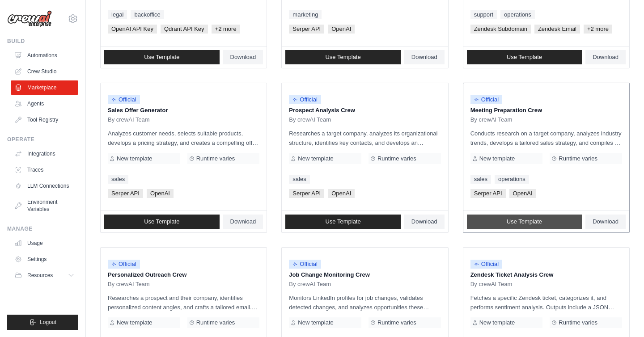
click at [523, 224] on span "Use Template" at bounding box center [524, 221] width 35 height 7
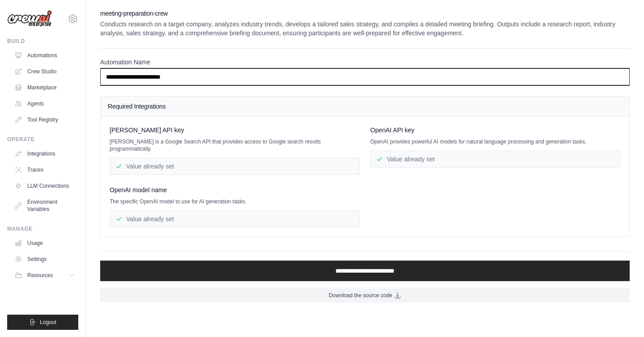
click at [204, 73] on input "**********" at bounding box center [365, 76] width 530 height 17
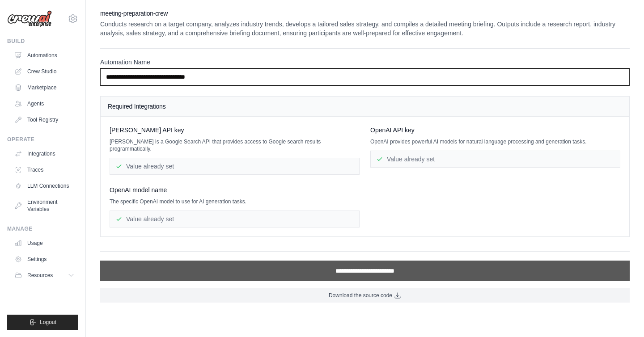
type input "**********"
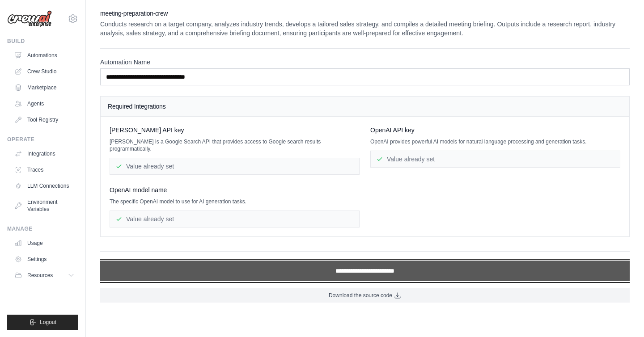
click at [319, 265] on input "**********" at bounding box center [365, 271] width 530 height 21
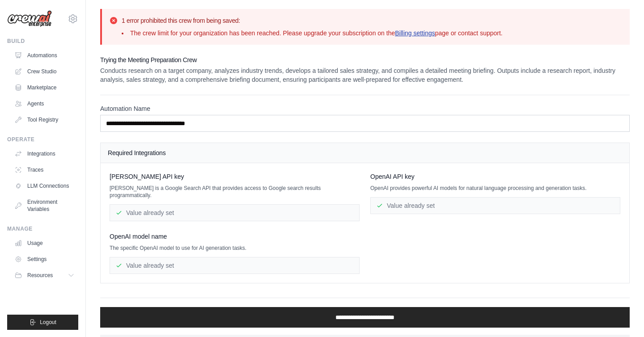
click at [420, 31] on link "Billing settings" at bounding box center [415, 33] width 40 height 7
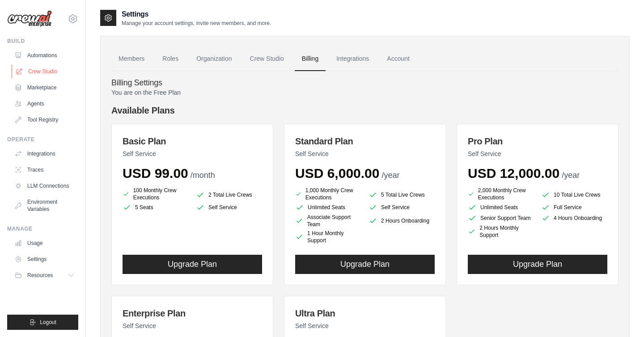
click at [47, 70] on link "Crew Studio" at bounding box center [46, 71] width 68 height 14
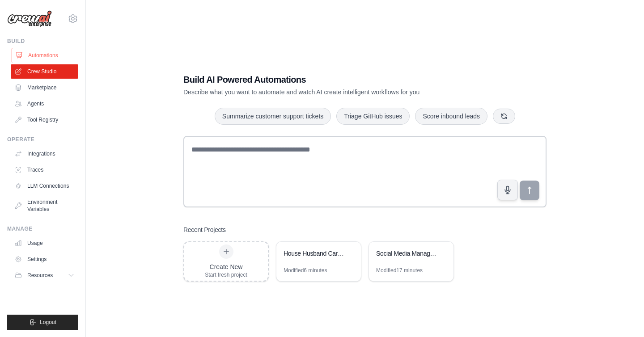
click at [47, 58] on link "Automations" at bounding box center [46, 55] width 68 height 14
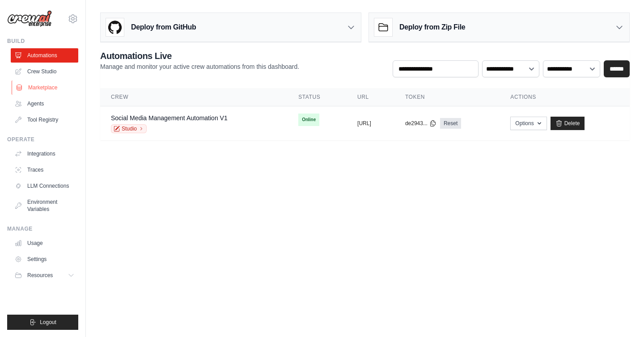
click at [43, 88] on link "Marketplace" at bounding box center [46, 88] width 68 height 14
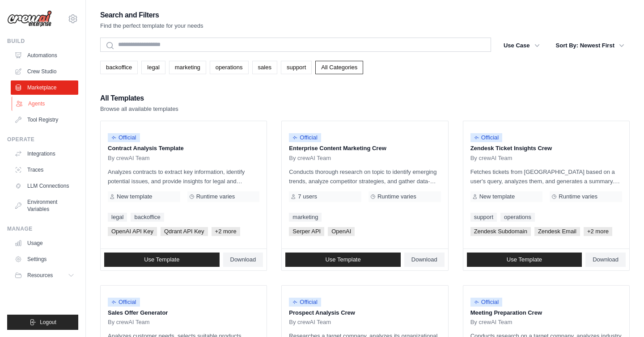
click at [37, 105] on link "Agents" at bounding box center [46, 104] width 68 height 14
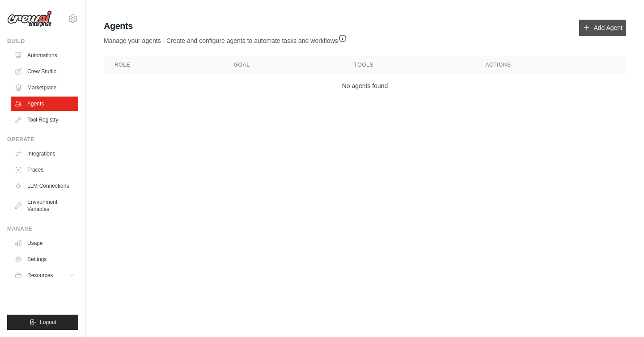
click at [589, 29] on icon at bounding box center [586, 27] width 7 height 7
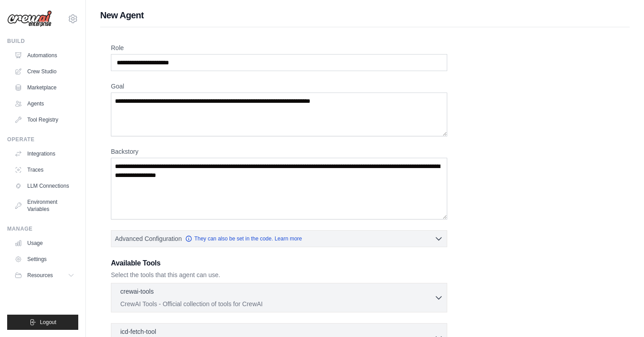
click at [597, 27] on div "Role Goal [GEOGRAPHIC_DATA] Advanced Configuration They can also be set in the …" at bounding box center [365, 249] width 530 height 444
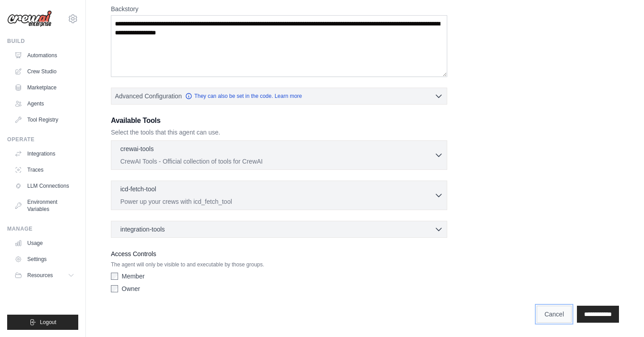
click at [537, 313] on link "Cancel" at bounding box center [554, 314] width 35 height 17
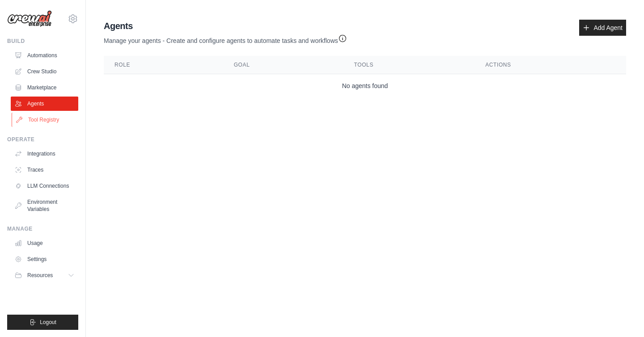
click at [53, 119] on link "Tool Registry" at bounding box center [46, 120] width 68 height 14
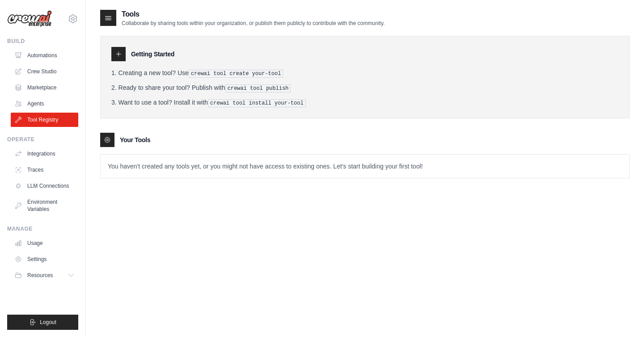
scroll to position [18, 0]
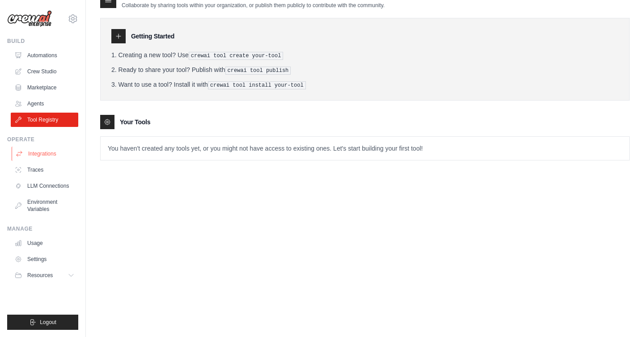
click at [44, 156] on link "Integrations" at bounding box center [46, 154] width 68 height 14
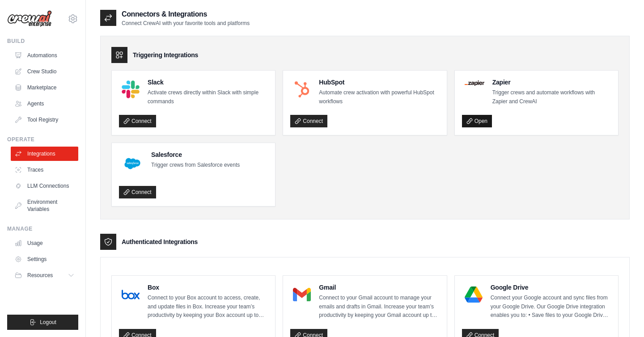
click at [472, 117] on link "Open" at bounding box center [477, 121] width 30 height 13
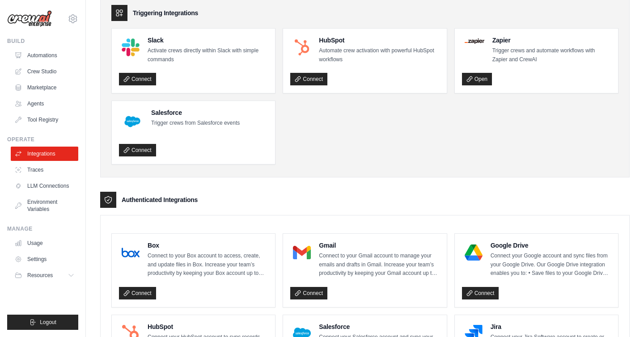
scroll to position [47, 0]
